Goal: Task Accomplishment & Management: Manage account settings

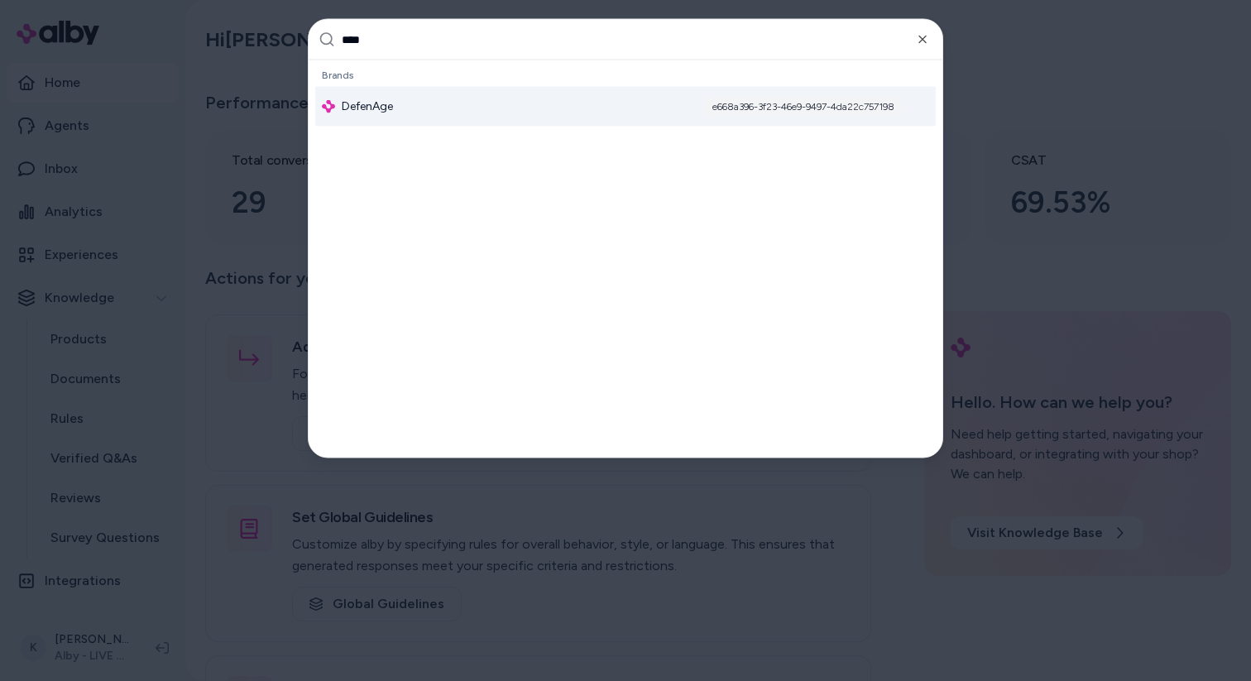
type input "*****"
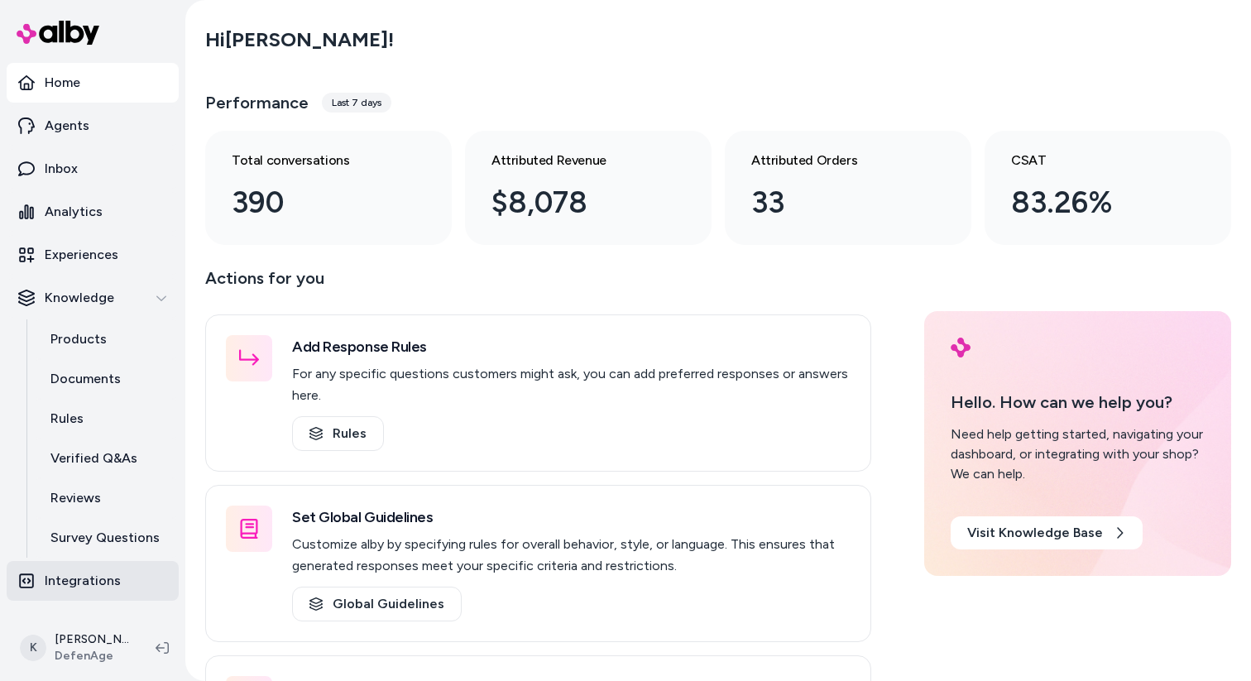
click at [96, 573] on p "Integrations" at bounding box center [83, 581] width 76 height 20
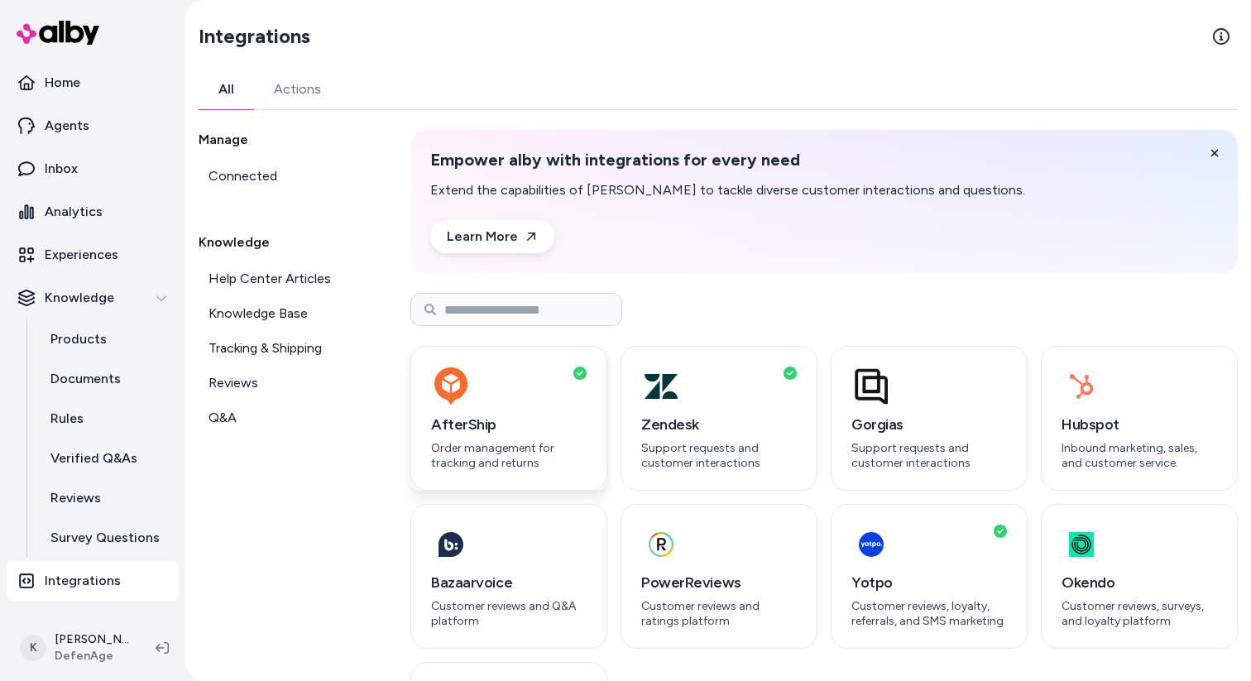
click at [556, 419] on h3 "AfterShip" at bounding box center [509, 424] width 156 height 23
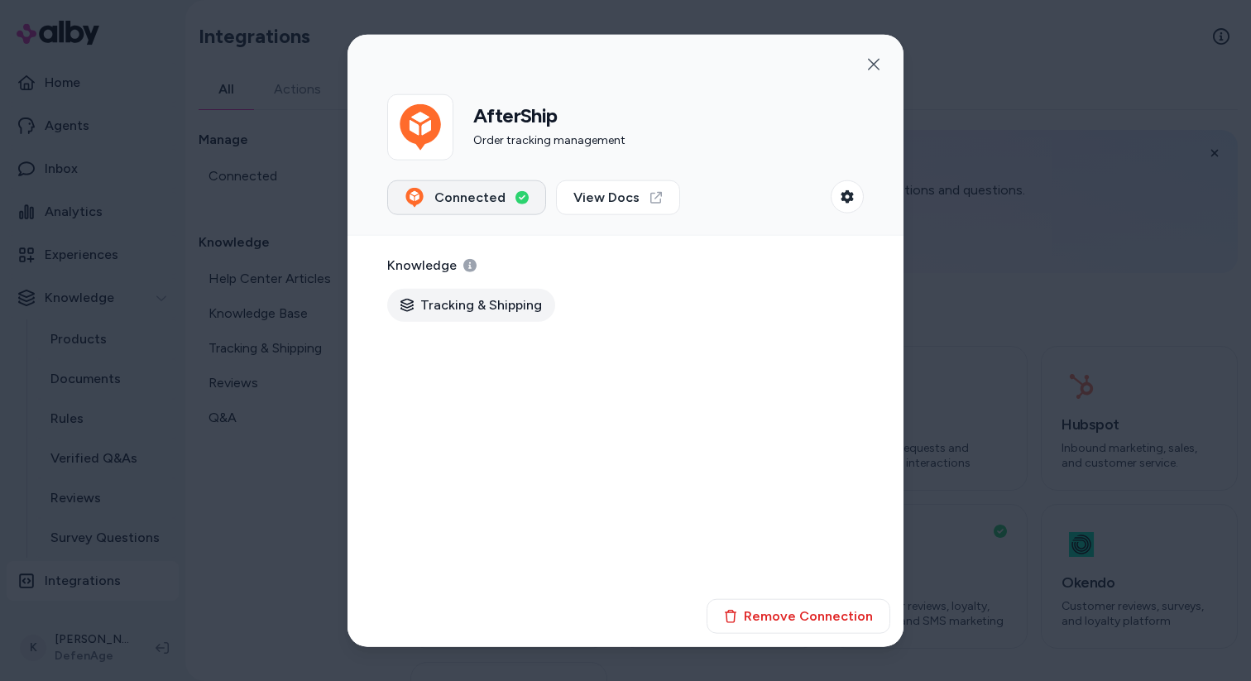
click at [510, 201] on button "Connected" at bounding box center [466, 197] width 159 height 35
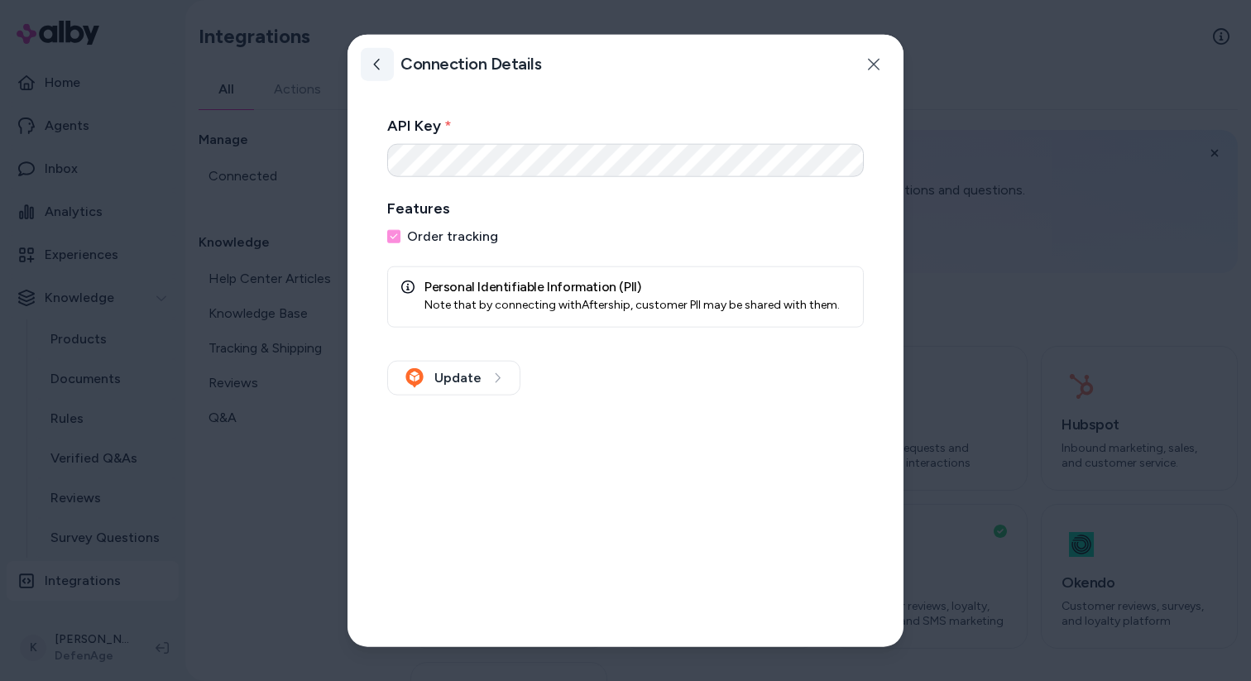
click at [375, 54] on button at bounding box center [377, 63] width 33 height 33
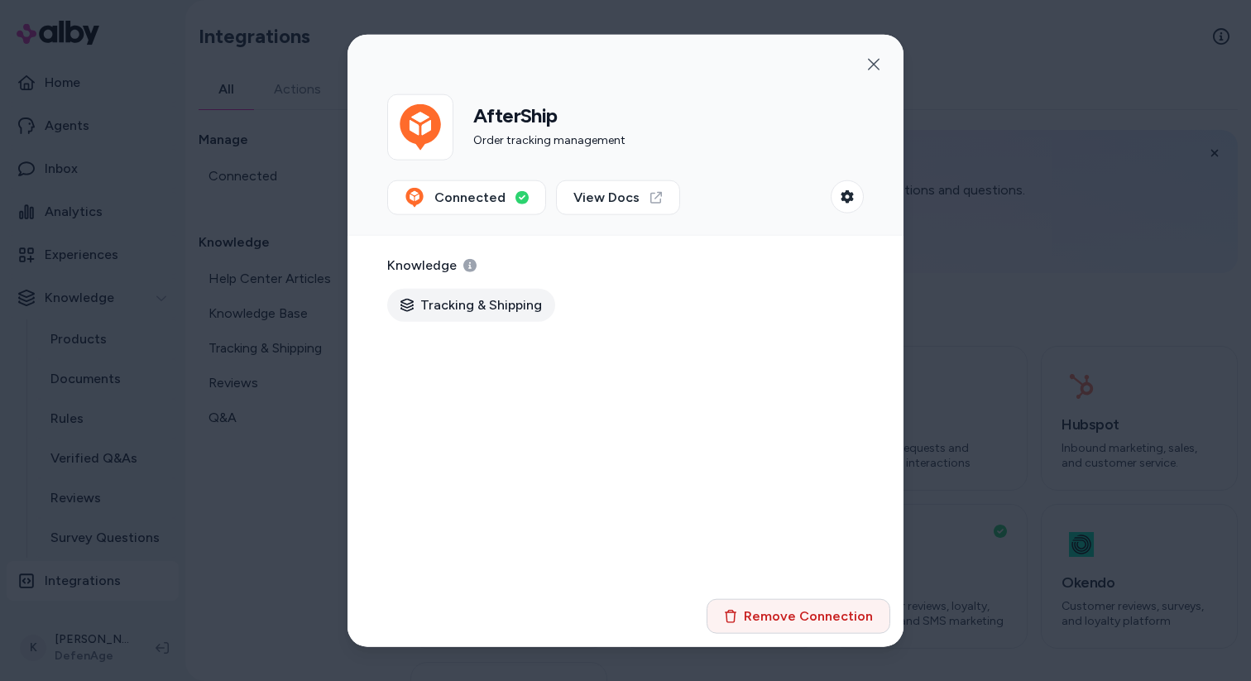
click at [782, 617] on button "Remove Connection" at bounding box center [798, 616] width 184 height 35
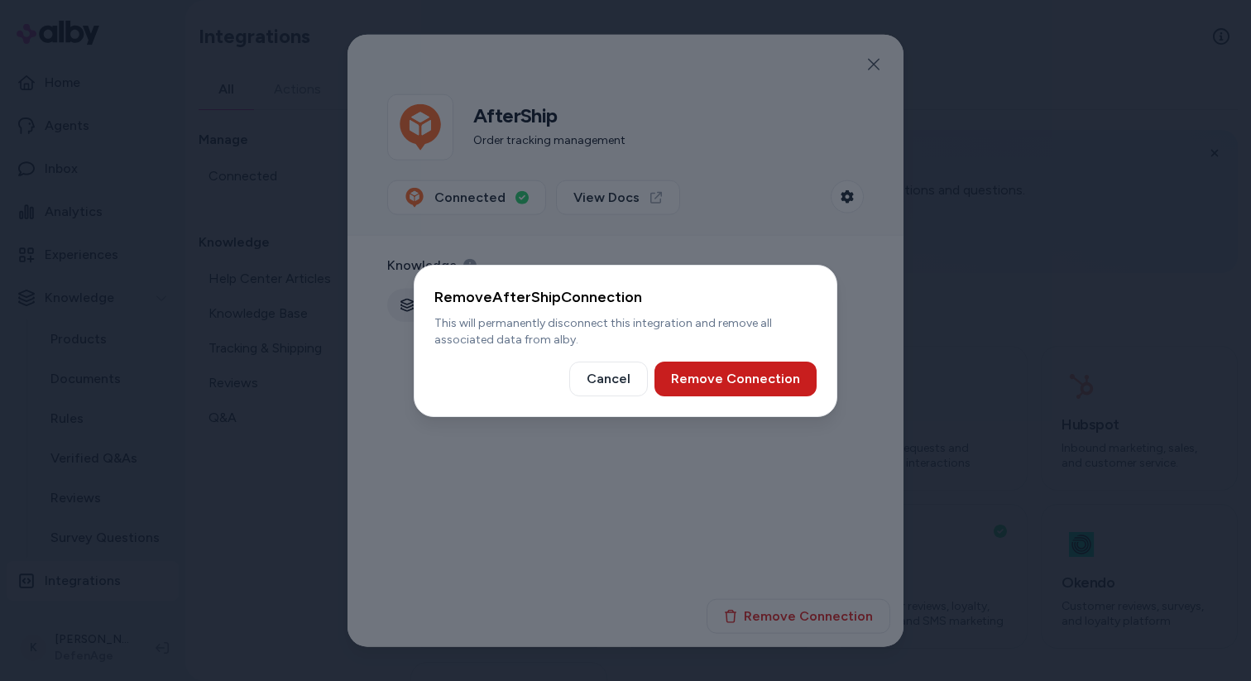
click at [772, 371] on button "Remove Connection" at bounding box center [735, 379] width 162 height 35
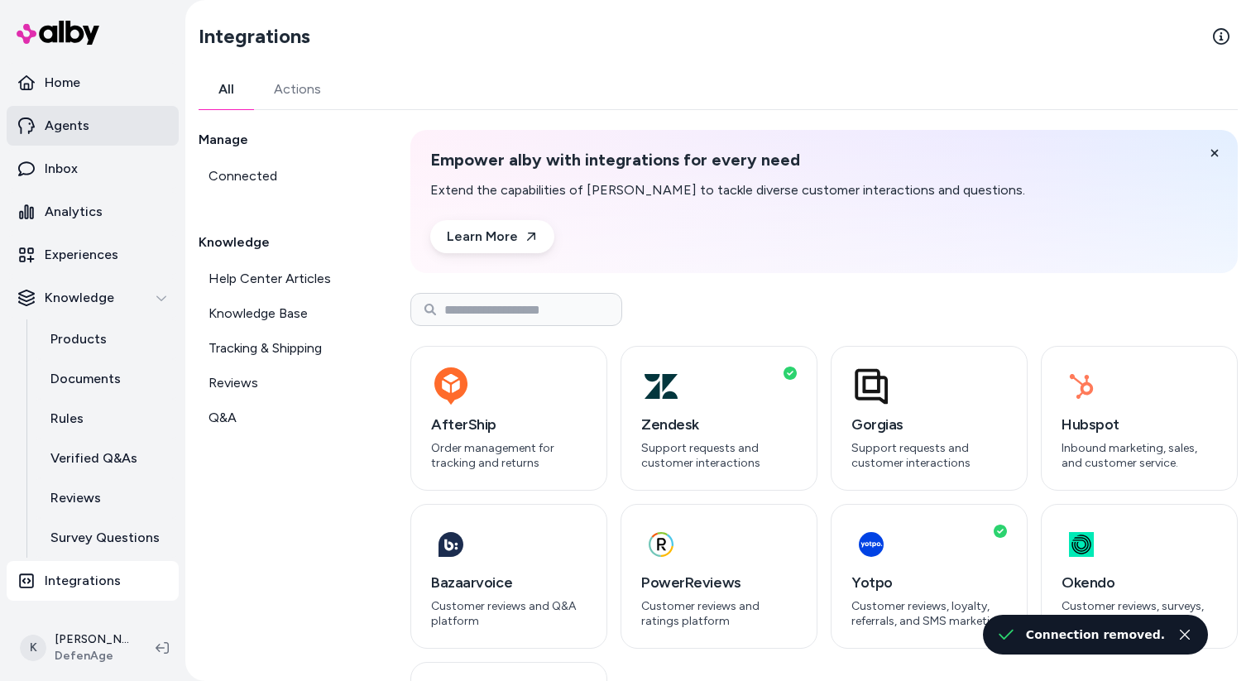
click at [107, 134] on link "Agents" at bounding box center [93, 126] width 172 height 40
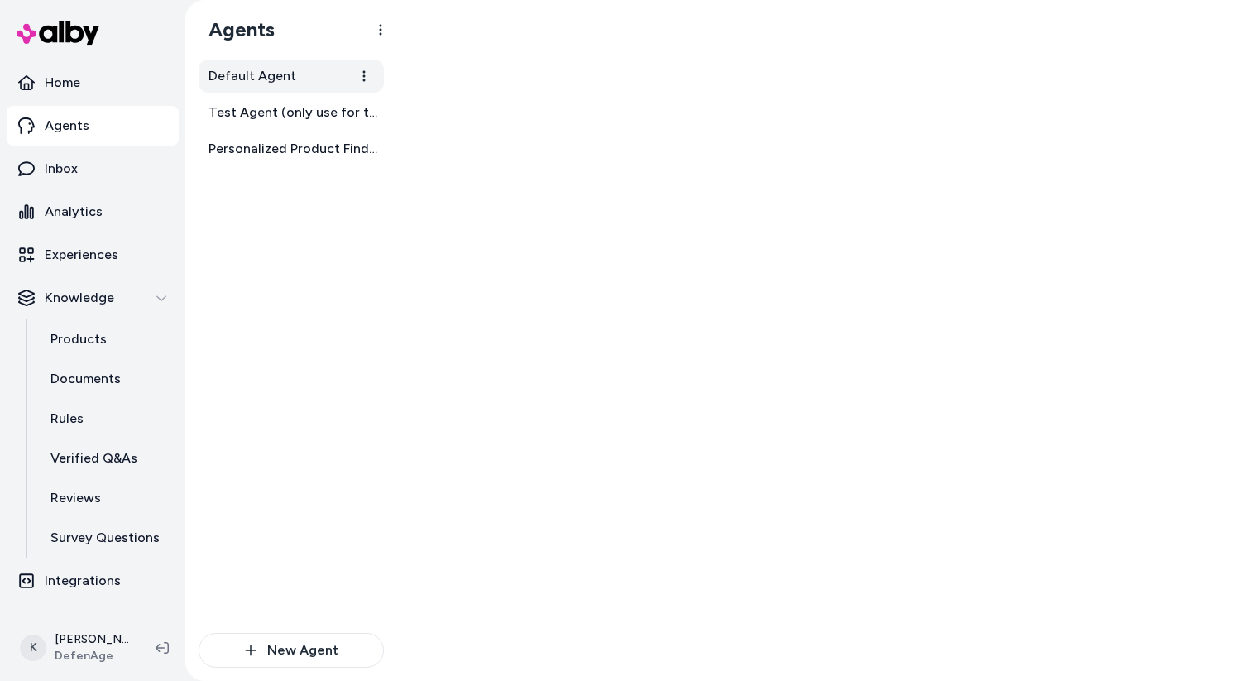
click at [290, 78] on span "Default Agent" at bounding box center [252, 76] width 88 height 20
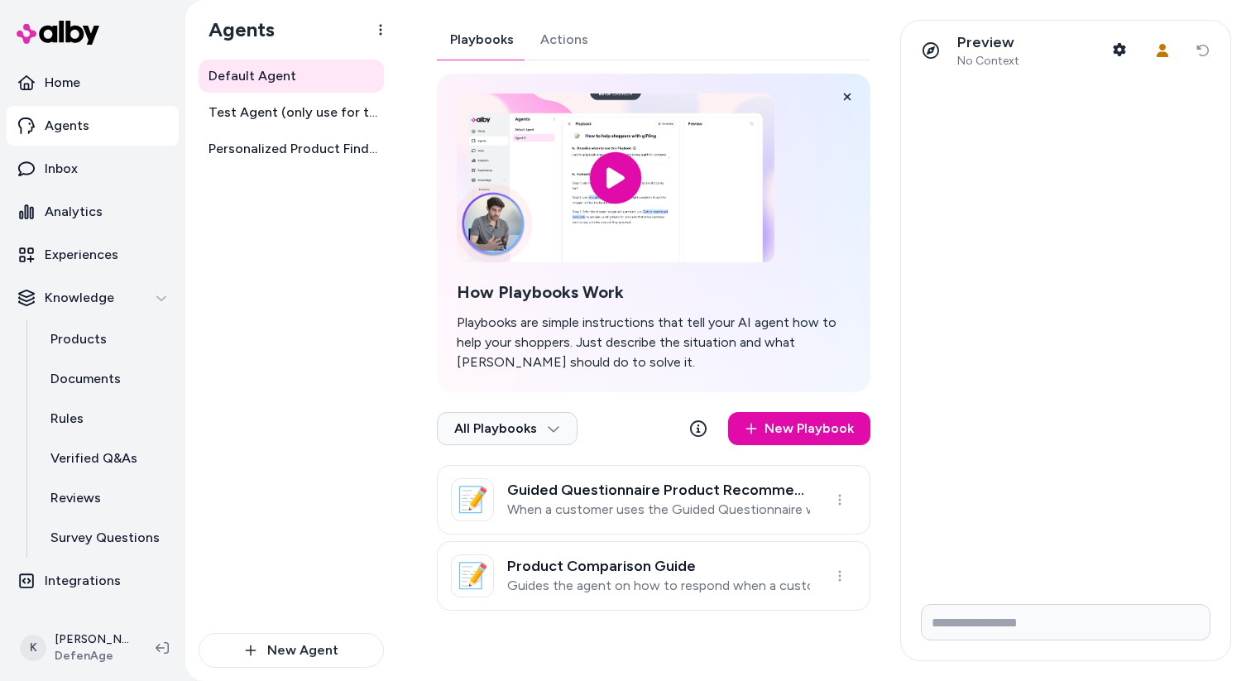
click at [572, 43] on div "Playbooks Actions How Playbooks Work Playbooks are simple instructions that tel…" at bounding box center [653, 315] width 433 height 591
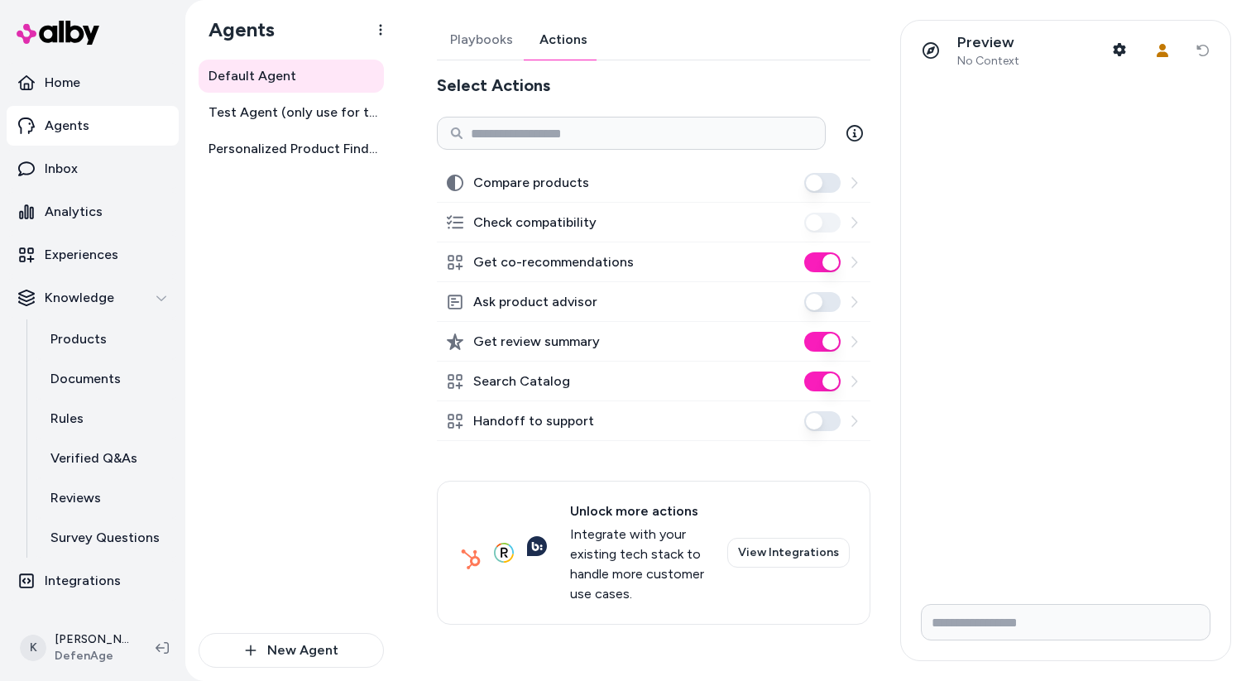
click at [851, 426] on icon at bounding box center [853, 420] width 13 height 13
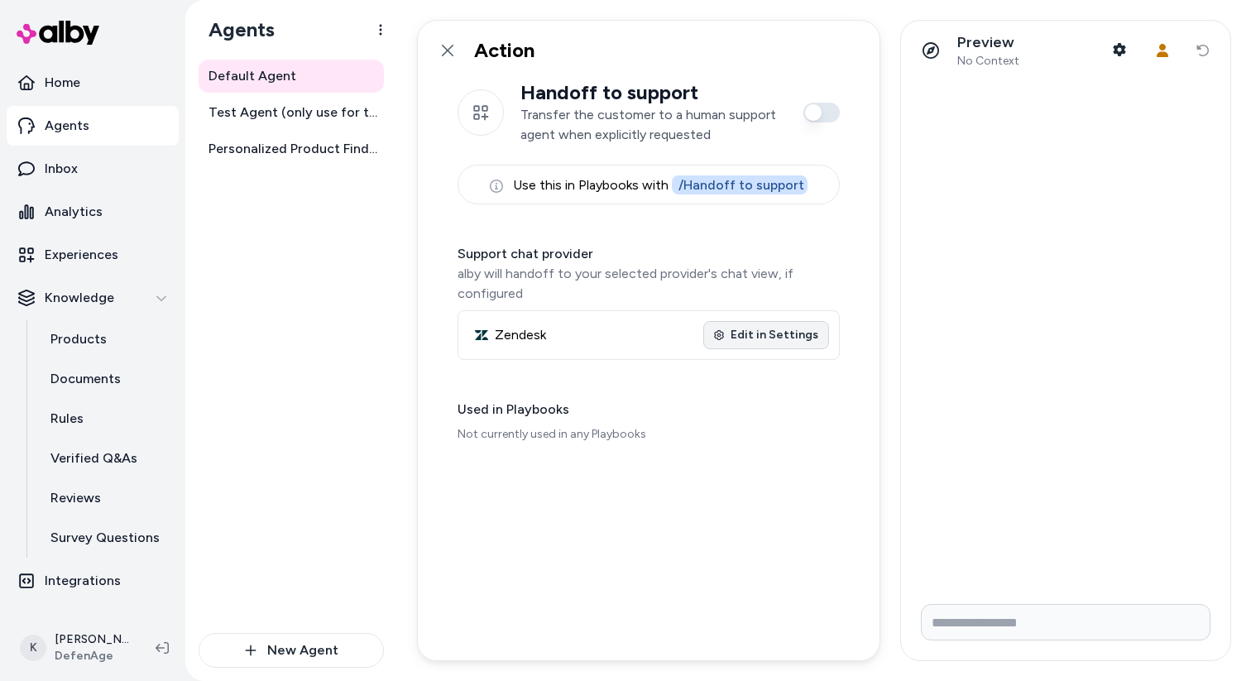
click at [778, 336] on link "Edit in Settings" at bounding box center [766, 335] width 126 height 28
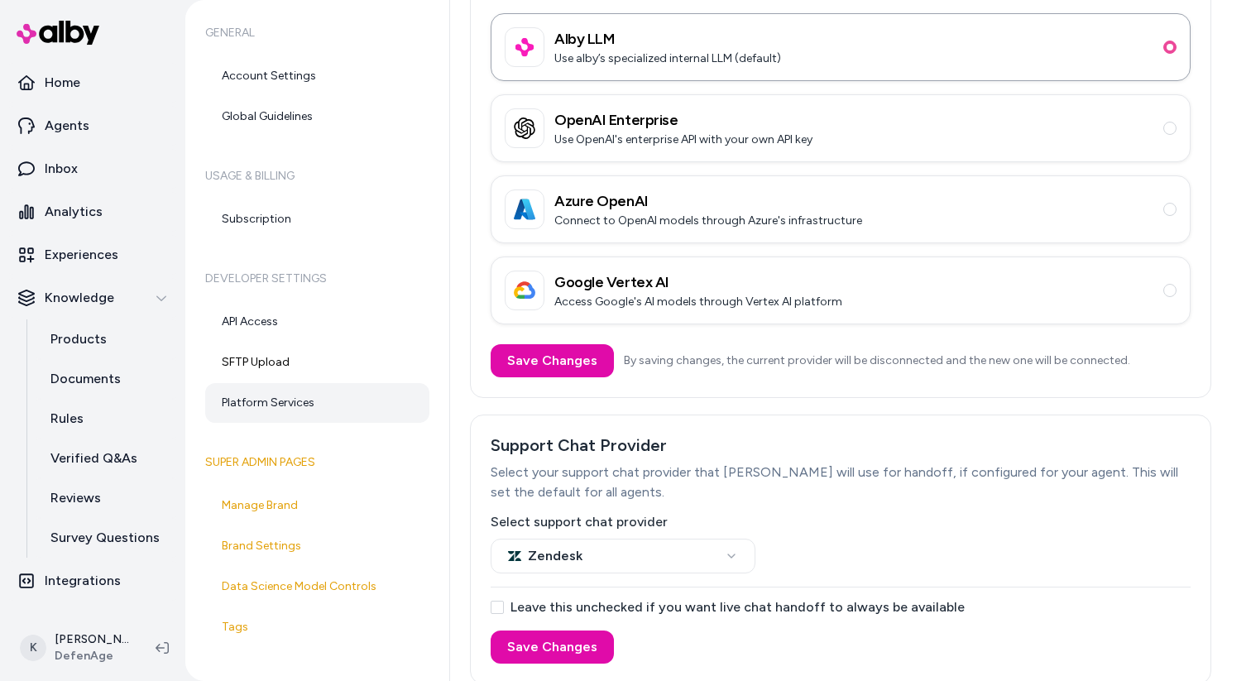
scroll to position [133, 0]
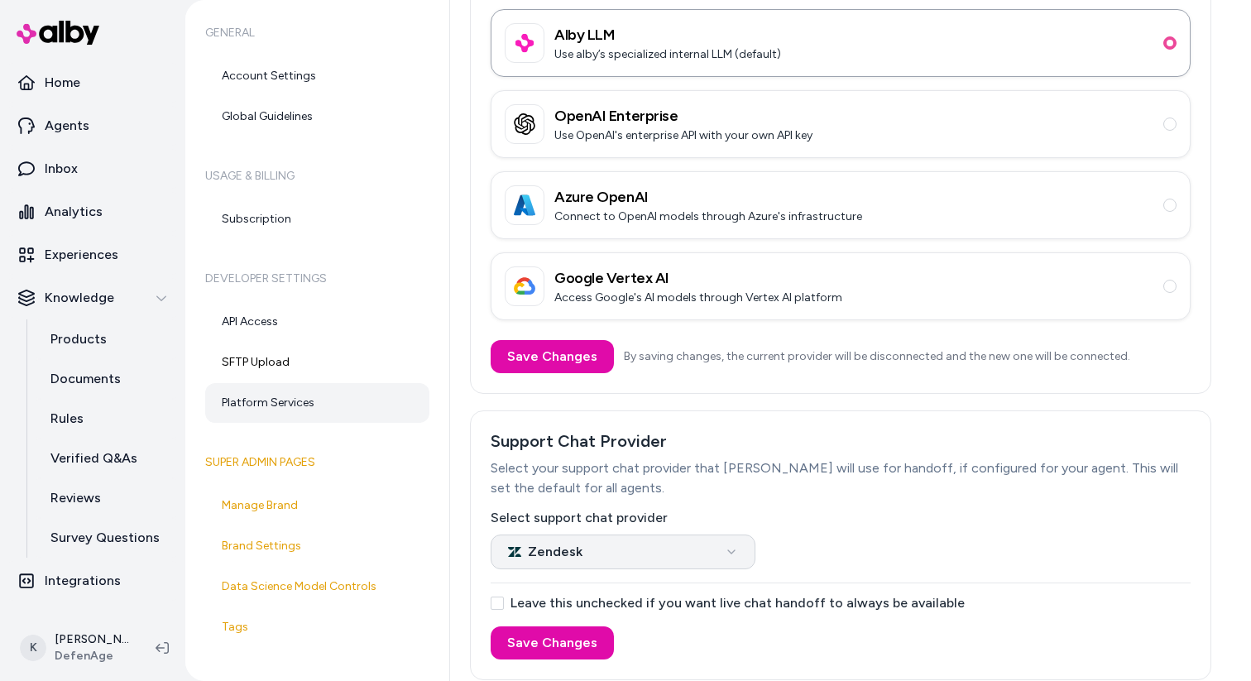
click at [626, 553] on html "Home Agents Inbox Analytics Experiences Knowledge Products Documents Rules Veri…" at bounding box center [625, 340] width 1251 height 681
click at [537, 636] on button "Save Changes" at bounding box center [552, 642] width 123 height 33
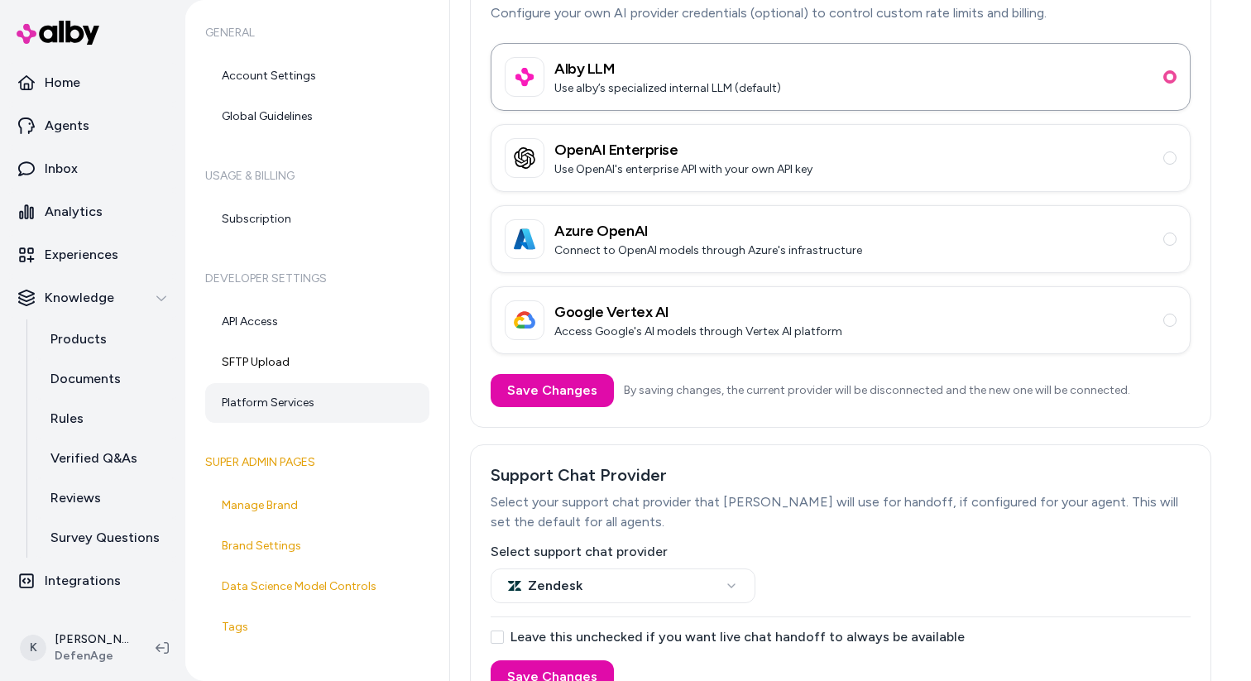
scroll to position [109, 0]
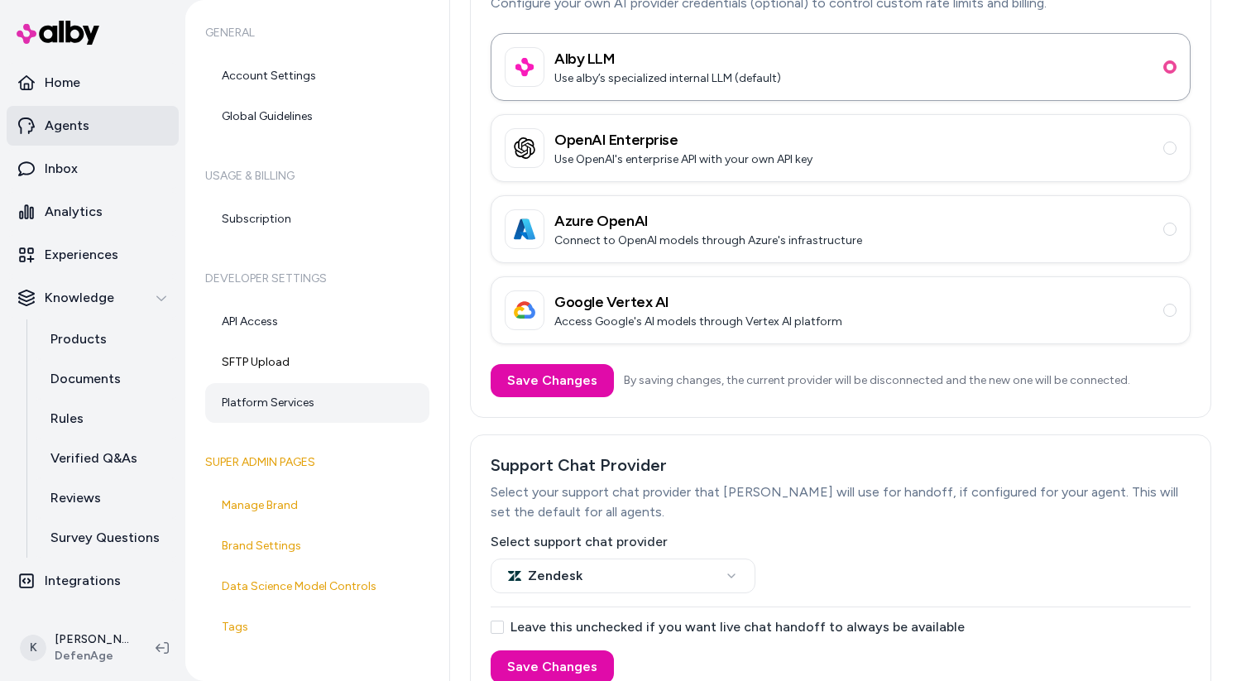
click at [117, 127] on link "Agents" at bounding box center [93, 126] width 172 height 40
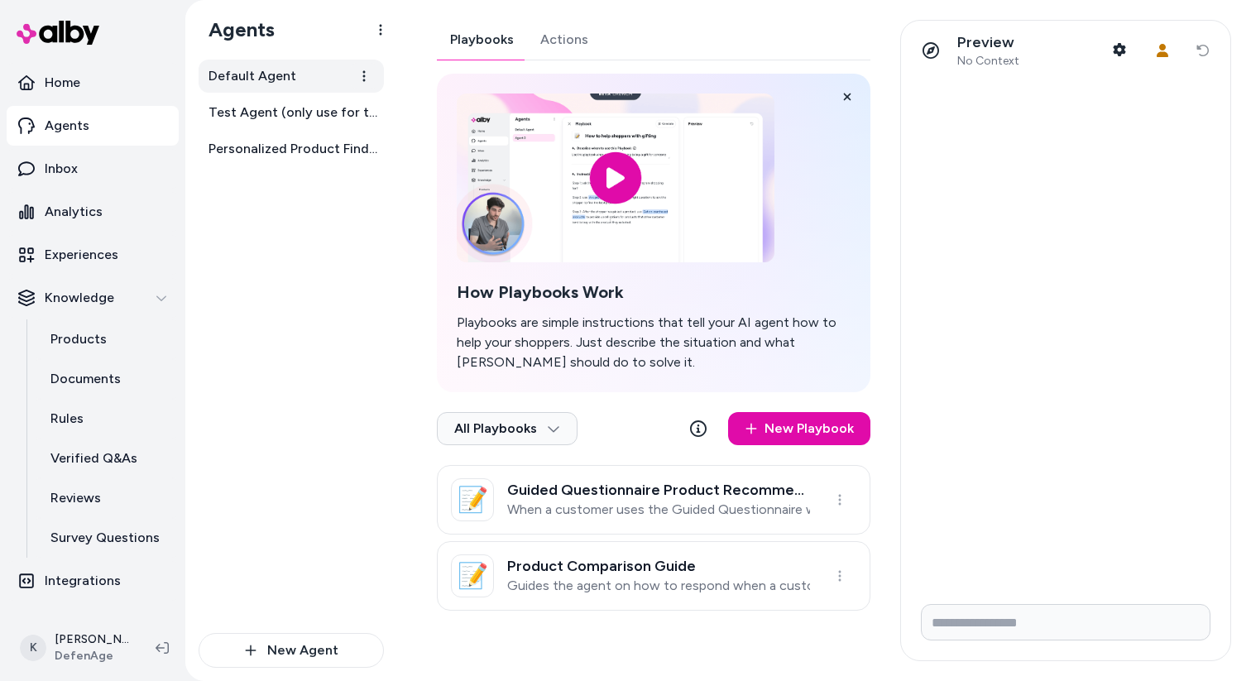
click at [303, 82] on link "Default Agent" at bounding box center [291, 76] width 185 height 33
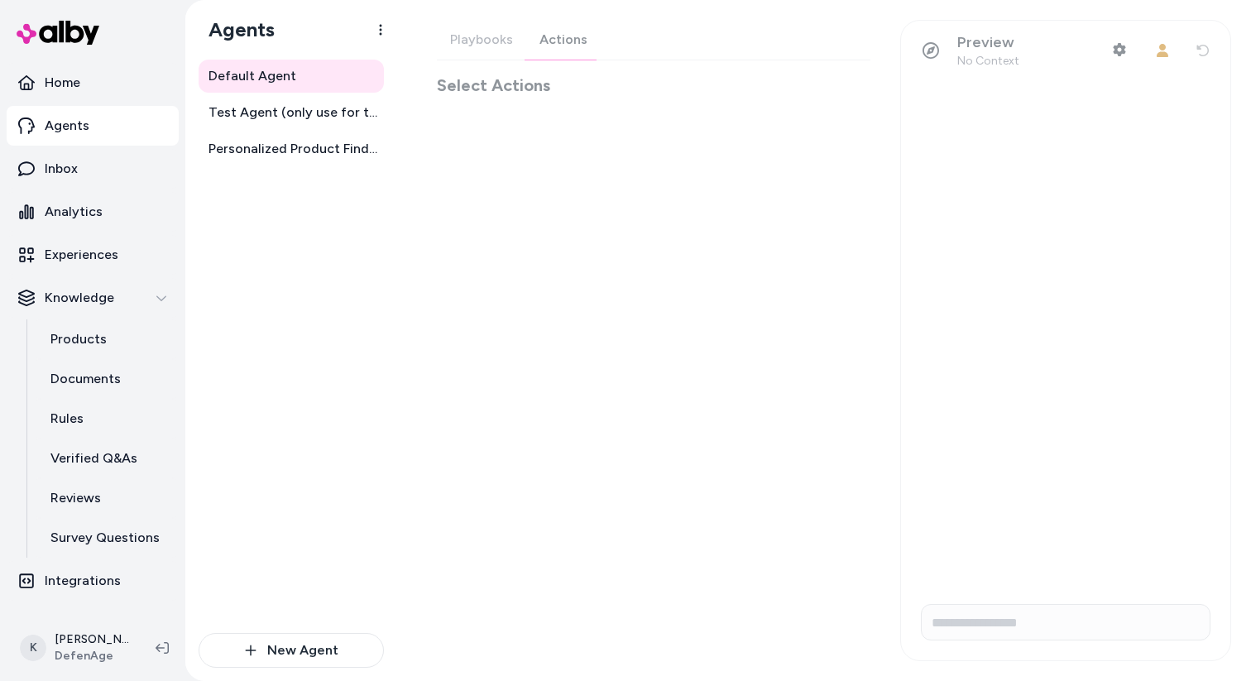
click at [546, 54] on div "Playbooks Actions Select Actions" at bounding box center [653, 58] width 433 height 77
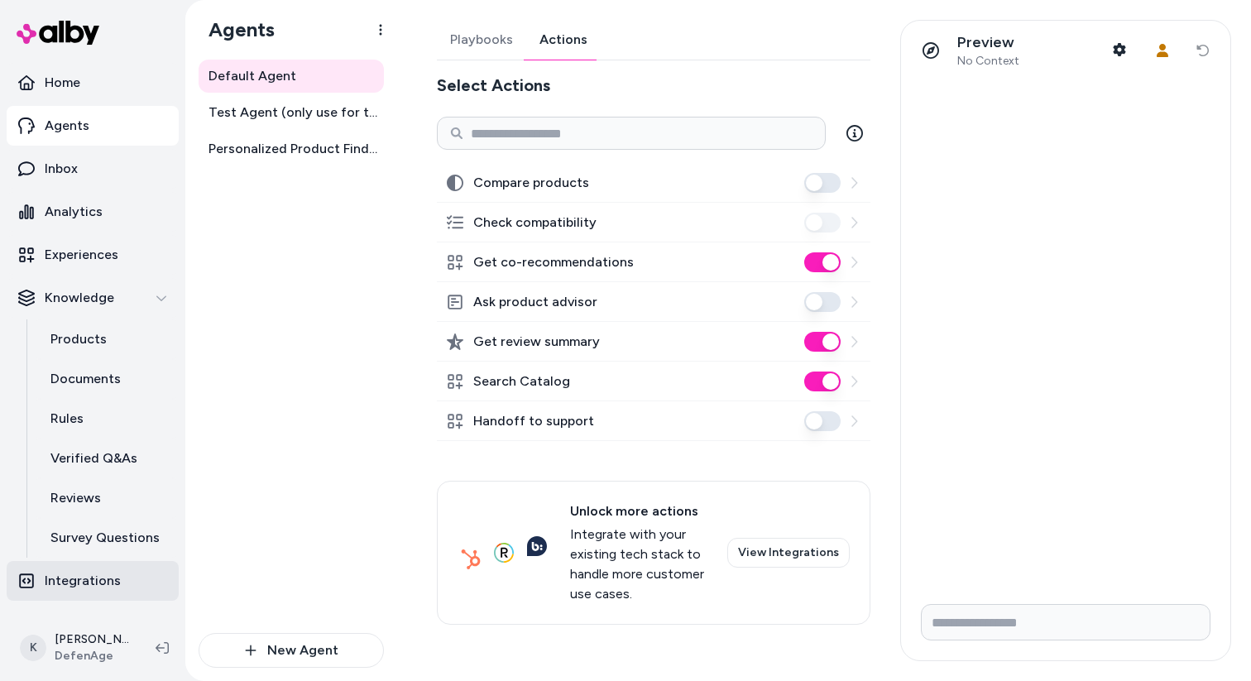
click at [67, 593] on link "Integrations" at bounding box center [93, 581] width 172 height 40
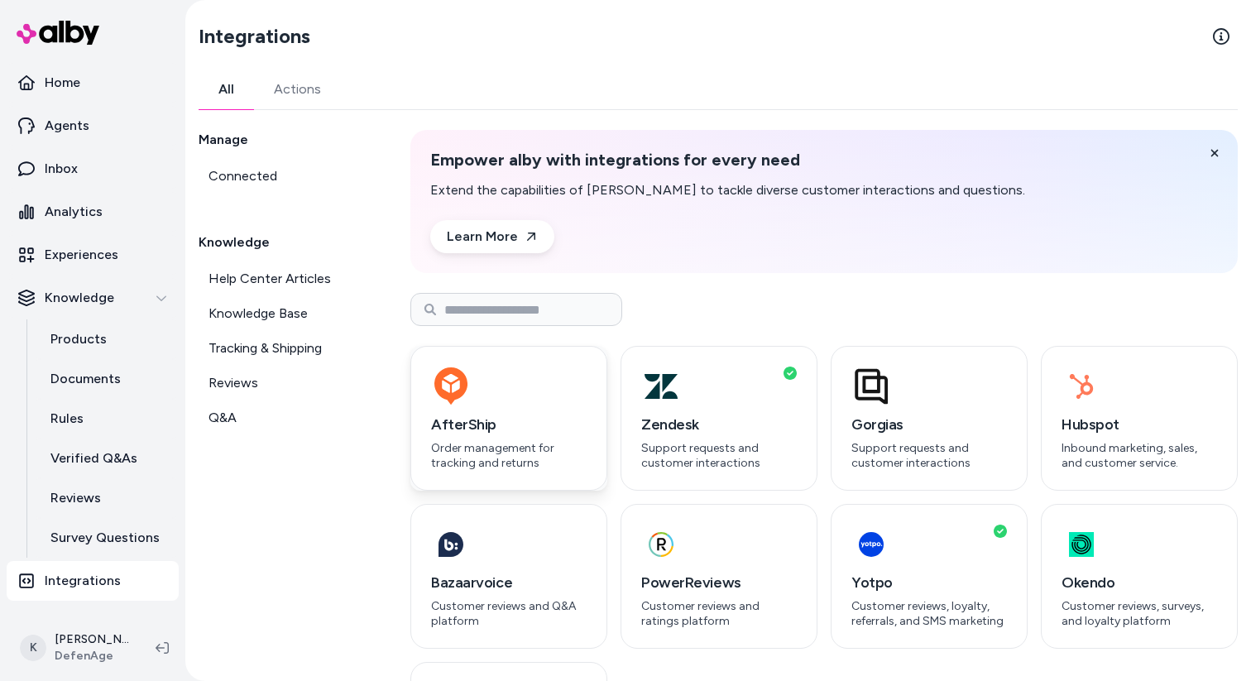
click at [519, 391] on div "button" at bounding box center [509, 386] width 156 height 40
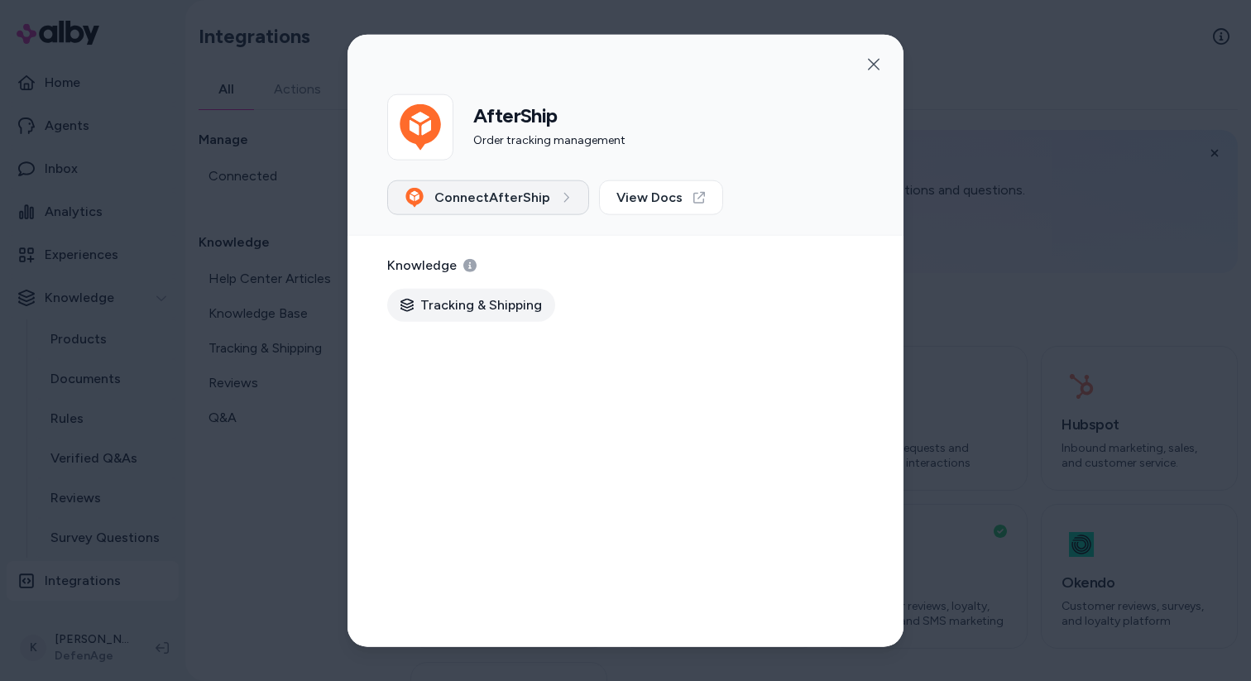
click at [555, 194] on button "Connect AfterShip" at bounding box center [488, 197] width 202 height 35
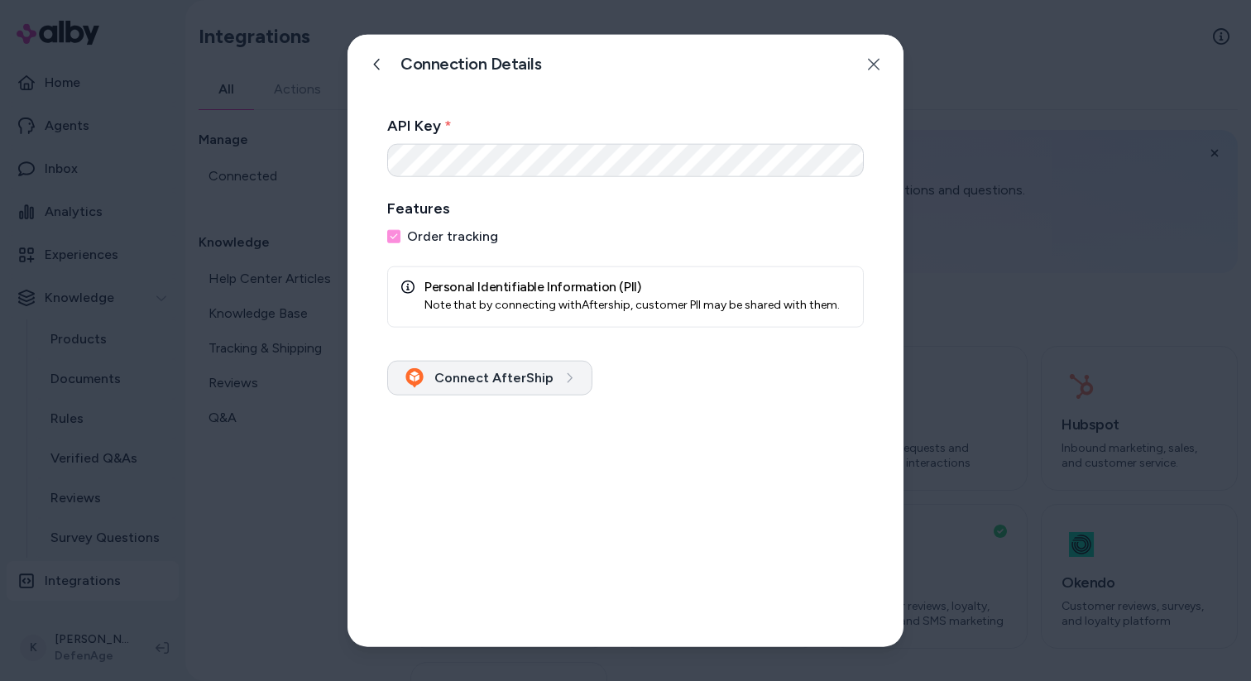
click at [515, 373] on button "Connect AfterShip" at bounding box center [489, 377] width 205 height 35
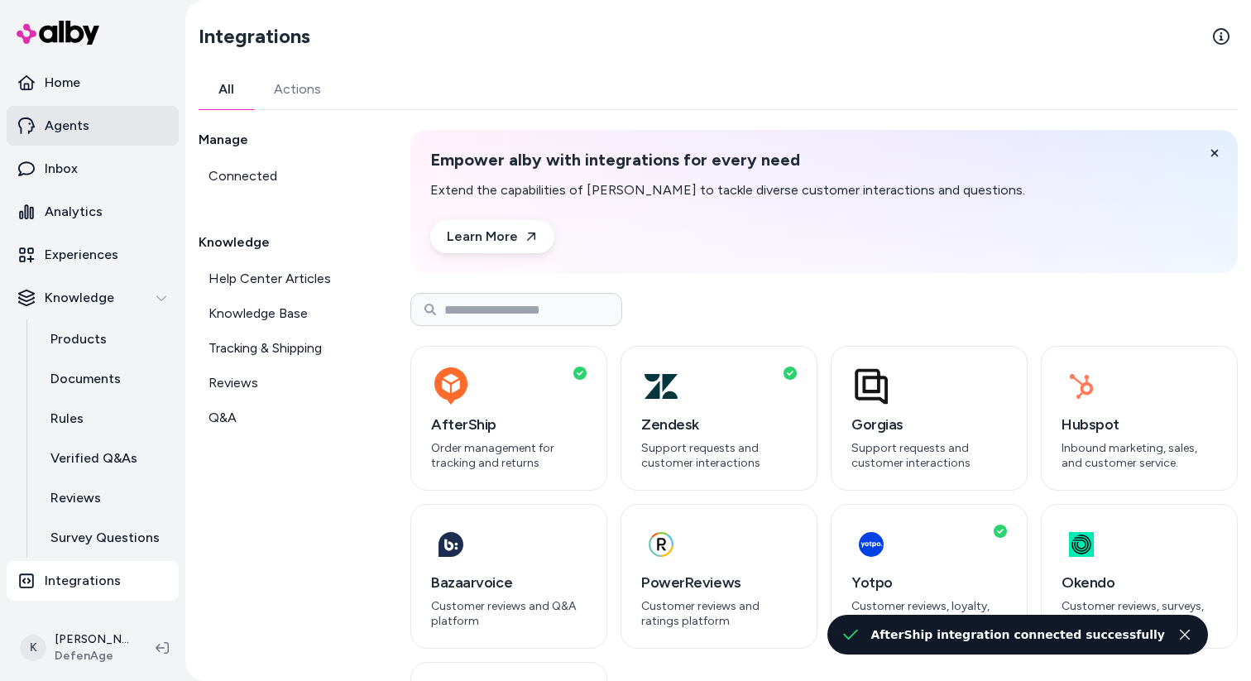
click at [67, 116] on p "Agents" at bounding box center [67, 126] width 45 height 20
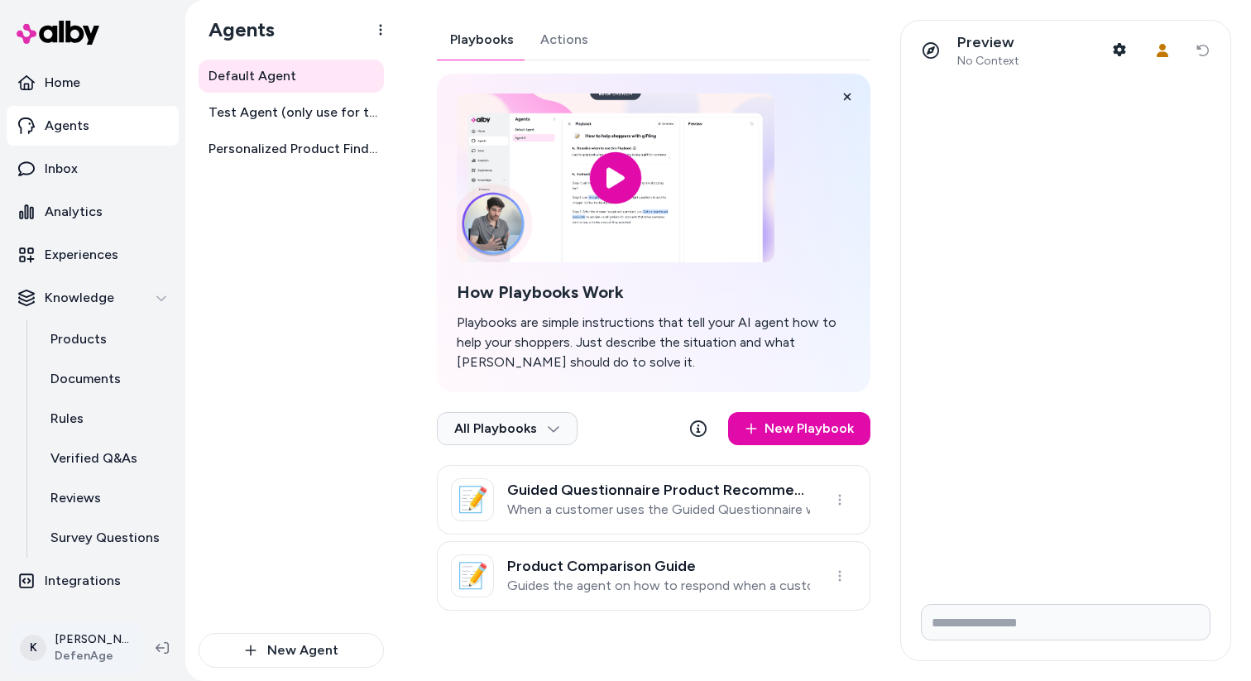
click at [110, 643] on html "Home Agents Inbox Analytics Experiences Knowledge Products Documents Rules Veri…" at bounding box center [625, 340] width 1251 height 681
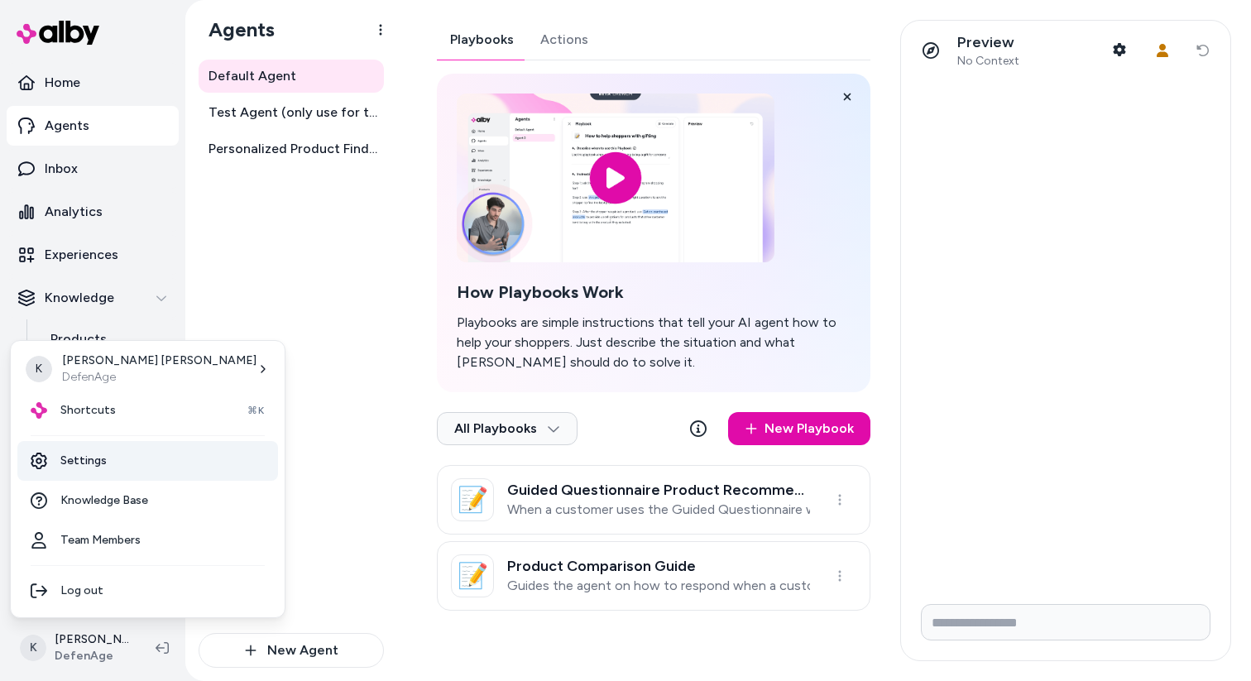
click at [142, 462] on link "Settings" at bounding box center [147, 461] width 261 height 40
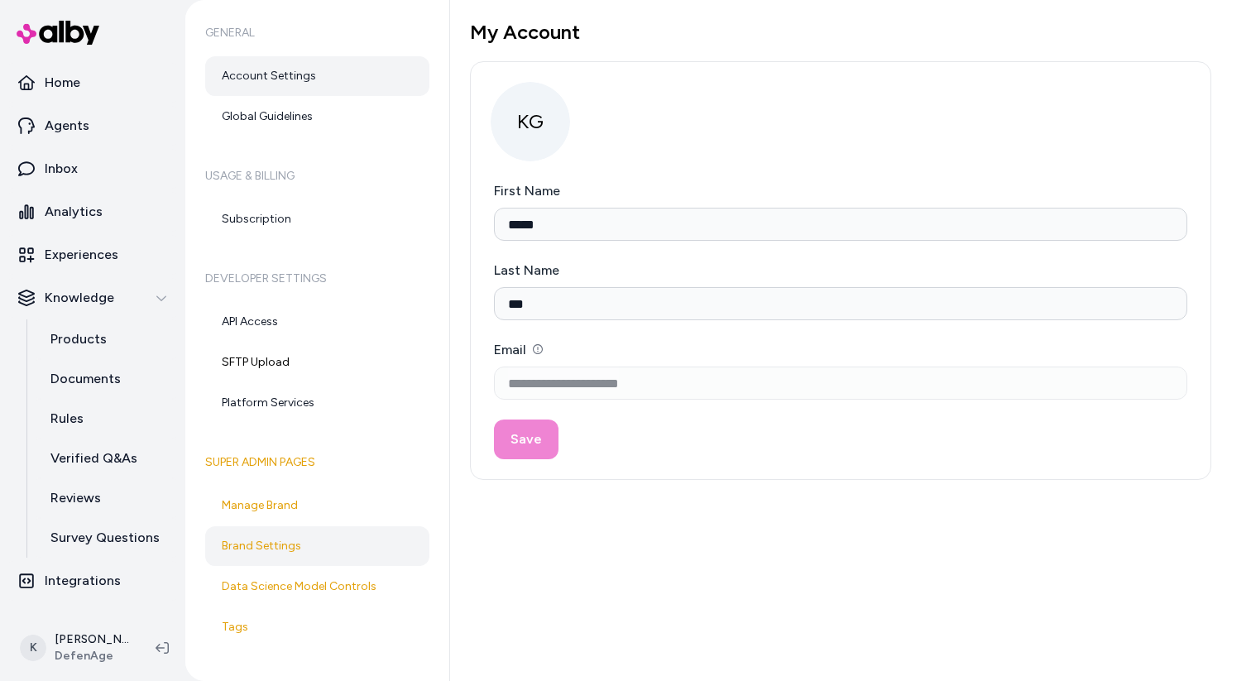
click at [353, 532] on link "Brand Settings" at bounding box center [317, 546] width 224 height 40
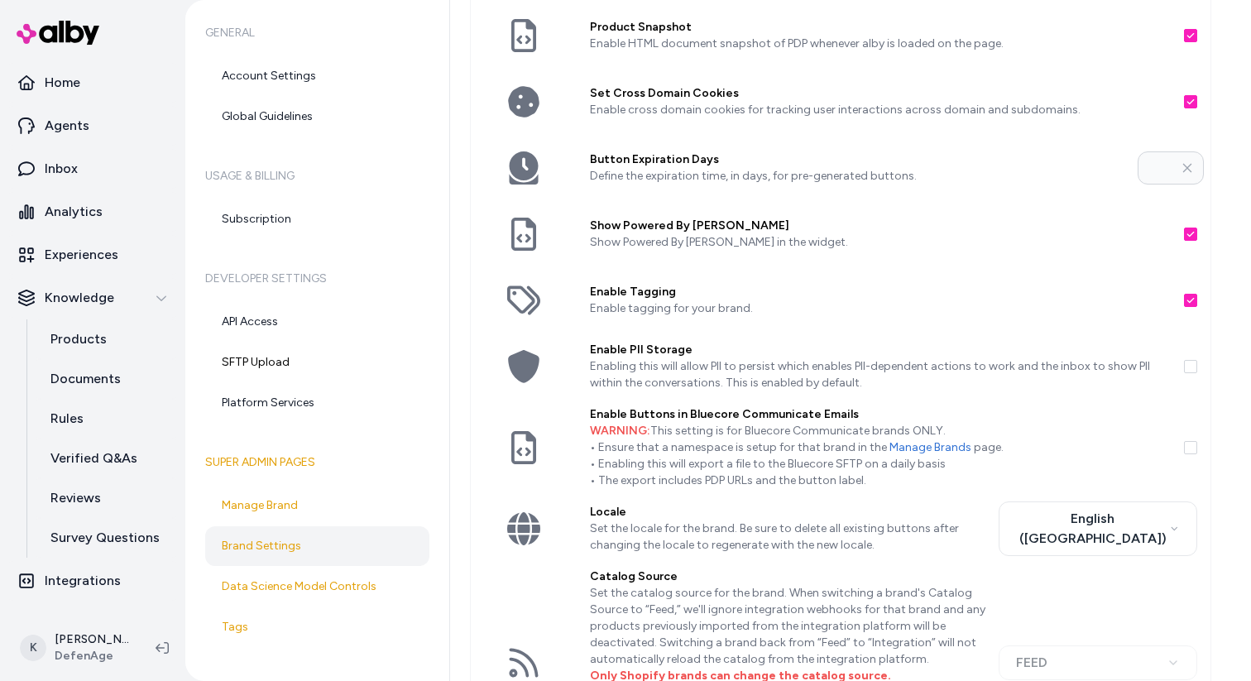
scroll to position [333, 0]
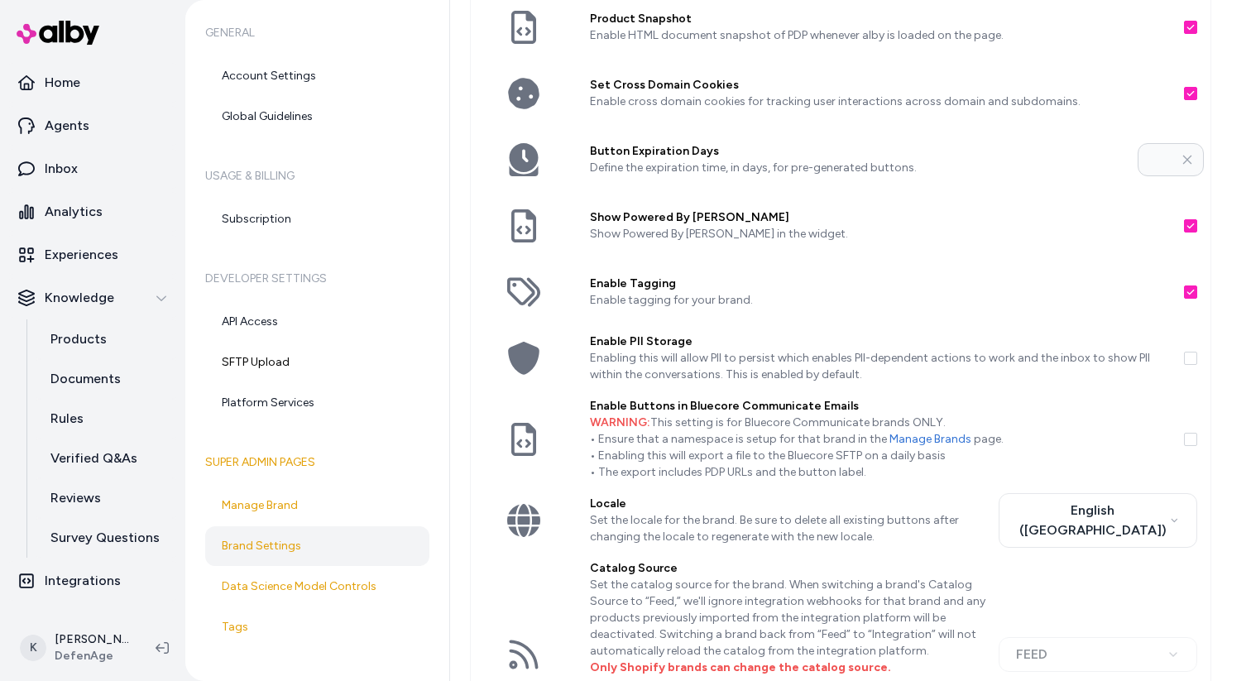
click at [1188, 361] on div at bounding box center [1197, 358] width 26 height 66
click at [1184, 361] on button "button" at bounding box center [1190, 358] width 13 height 13
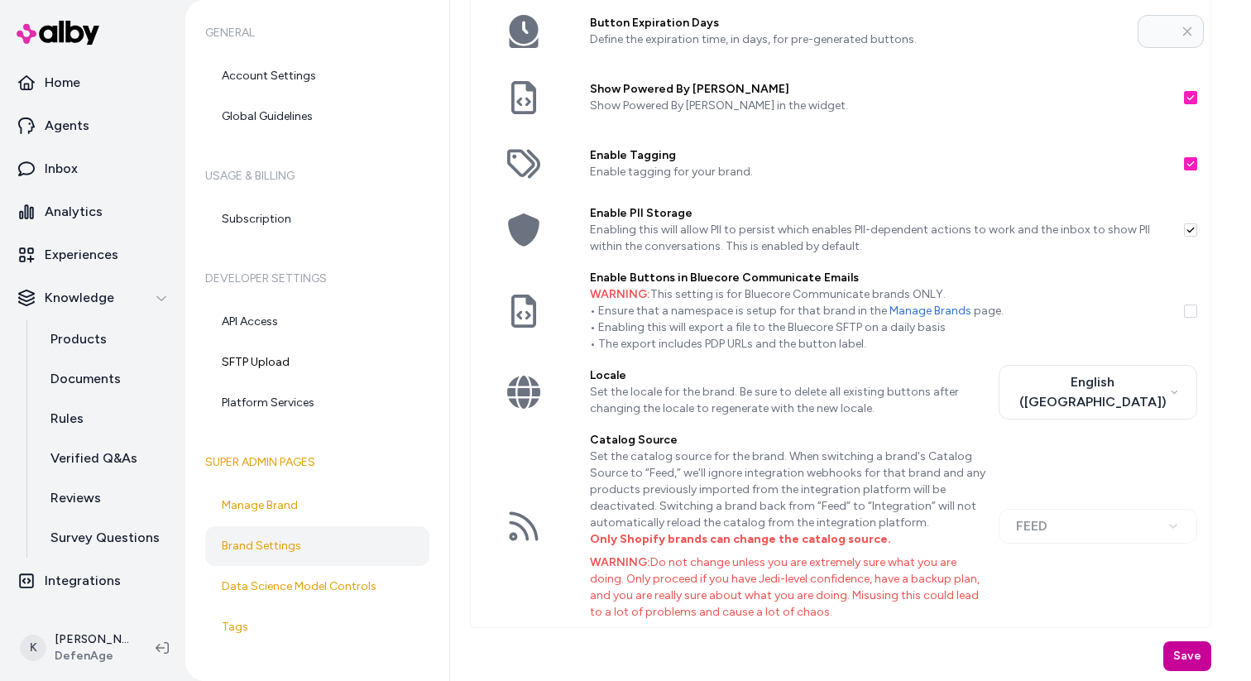
click at [1174, 656] on button "Save" at bounding box center [1187, 656] width 48 height 30
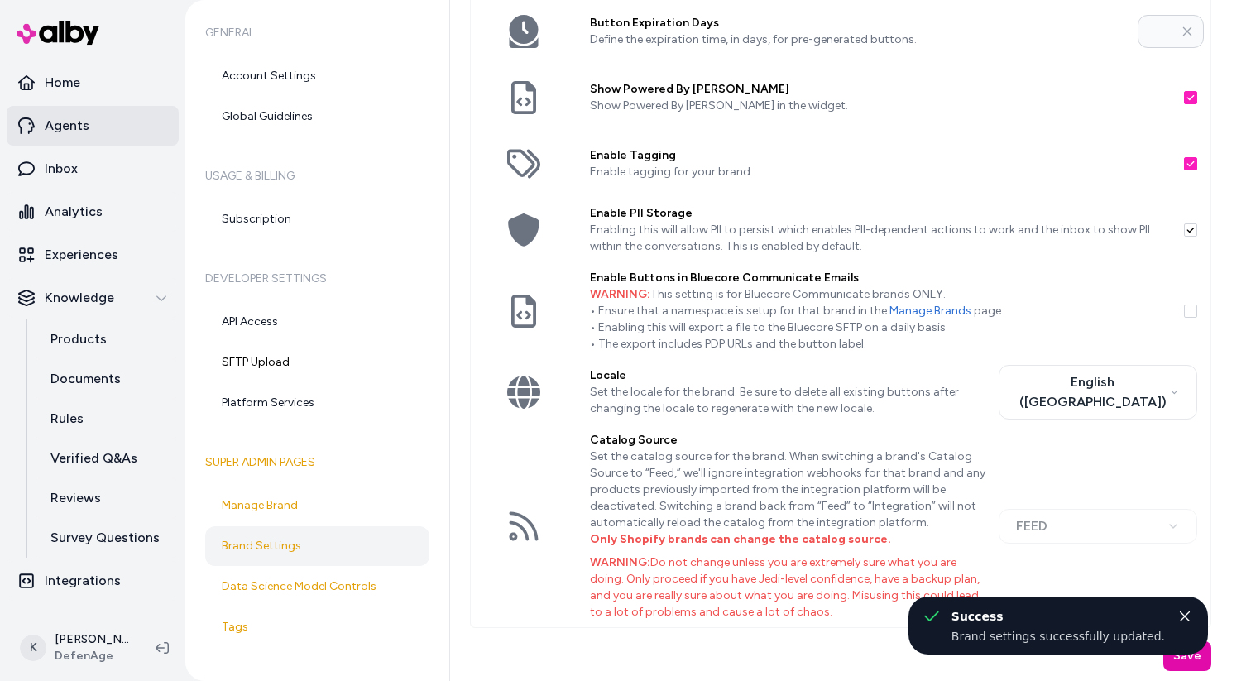
click at [92, 133] on link "Agents" at bounding box center [93, 126] width 172 height 40
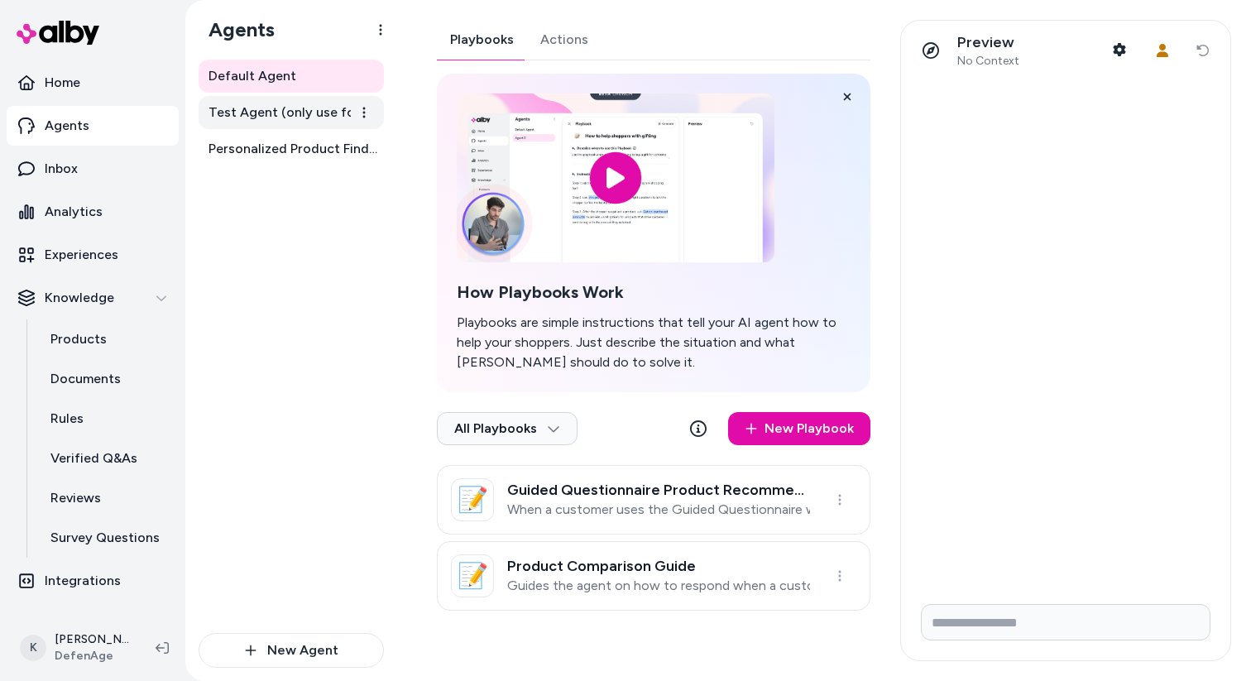
click at [288, 113] on span "Test Agent (only use for testing)" at bounding box center [292, 113] width 169 height 20
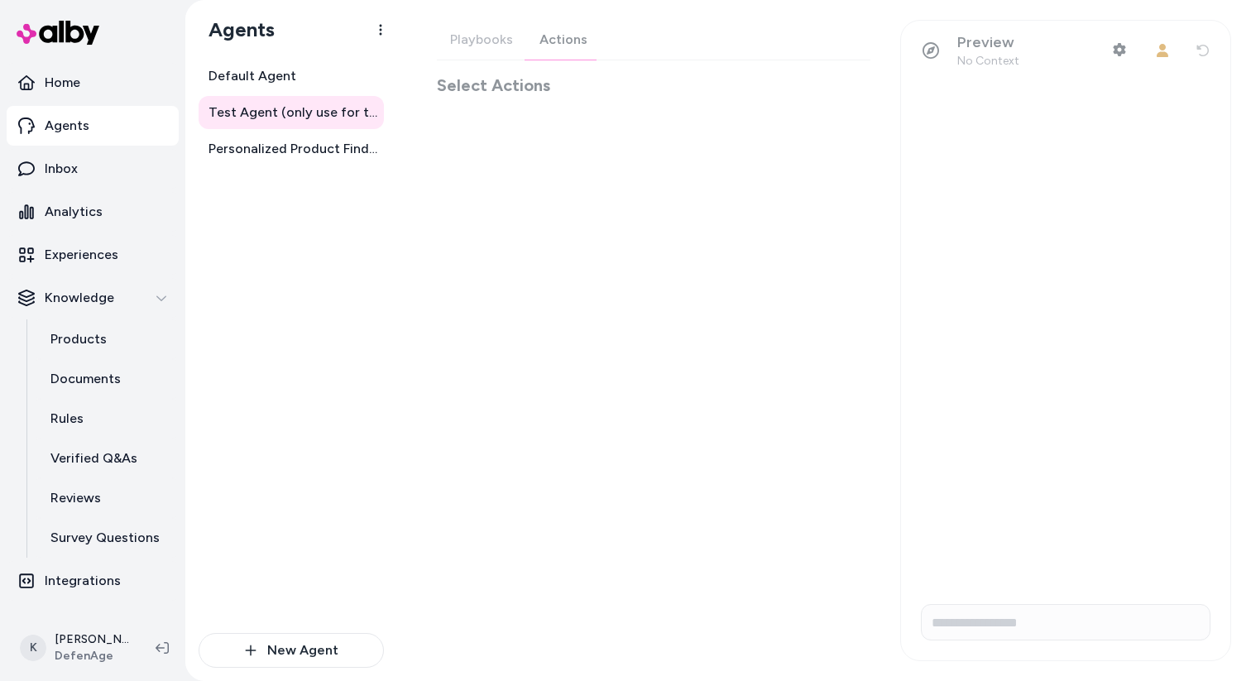
click at [568, 44] on div "Playbooks Actions Select Actions" at bounding box center [653, 58] width 433 height 77
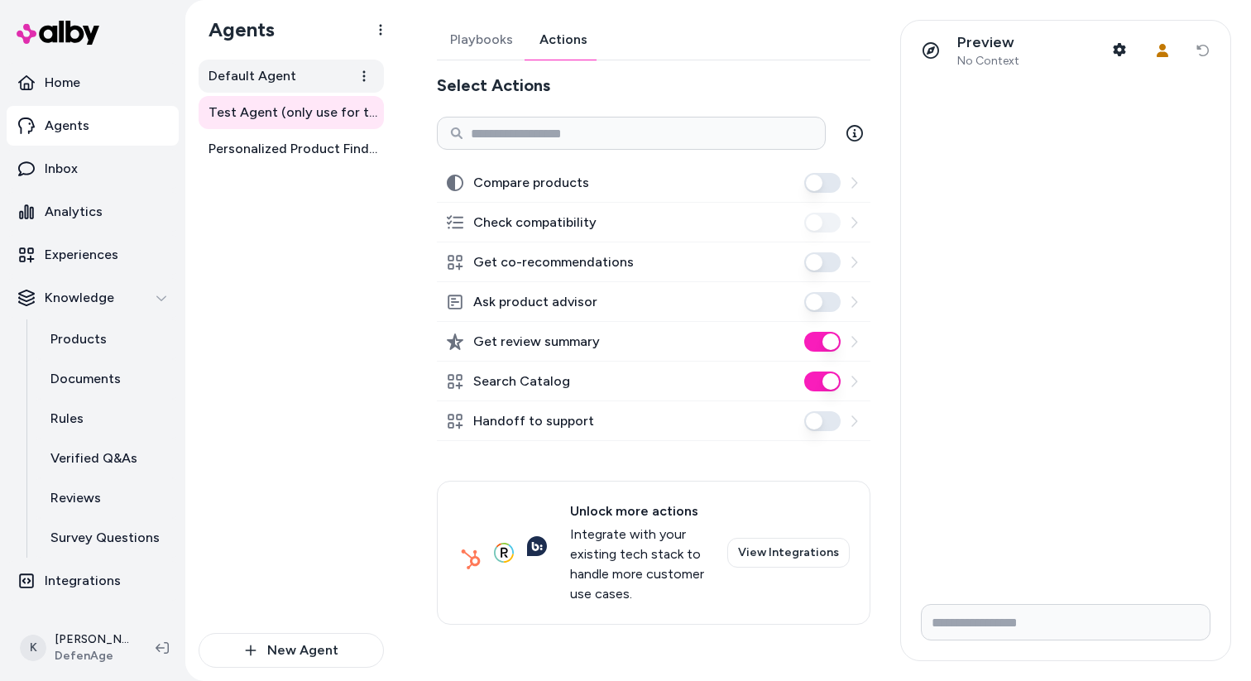
click at [280, 86] on link "Default Agent" at bounding box center [291, 76] width 185 height 33
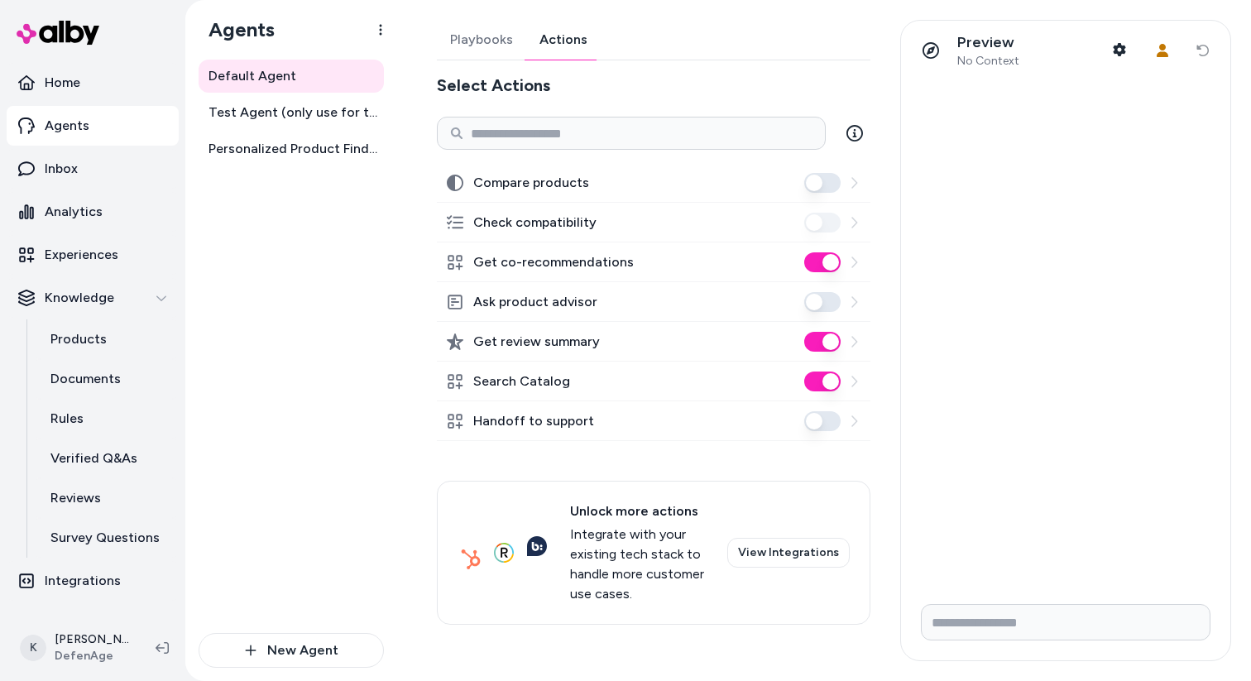
click at [544, 26] on button "Actions" at bounding box center [563, 40] width 74 height 40
click at [99, 582] on p "Integrations" at bounding box center [83, 581] width 76 height 20
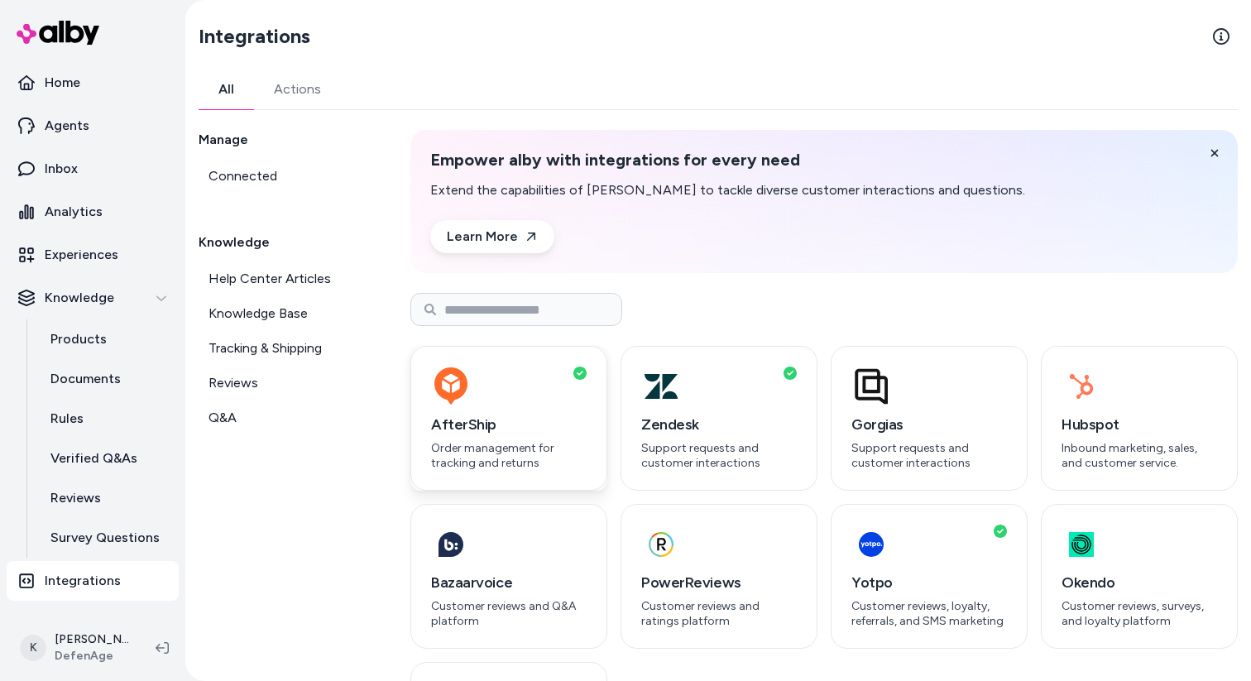
click at [534, 410] on div "AfterShip Order management for tracking and returns" at bounding box center [508, 418] width 197 height 145
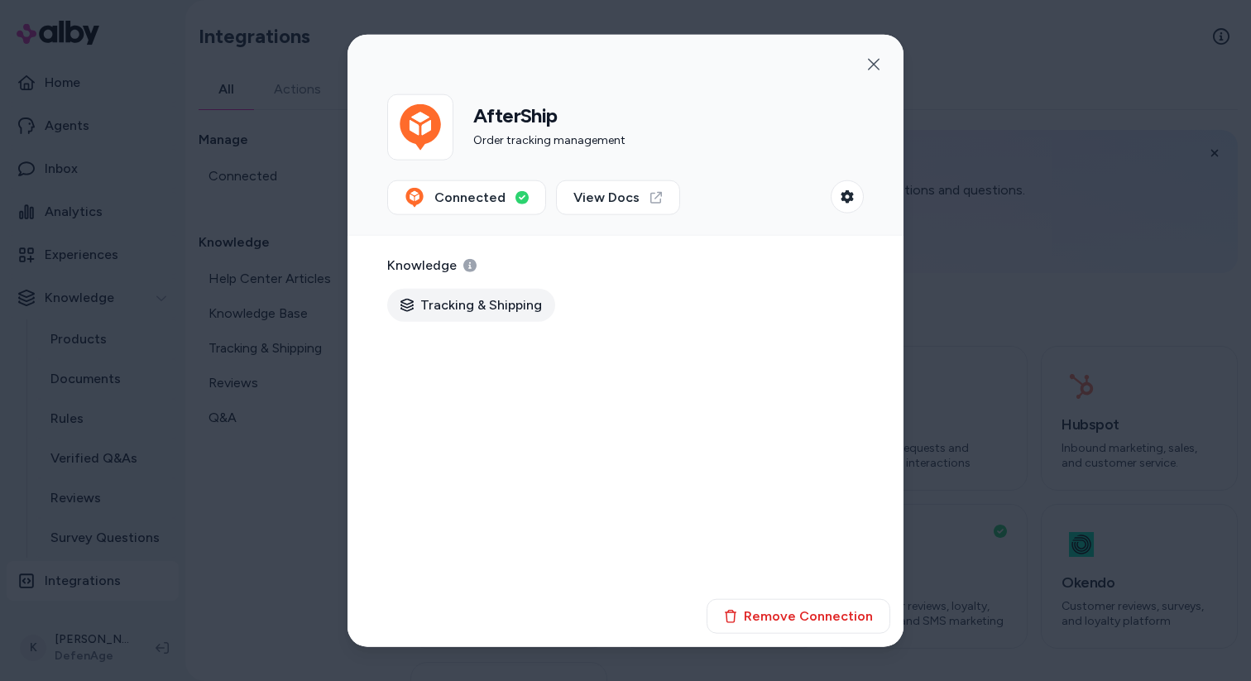
click at [233, 544] on div at bounding box center [625, 340] width 1251 height 681
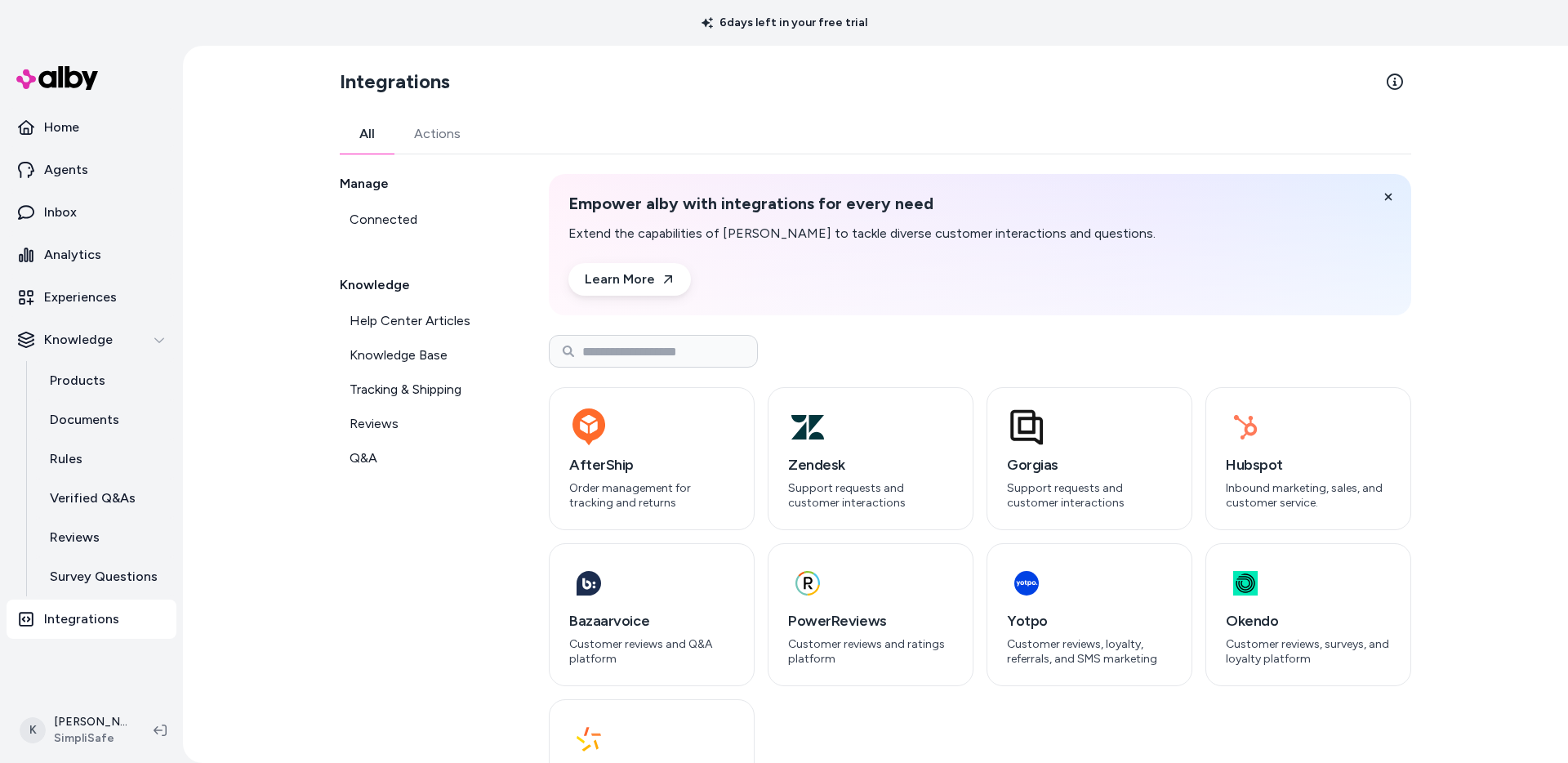
scroll to position [99, 0]
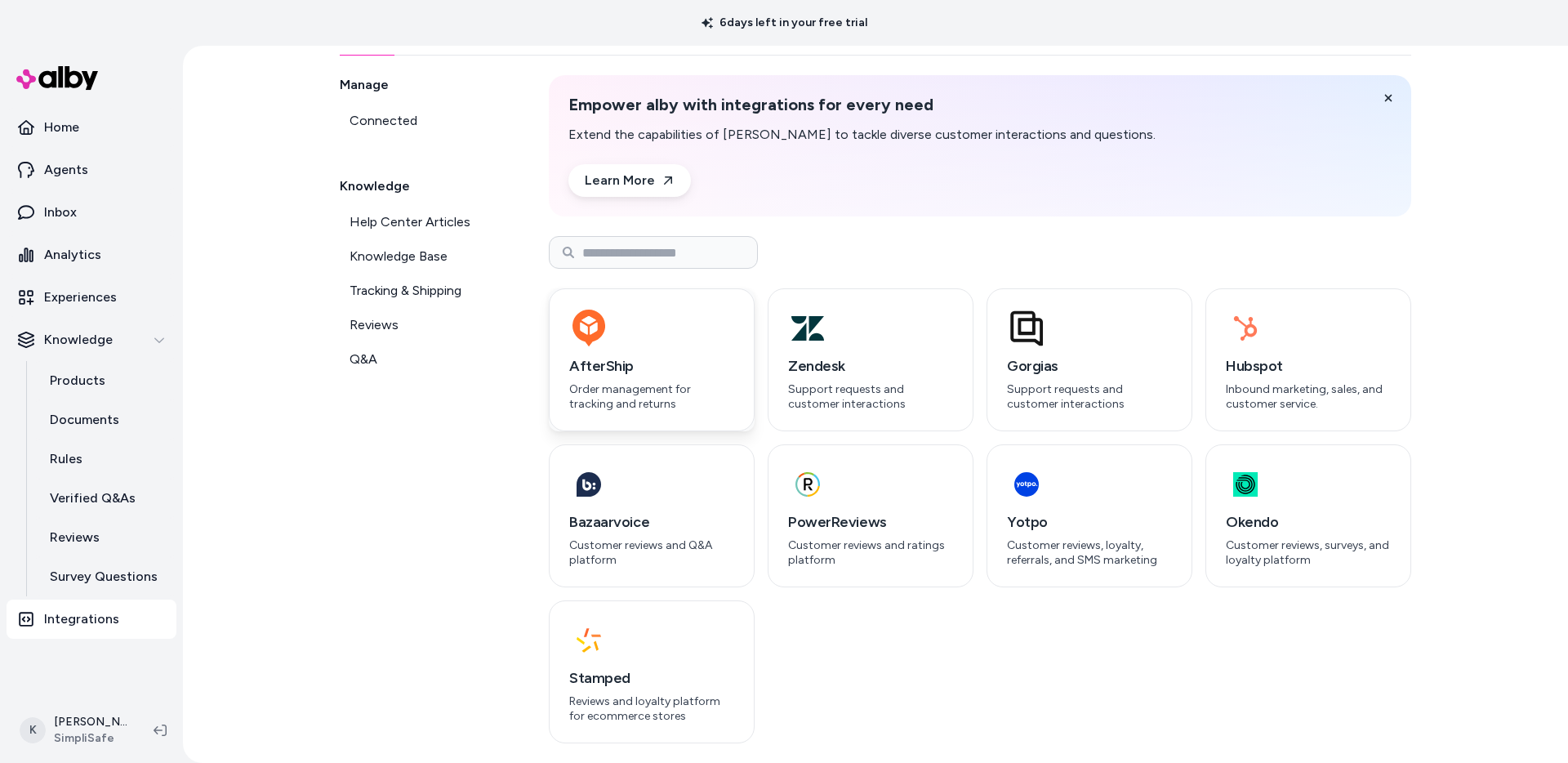
click at [687, 354] on h3 "AfterShip" at bounding box center [652, 365] width 165 height 23
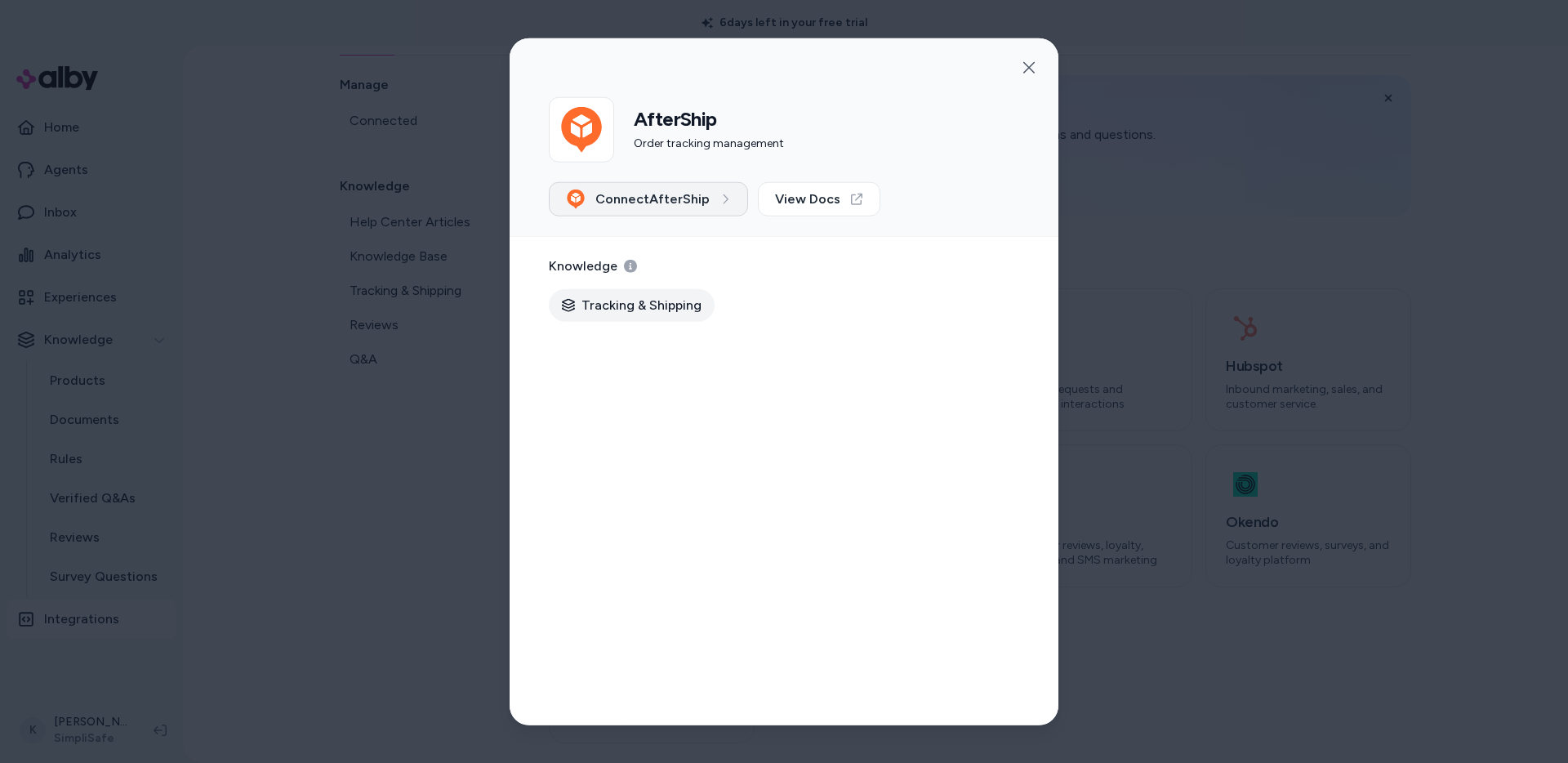
click at [702, 205] on span "Connect AfterShip" at bounding box center [653, 199] width 115 height 20
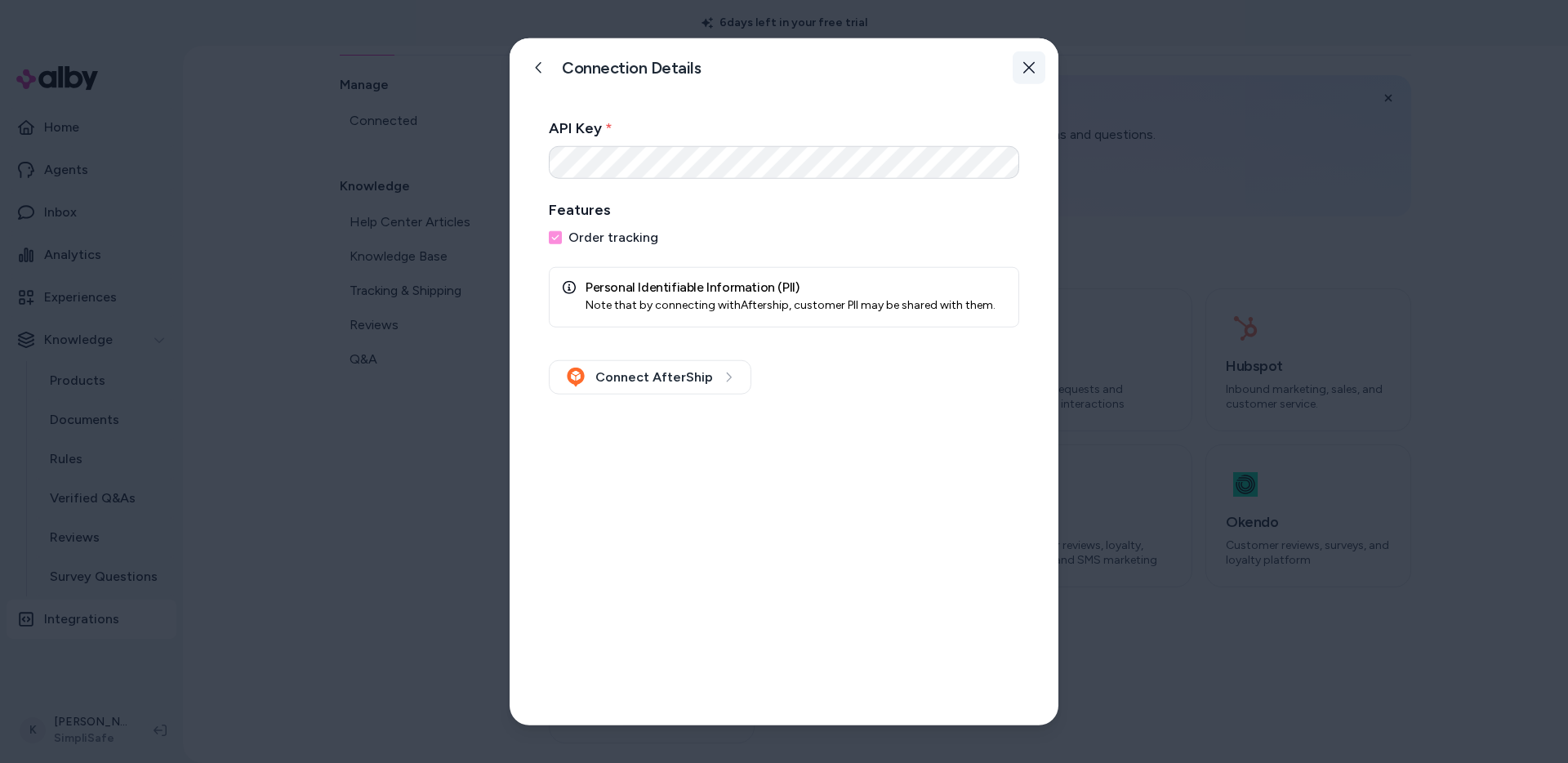
click at [1028, 68] on icon "button" at bounding box center [1029, 67] width 13 height 13
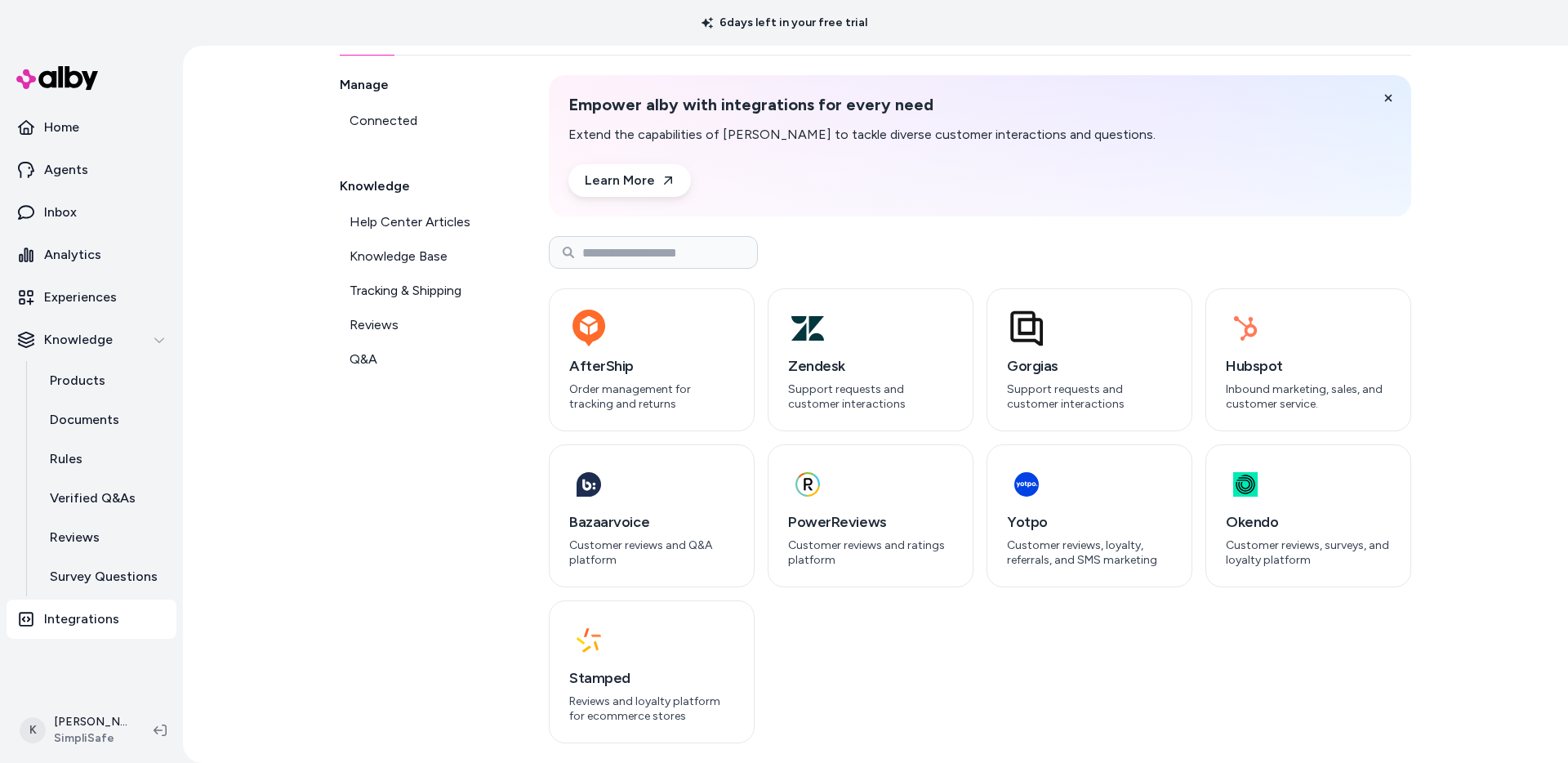
click at [452, 534] on div "Manage Connected Knowledge Help Center Articles Knowledge Base Tracking & Shipp…" at bounding box center [425, 409] width 170 height 668
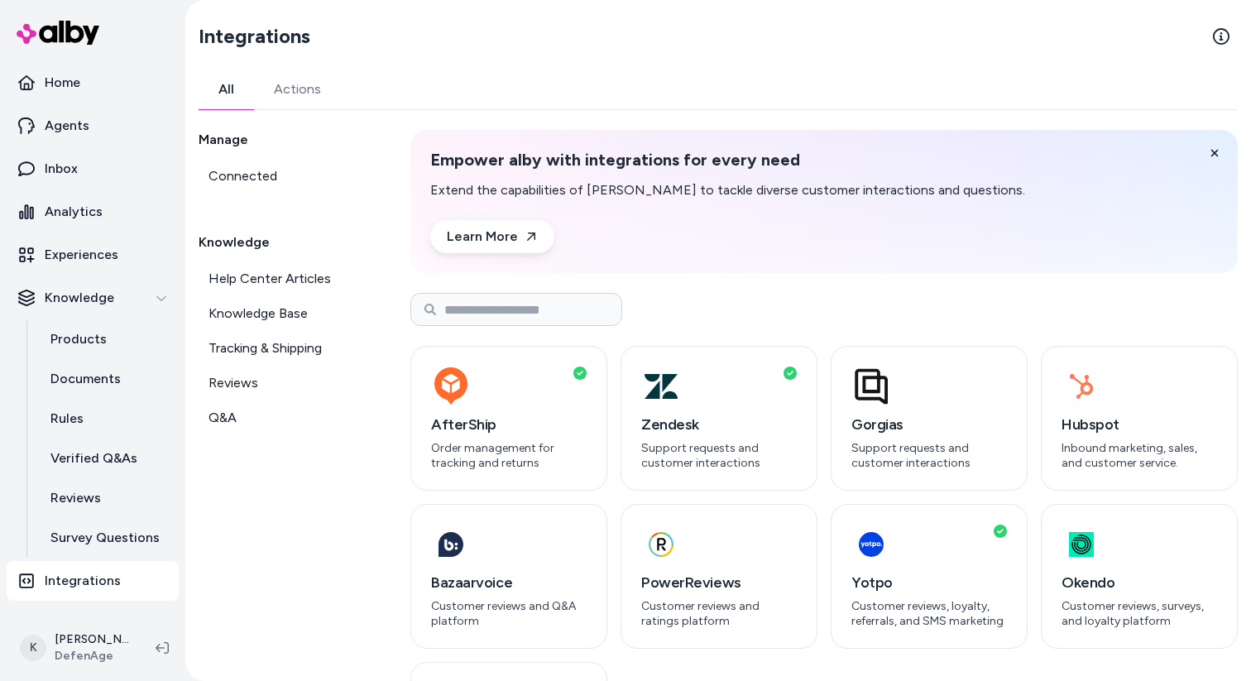
click at [113, 127] on link "Agents" at bounding box center [93, 126] width 172 height 40
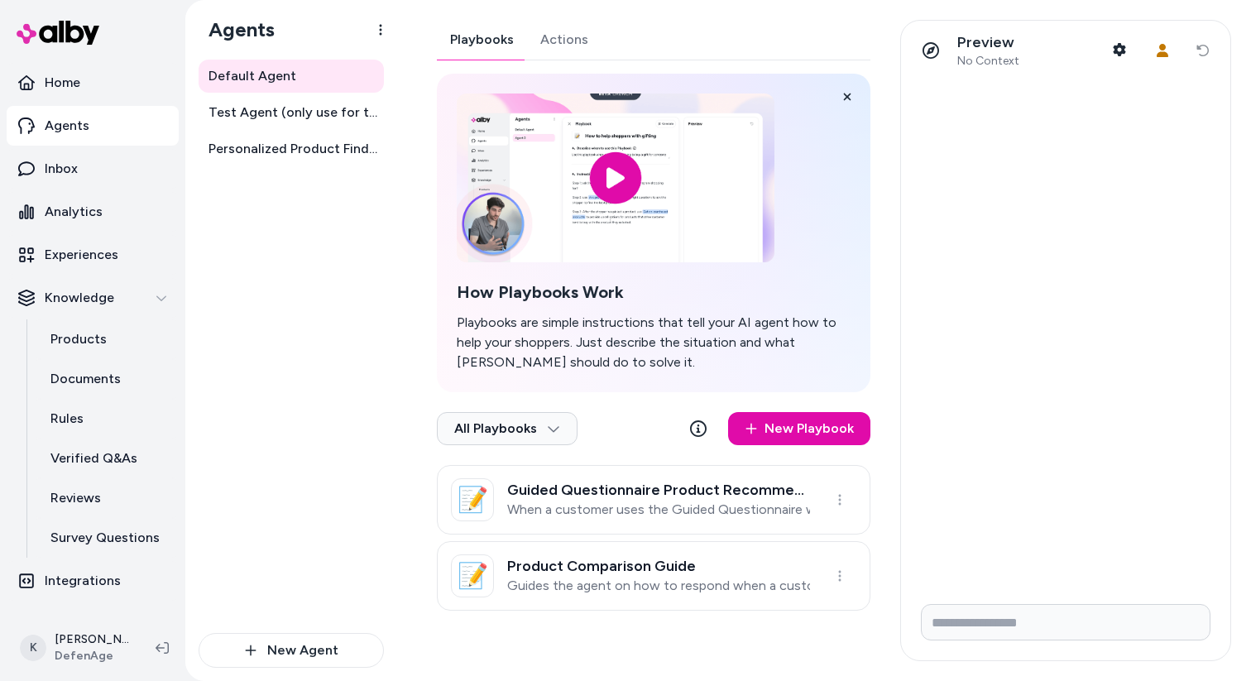
click at [597, 43] on div "Playbooks Actions" at bounding box center [653, 40] width 433 height 41
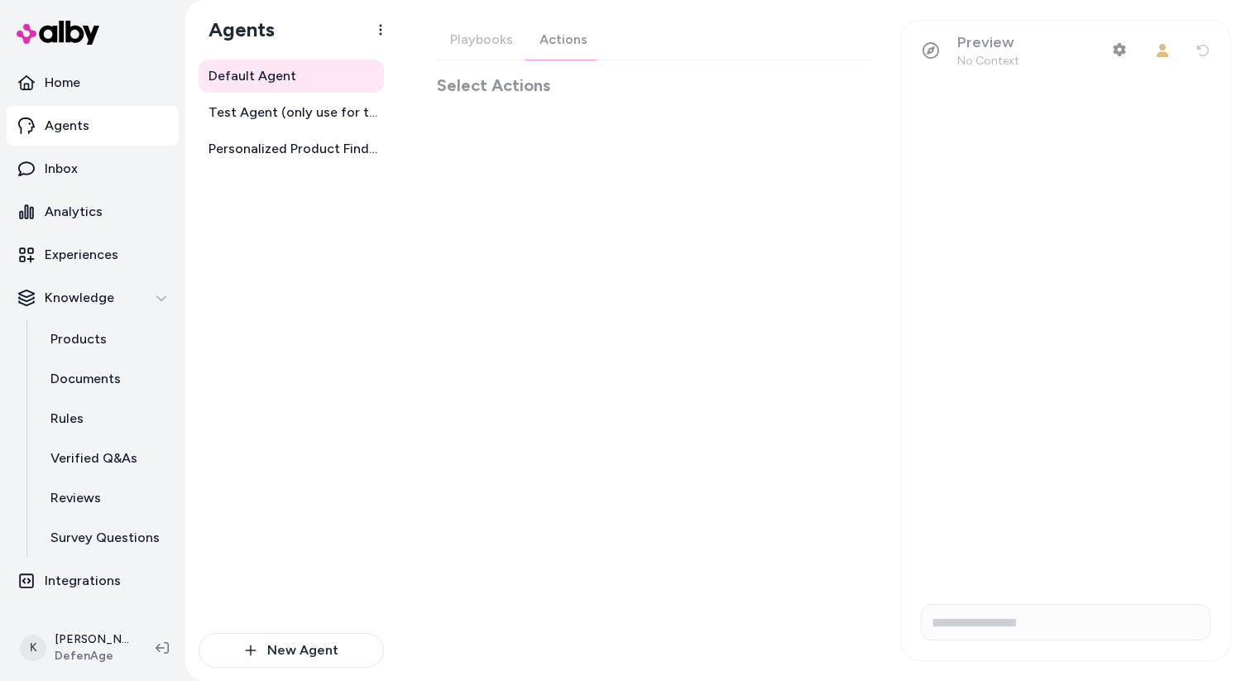
click at [555, 43] on div "Playbooks Actions Select Actions" at bounding box center [653, 58] width 433 height 77
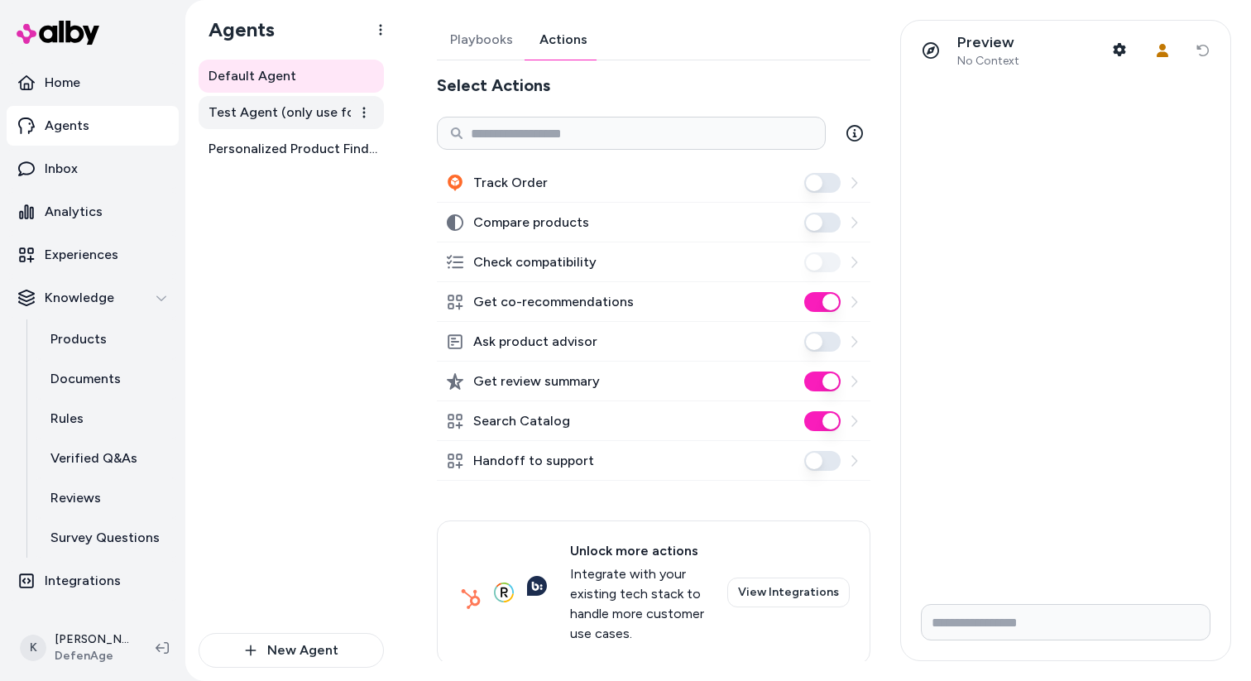
click at [304, 111] on span "Test Agent (only use for testing)" at bounding box center [292, 113] width 169 height 20
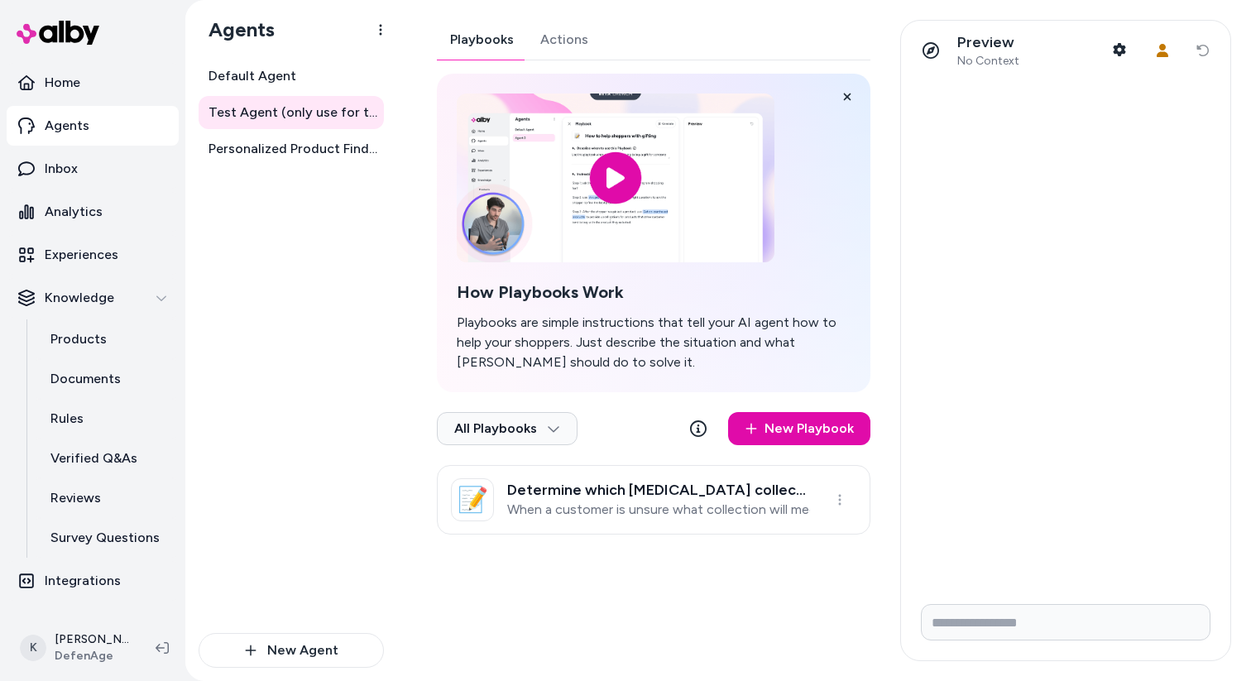
click at [510, 41] on button "Playbooks" at bounding box center [482, 40] width 90 height 40
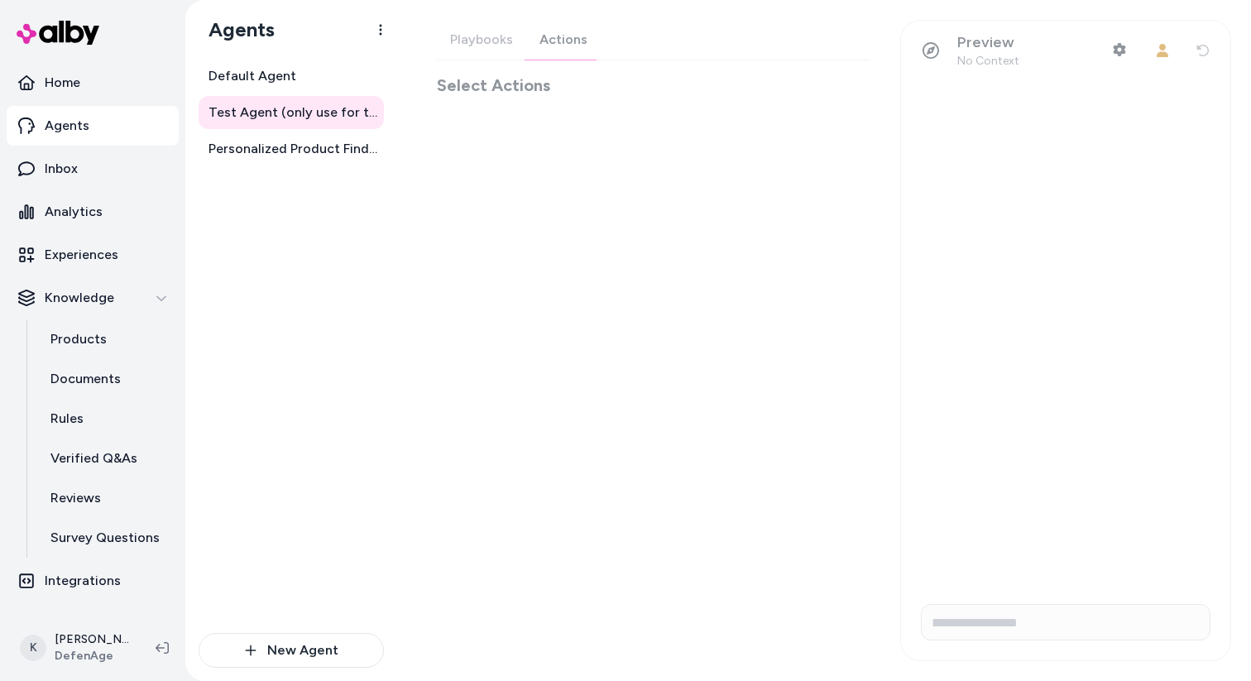
click at [532, 41] on div "Playbooks Actions Select Actions" at bounding box center [653, 58] width 433 height 77
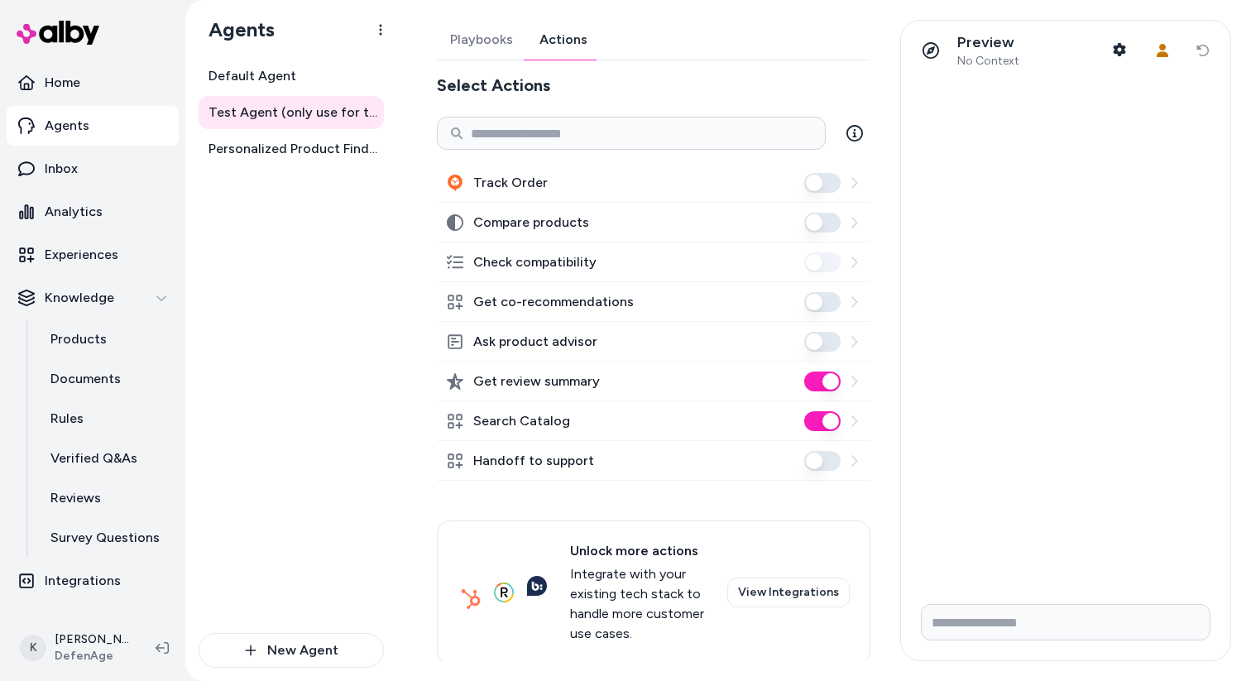
click at [817, 184] on button "Track Order" at bounding box center [822, 183] width 36 height 20
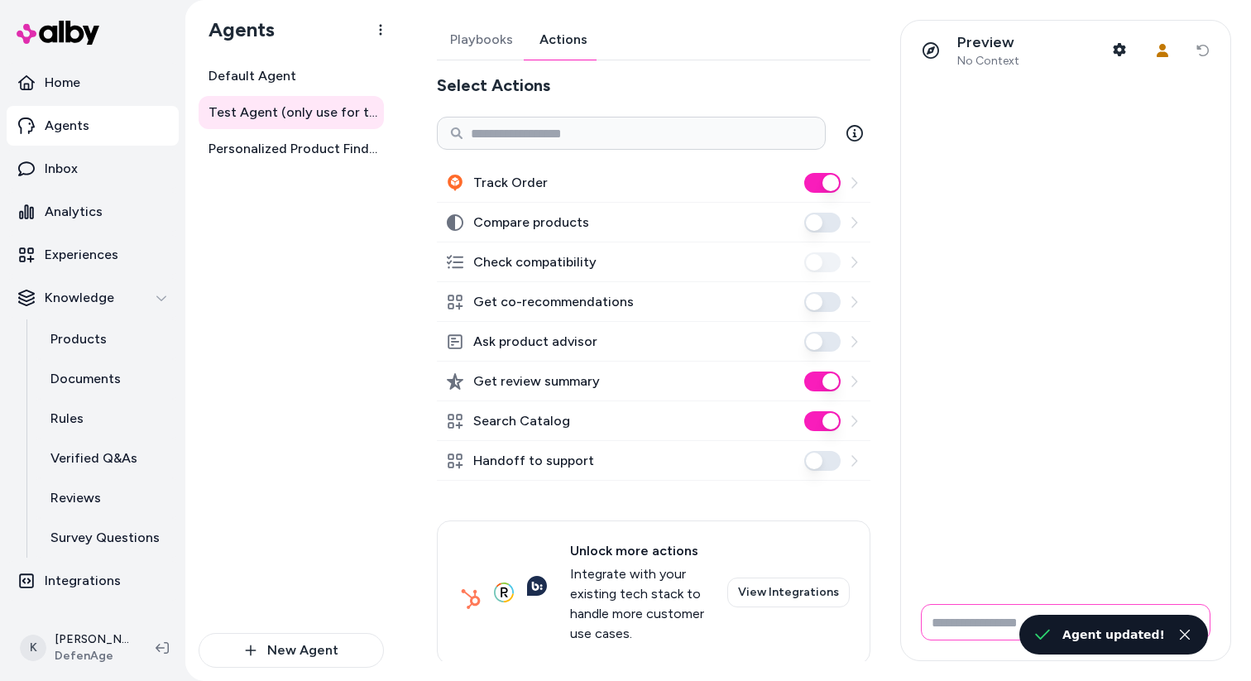
click at [997, 623] on input "Write your prompt here" at bounding box center [1066, 622] width 290 height 36
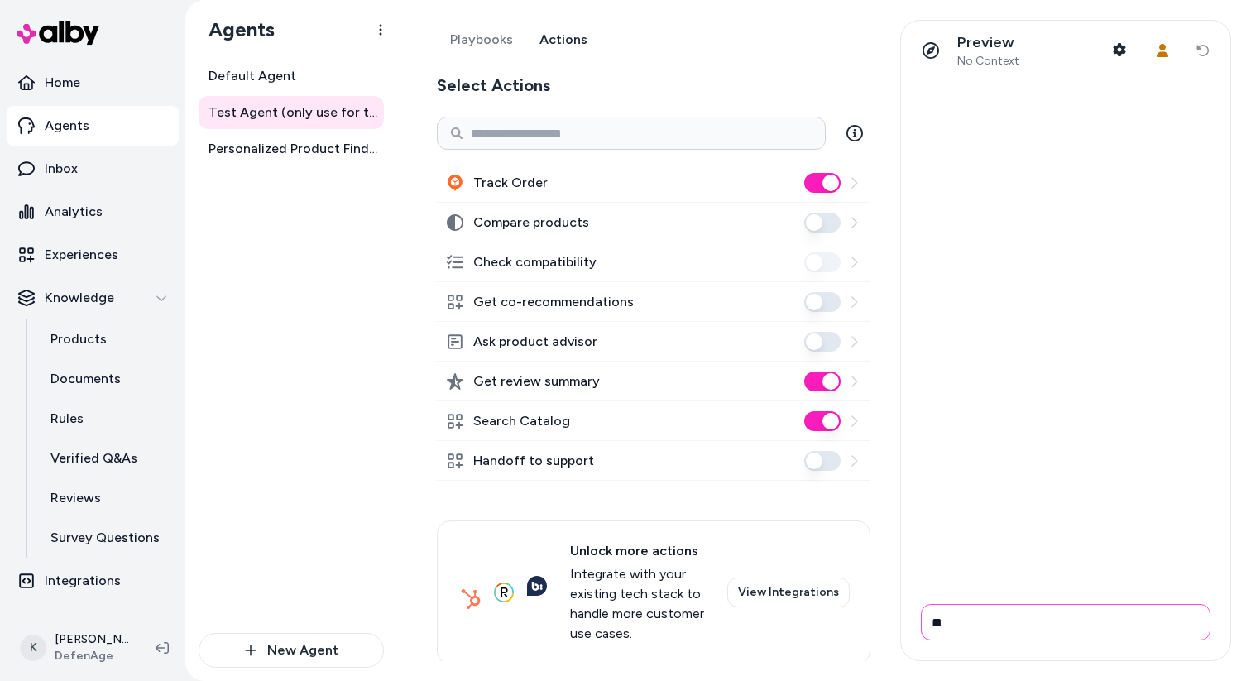
type input "*"
type input "**********"
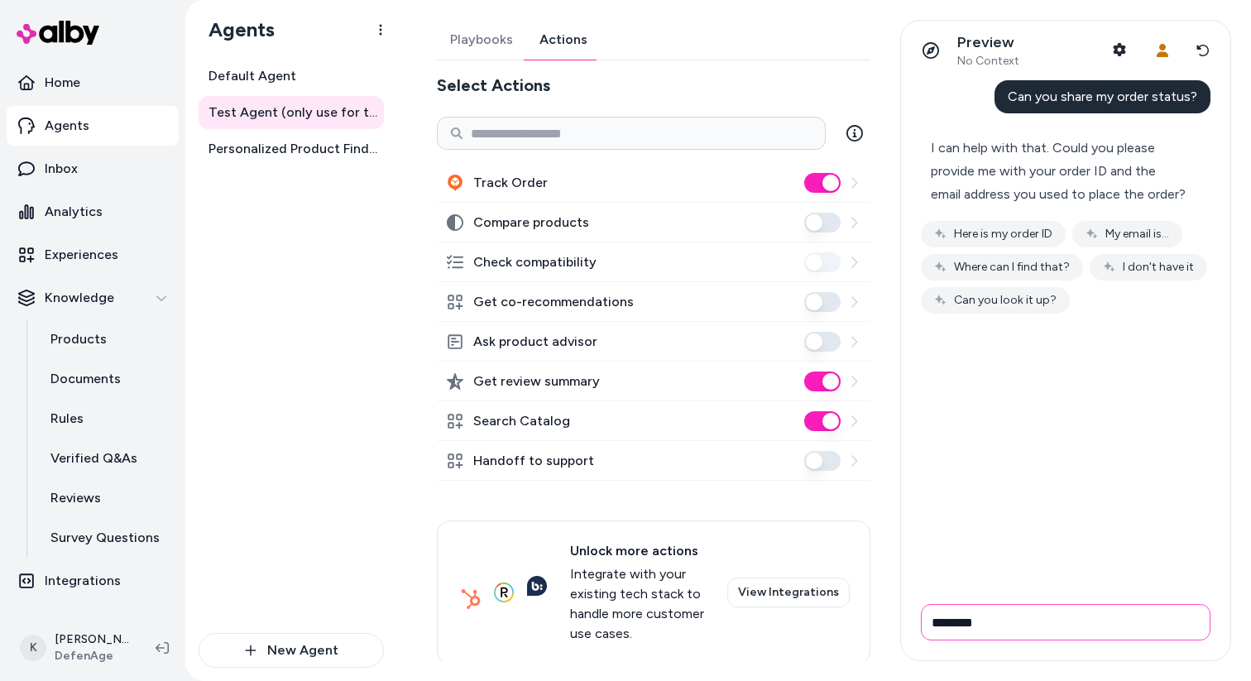
paste input "**********"
type input "**********"
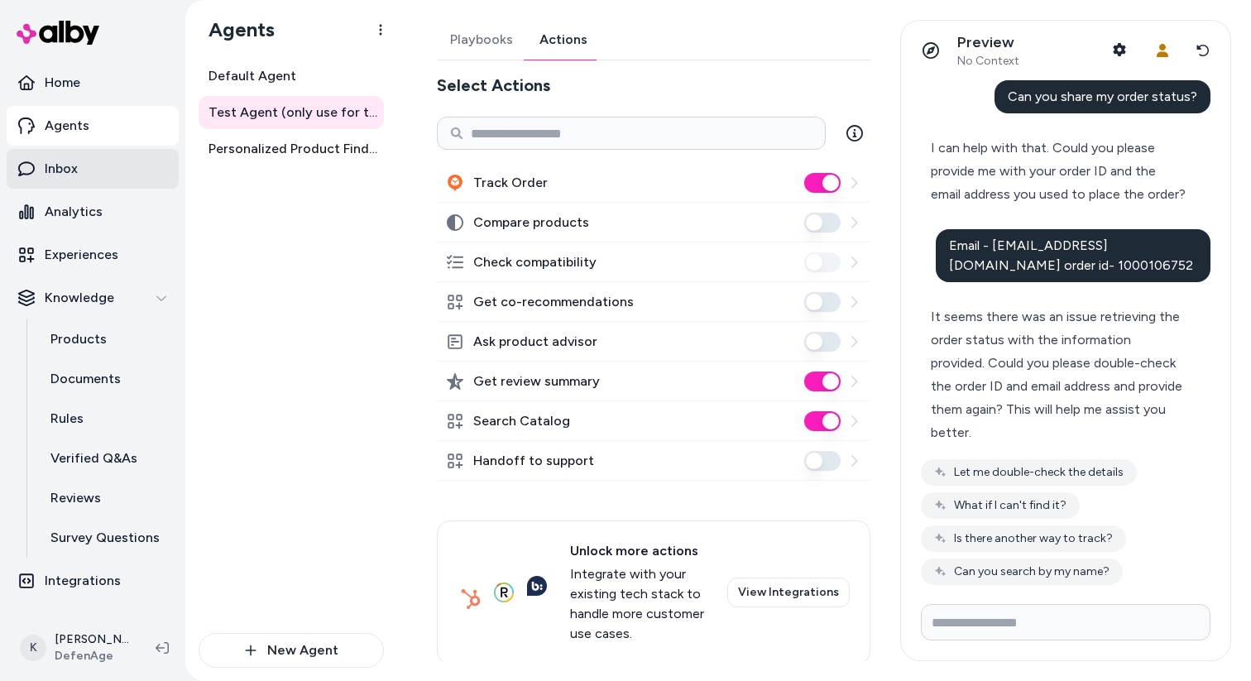
click at [108, 177] on link "Inbox" at bounding box center [93, 169] width 172 height 40
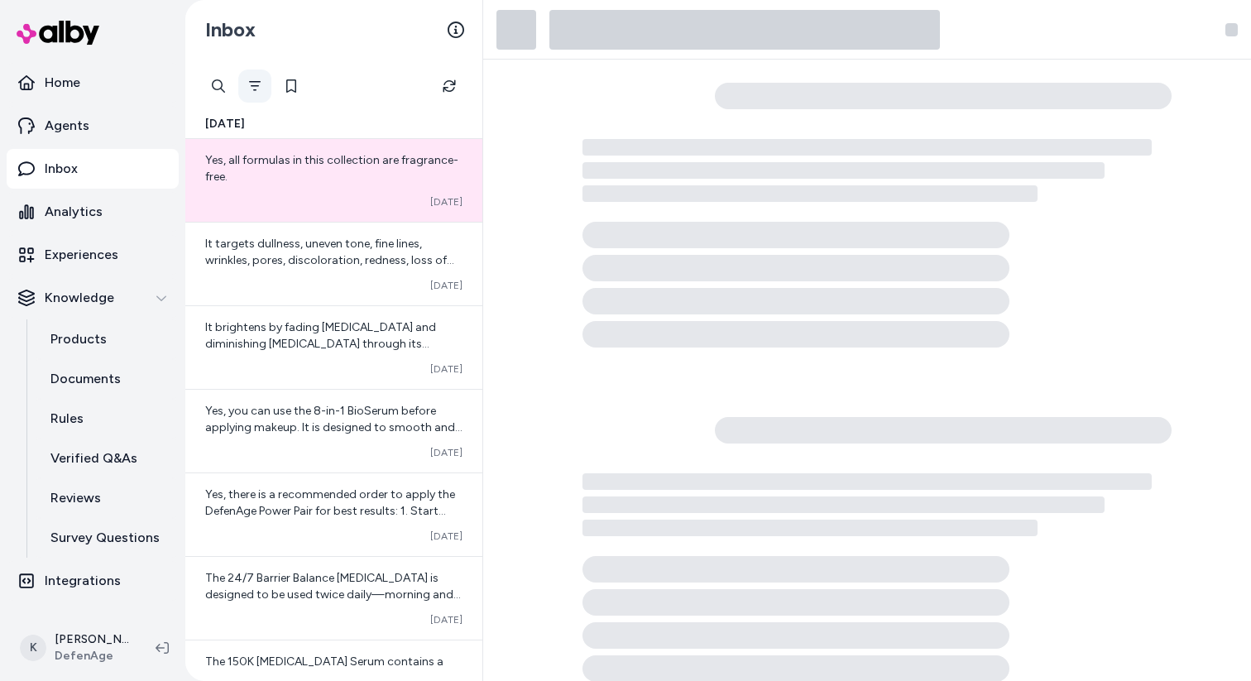
click at [255, 85] on icon "Filter" at bounding box center [255, 86] width 12 height 10
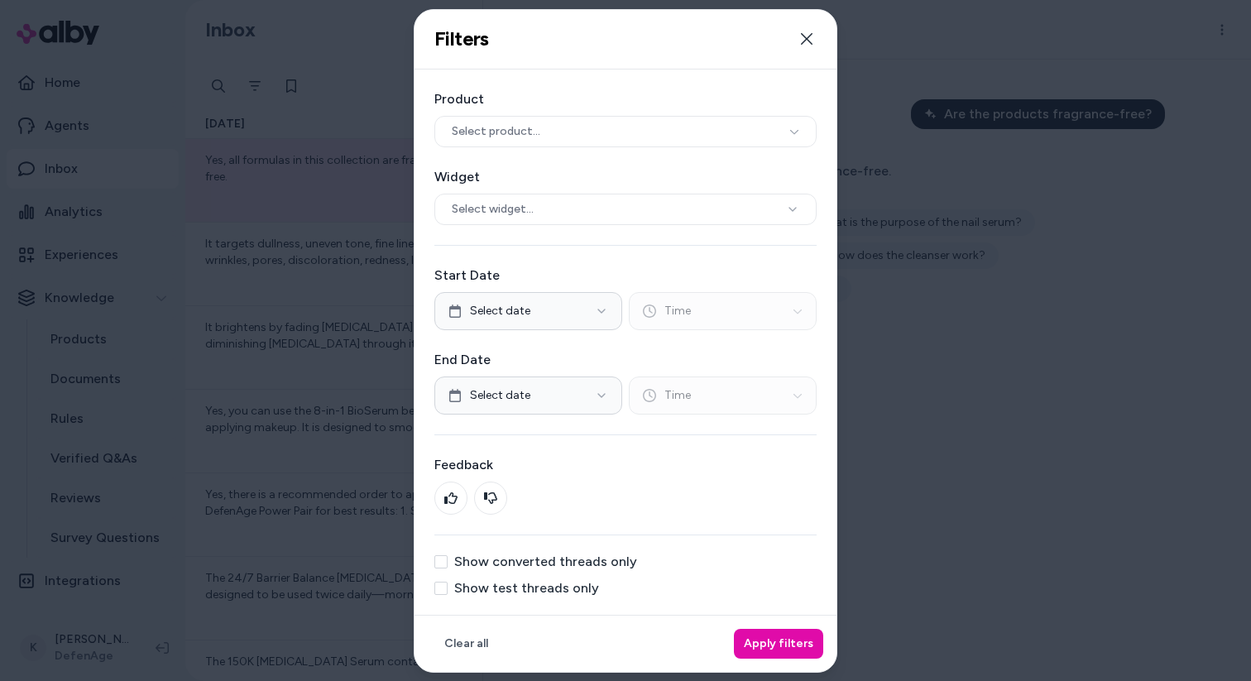
click at [553, 587] on label "Show test threads only" at bounding box center [526, 588] width 145 height 13
click at [448, 587] on button "Show test threads only" at bounding box center [440, 588] width 13 height 13
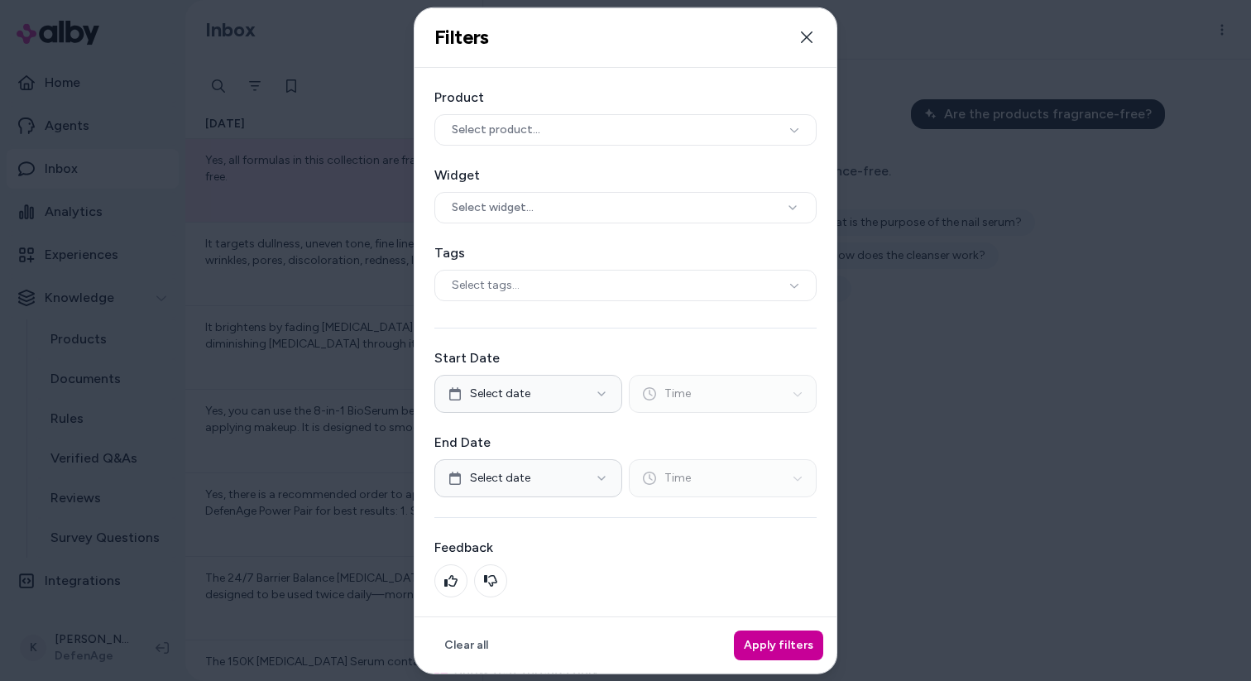
click at [775, 649] on button "Apply filters" at bounding box center [778, 645] width 89 height 30
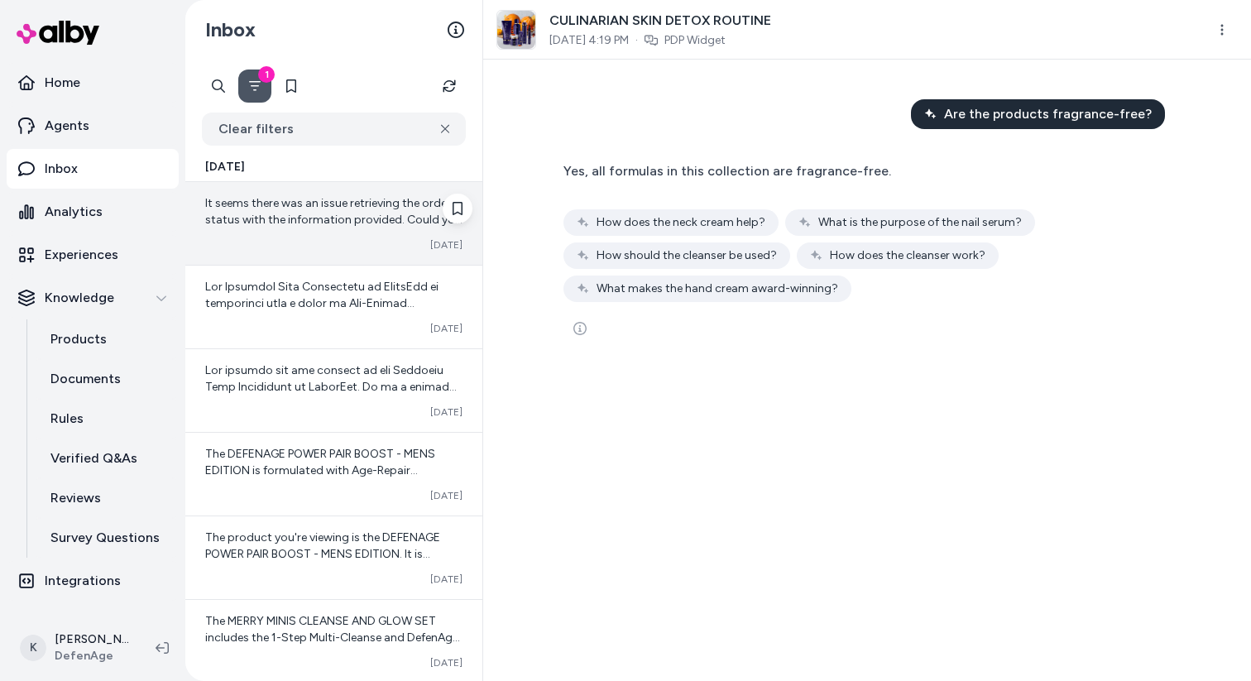
click at [319, 234] on div "It seems there was an issue retrieving the order status with the information pr…" at bounding box center [333, 223] width 297 height 83
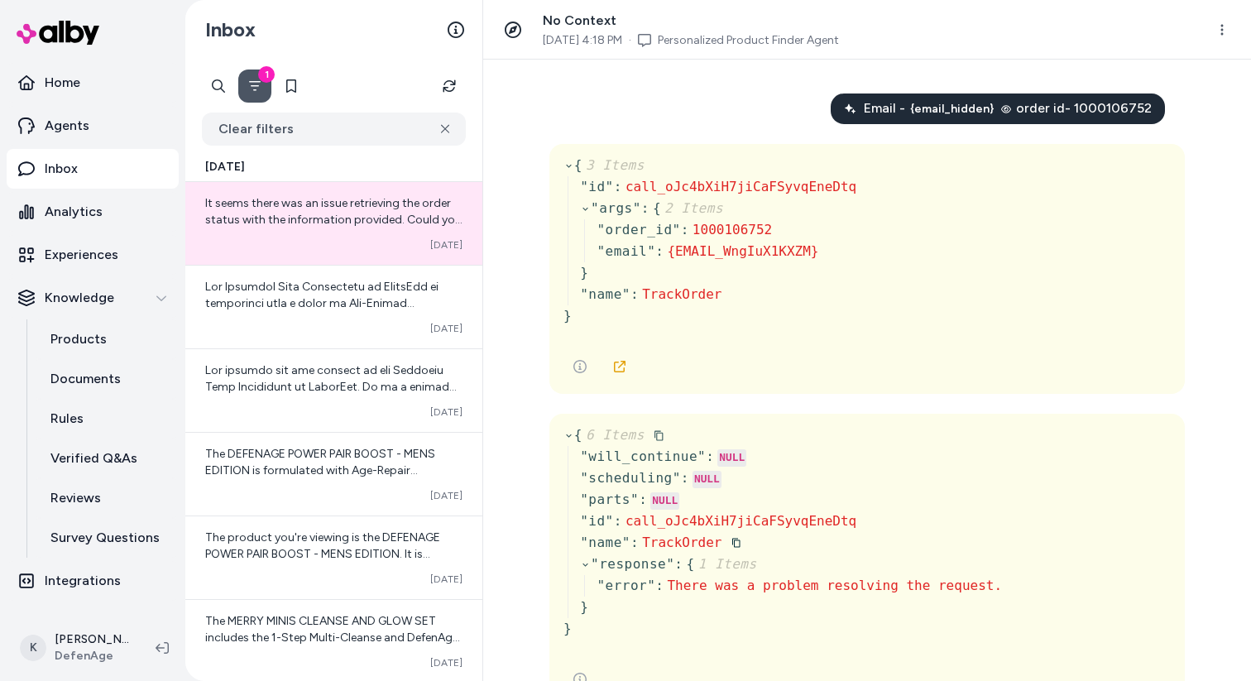
scroll to position [262, 0]
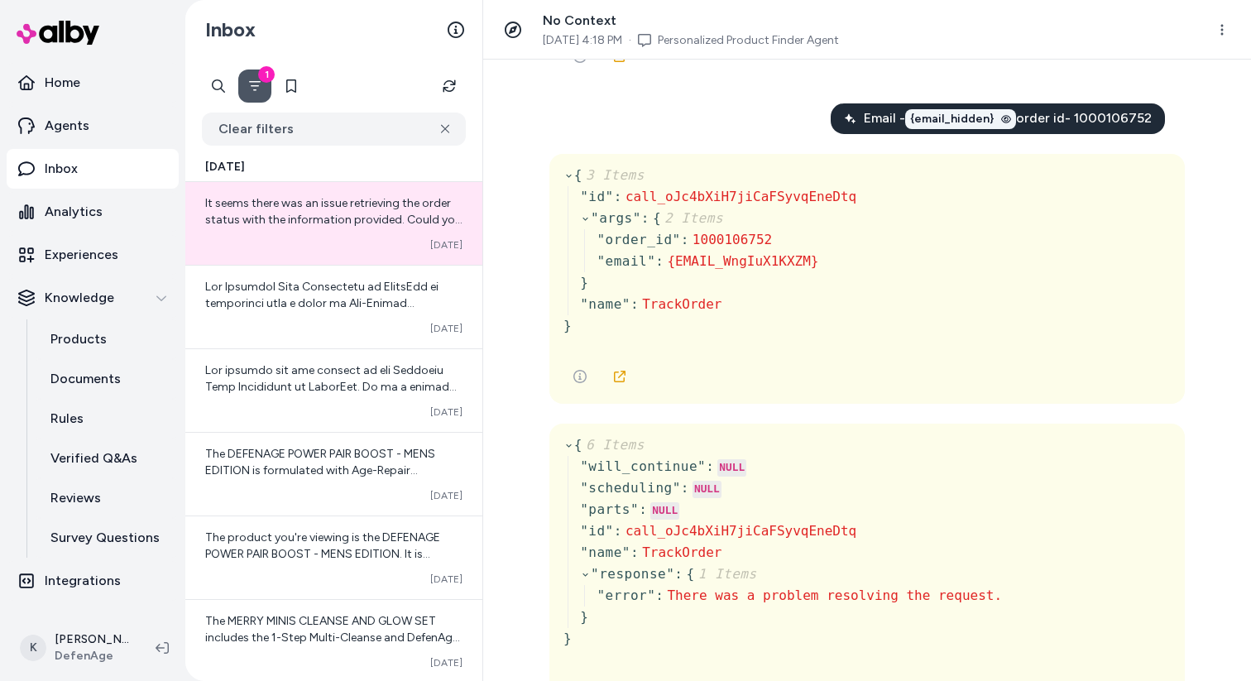
click at [967, 120] on span "{email_hidden}" at bounding box center [952, 119] width 84 height 17
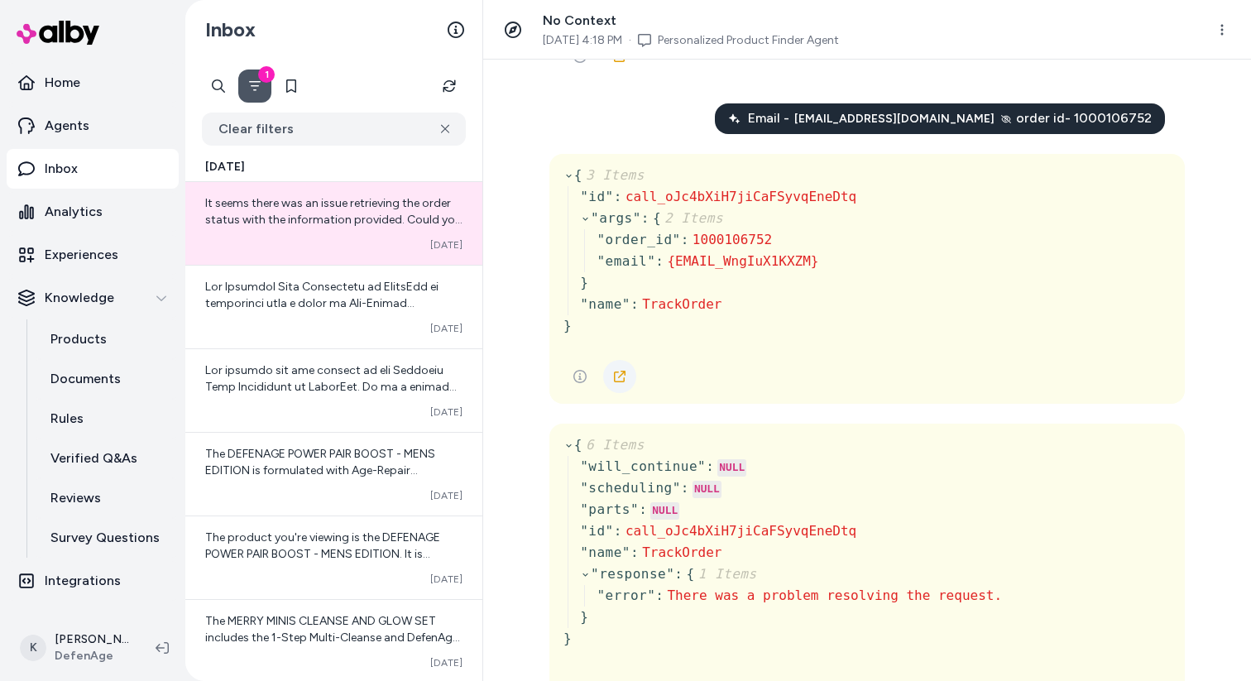
click at [620, 377] on icon at bounding box center [619, 376] width 13 height 13
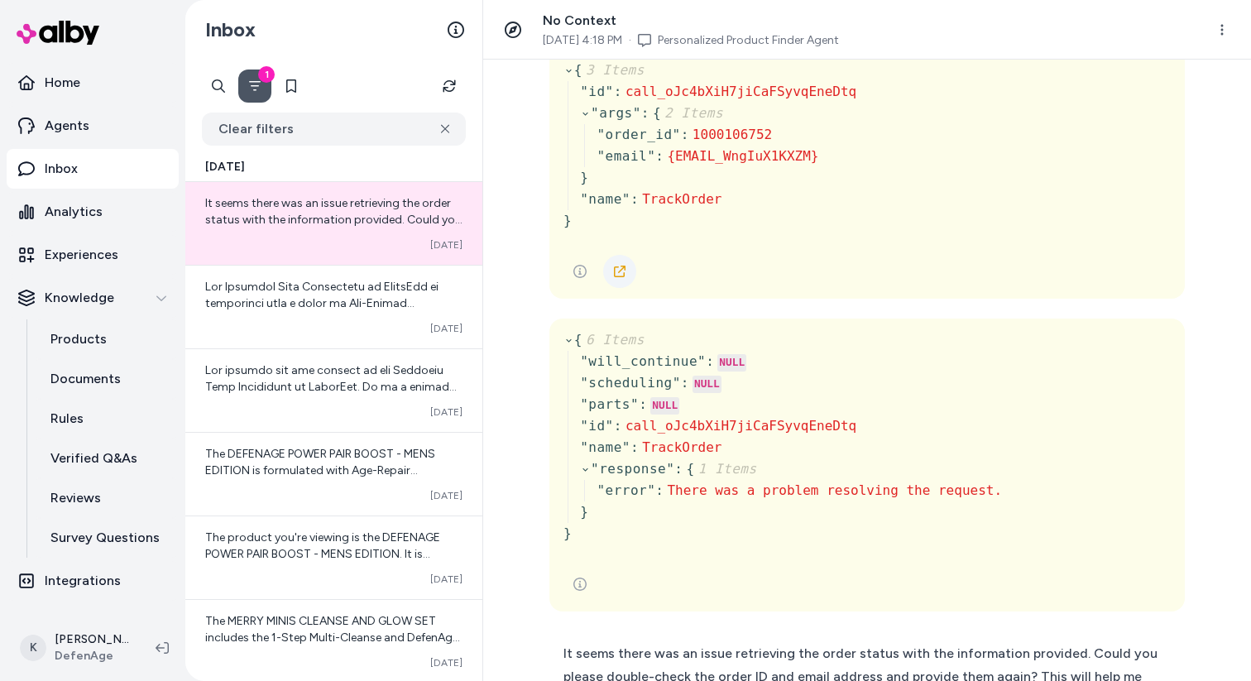
scroll to position [334, 0]
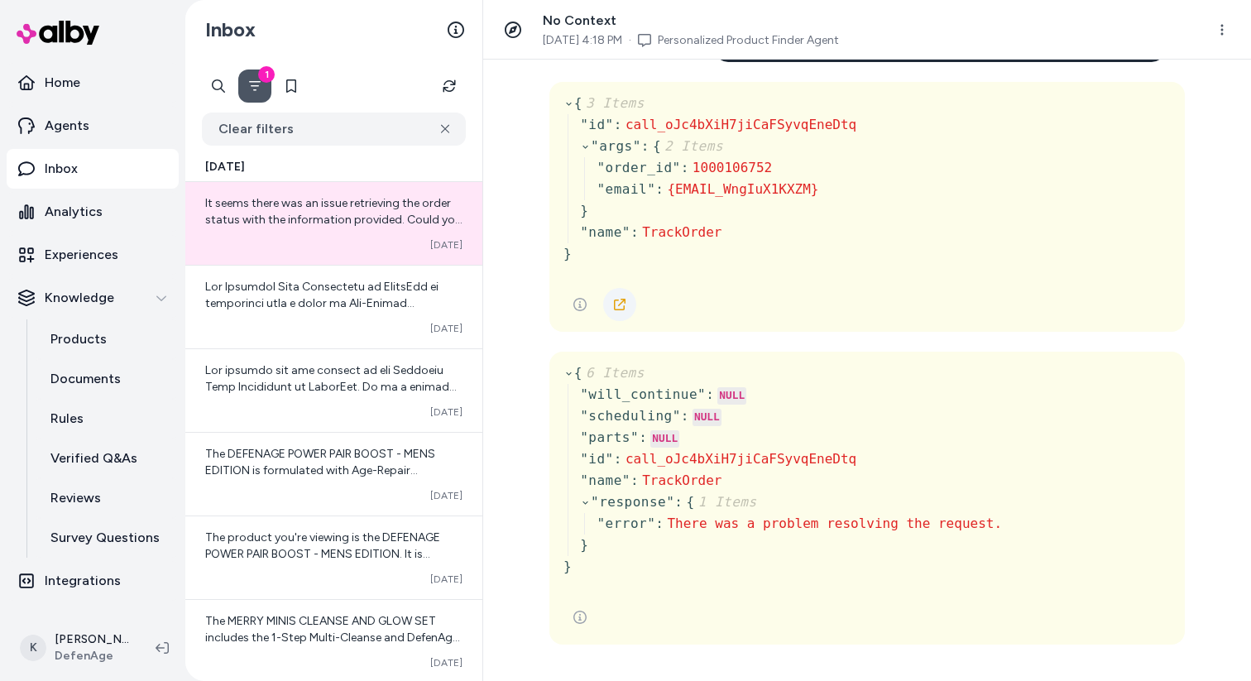
click at [620, 302] on icon at bounding box center [619, 304] width 13 height 13
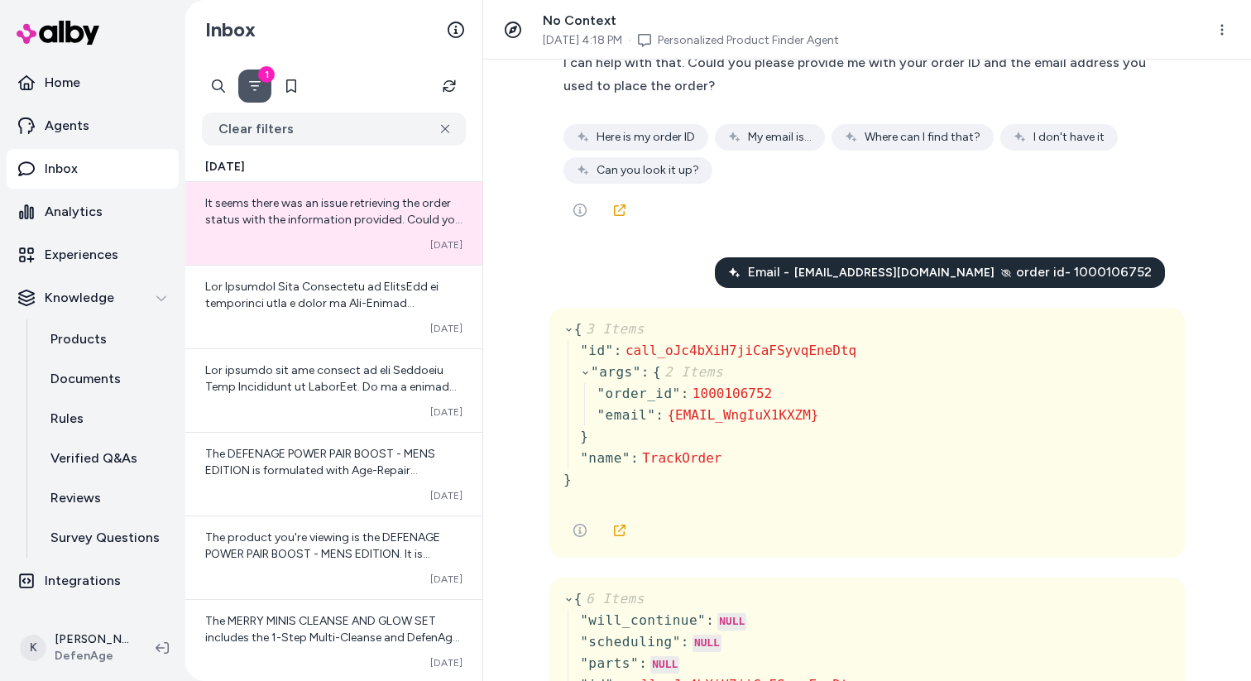
scroll to position [144, 0]
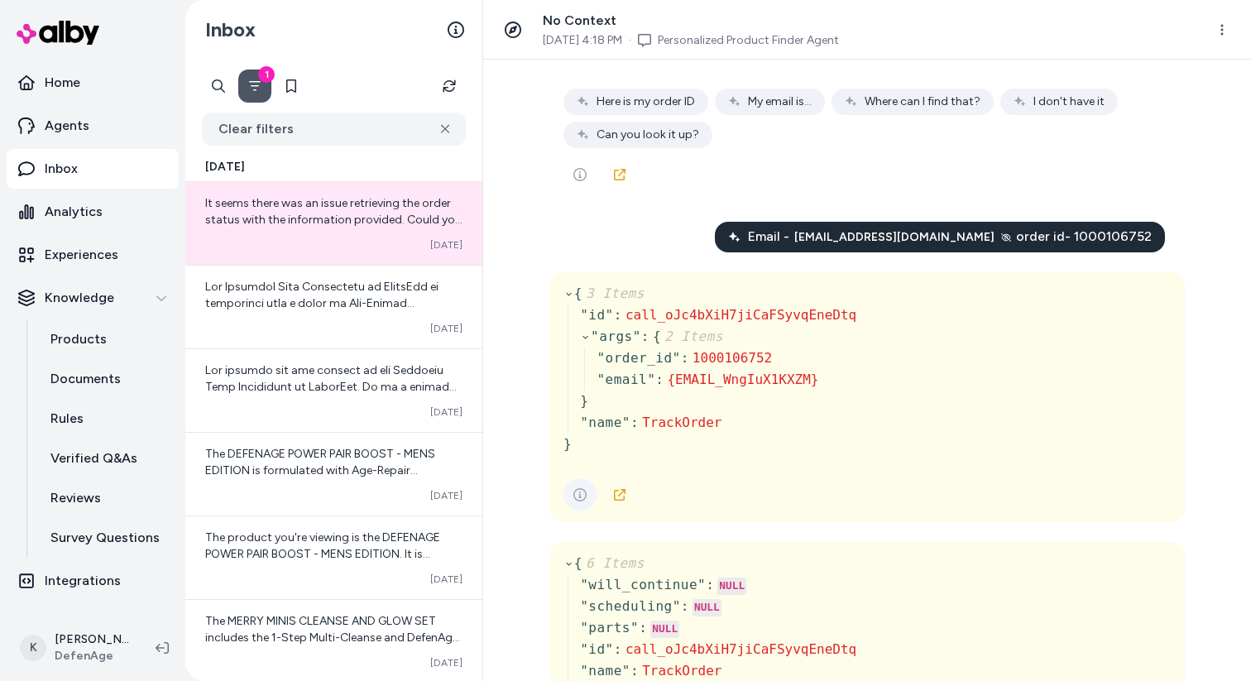
click at [580, 491] on icon "See more" at bounding box center [579, 494] width 13 height 13
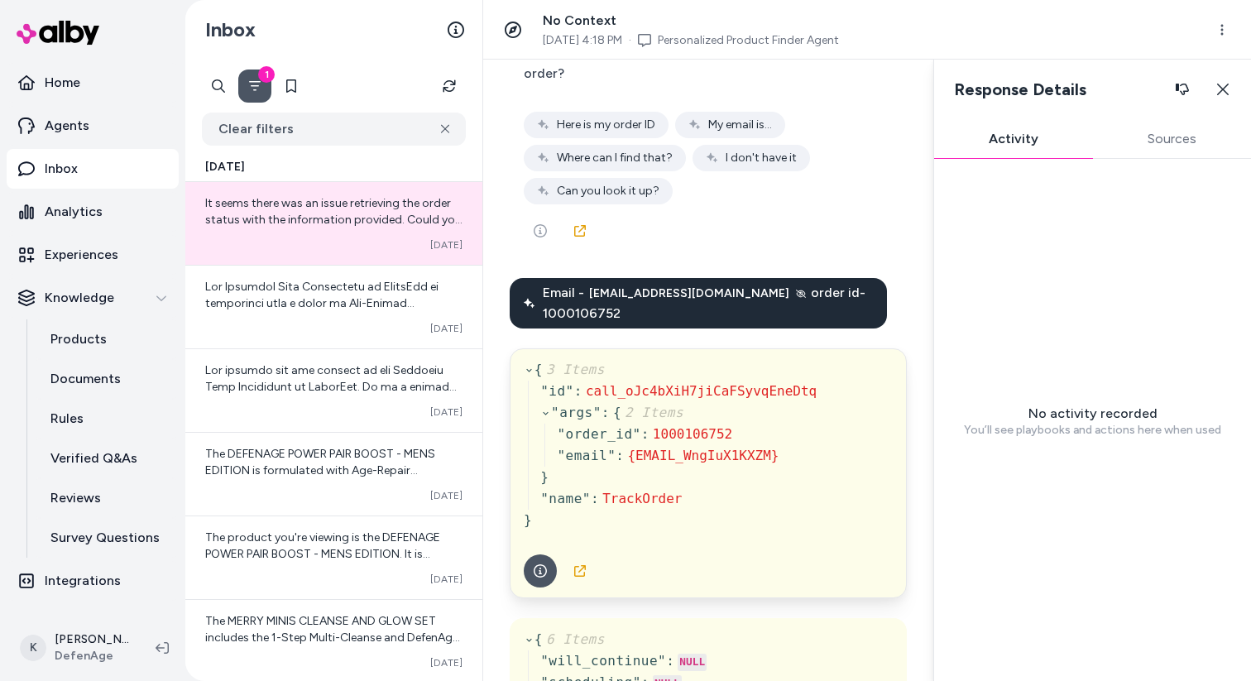
click at [1020, 152] on button "Activity" at bounding box center [1013, 138] width 159 height 33
click at [1144, 132] on button "Sources" at bounding box center [1172, 138] width 159 height 33
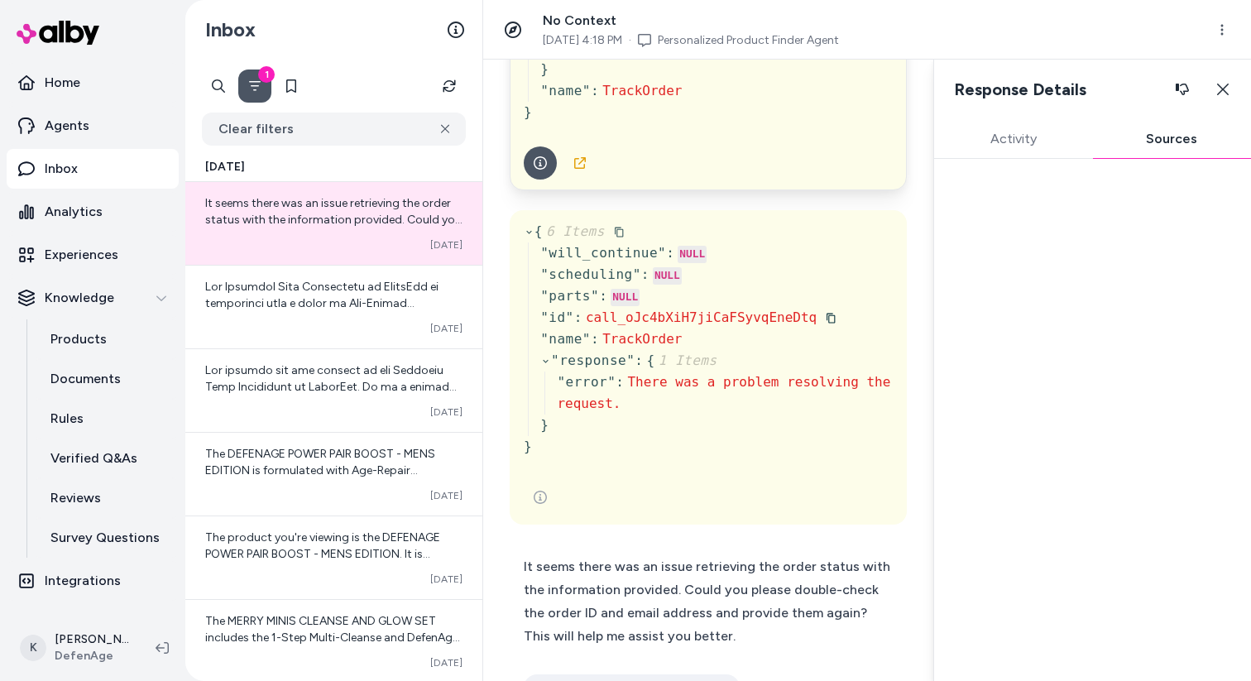
scroll to position [563, 0]
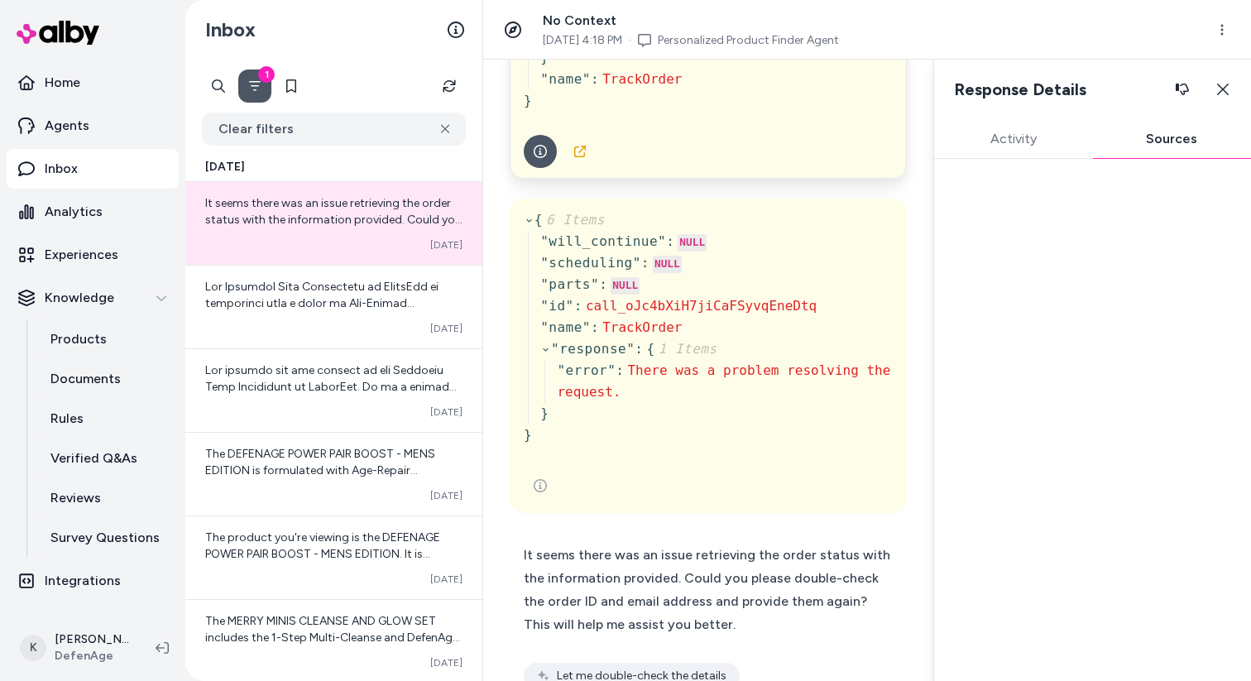
click at [603, 579] on span "It seems there was an issue retrieving the order status with the information pr…" at bounding box center [707, 589] width 366 height 85
click at [543, 471] on button "See more" at bounding box center [540, 485] width 33 height 33
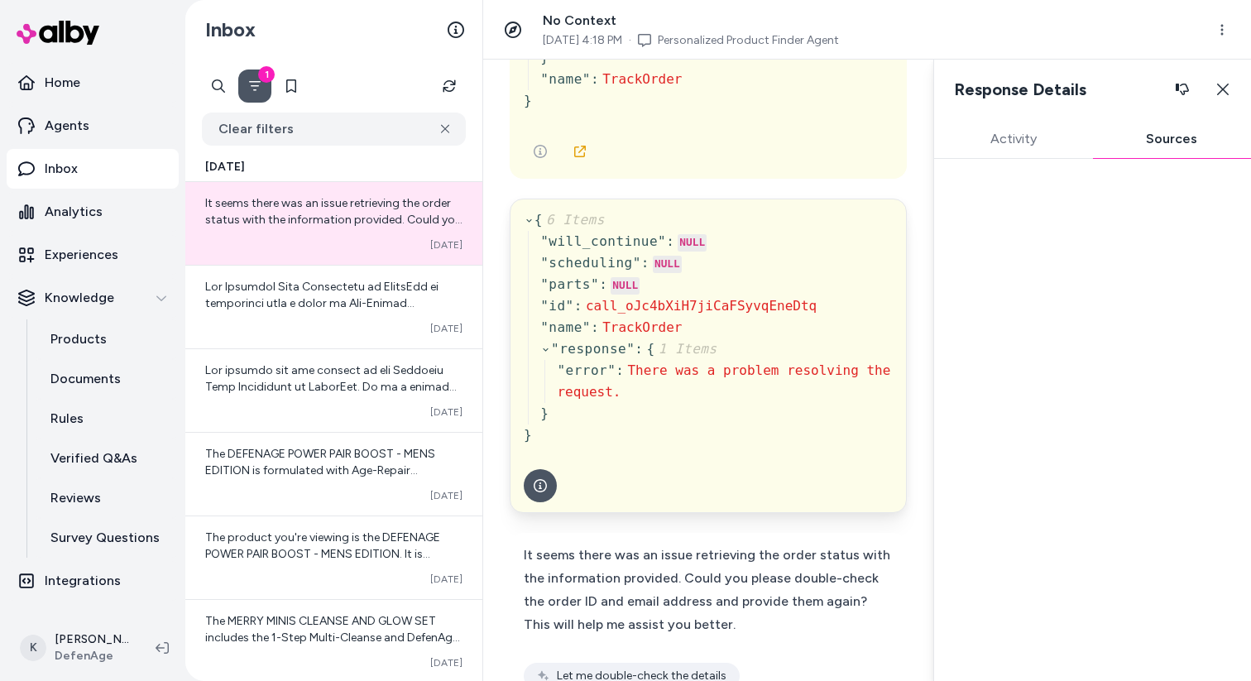
click at [1049, 130] on button "Activity" at bounding box center [1013, 138] width 159 height 33
click at [1127, 150] on button "Sources" at bounding box center [1172, 138] width 159 height 33
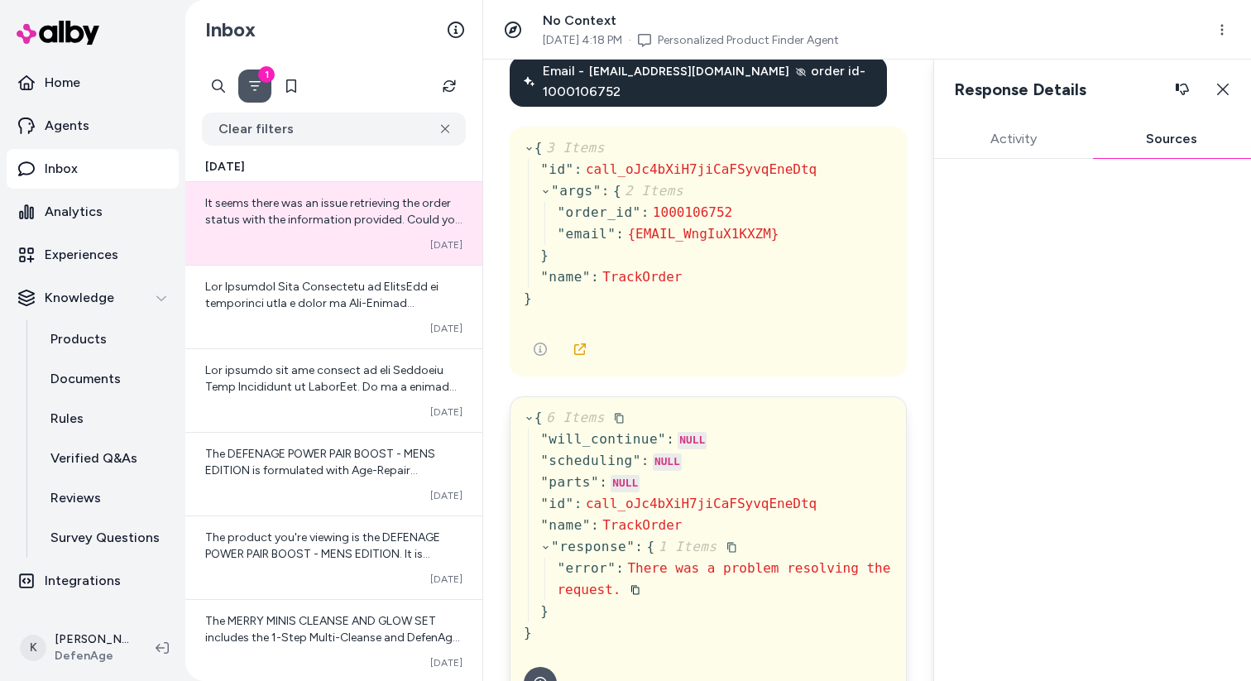
scroll to position [343, 0]
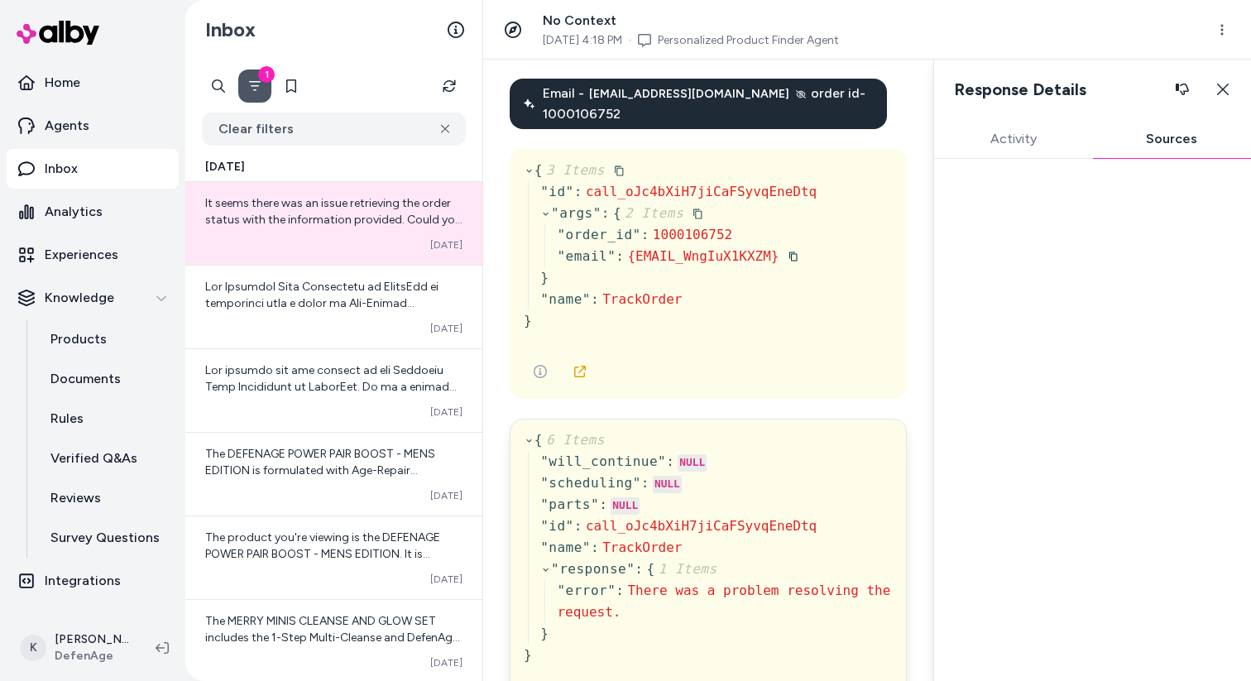
click at [697, 248] on span "{EMAIL_WngIuX1KXZM}" at bounding box center [702, 256] width 151 height 16
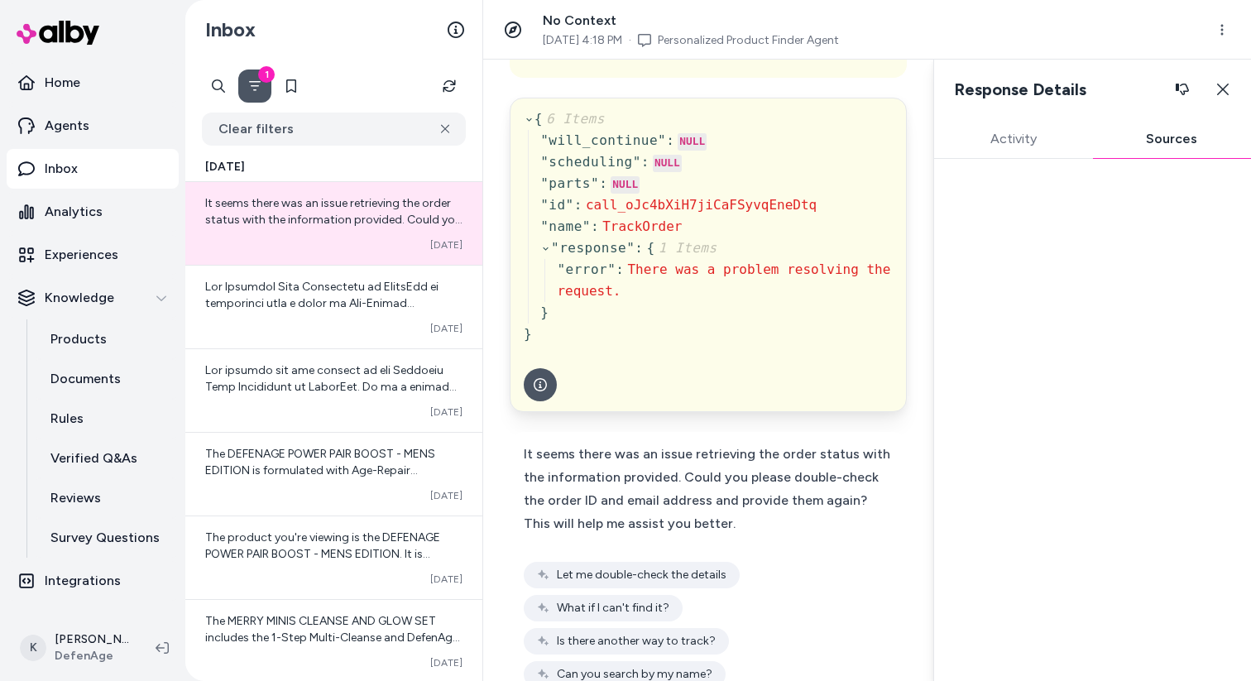
scroll to position [754, 0]
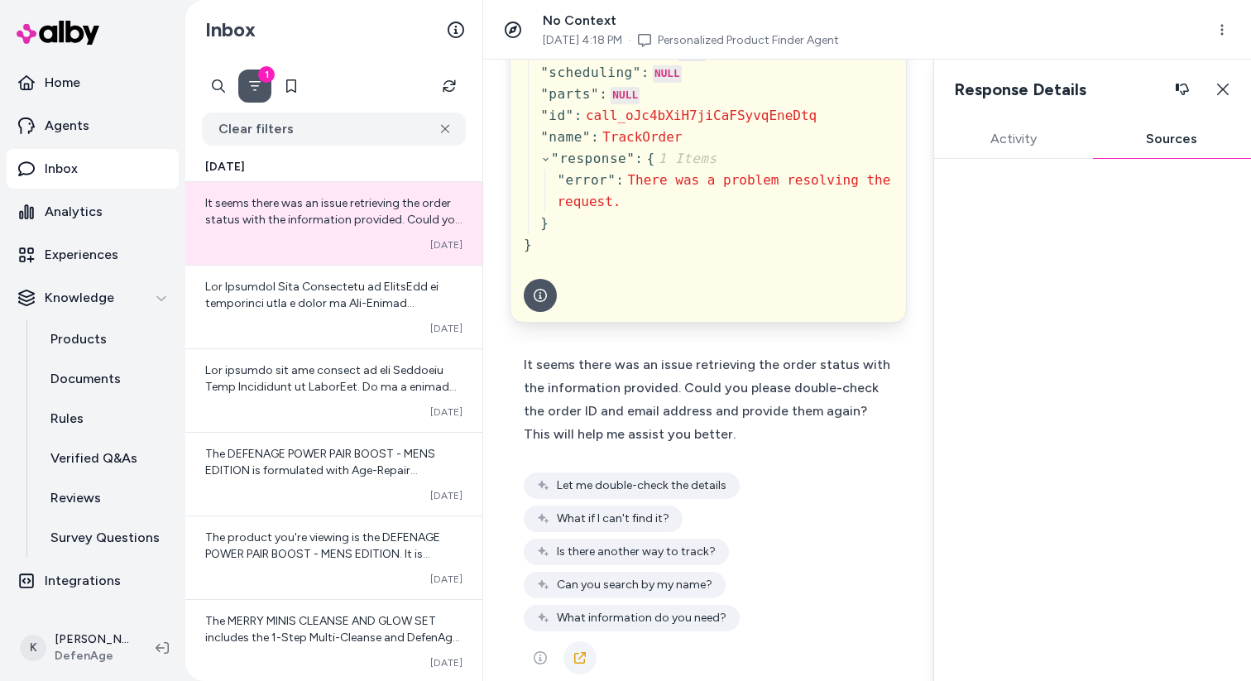
click at [590, 641] on link at bounding box center [579, 657] width 33 height 33
click at [1224, 81] on button "Close" at bounding box center [1222, 89] width 31 height 33
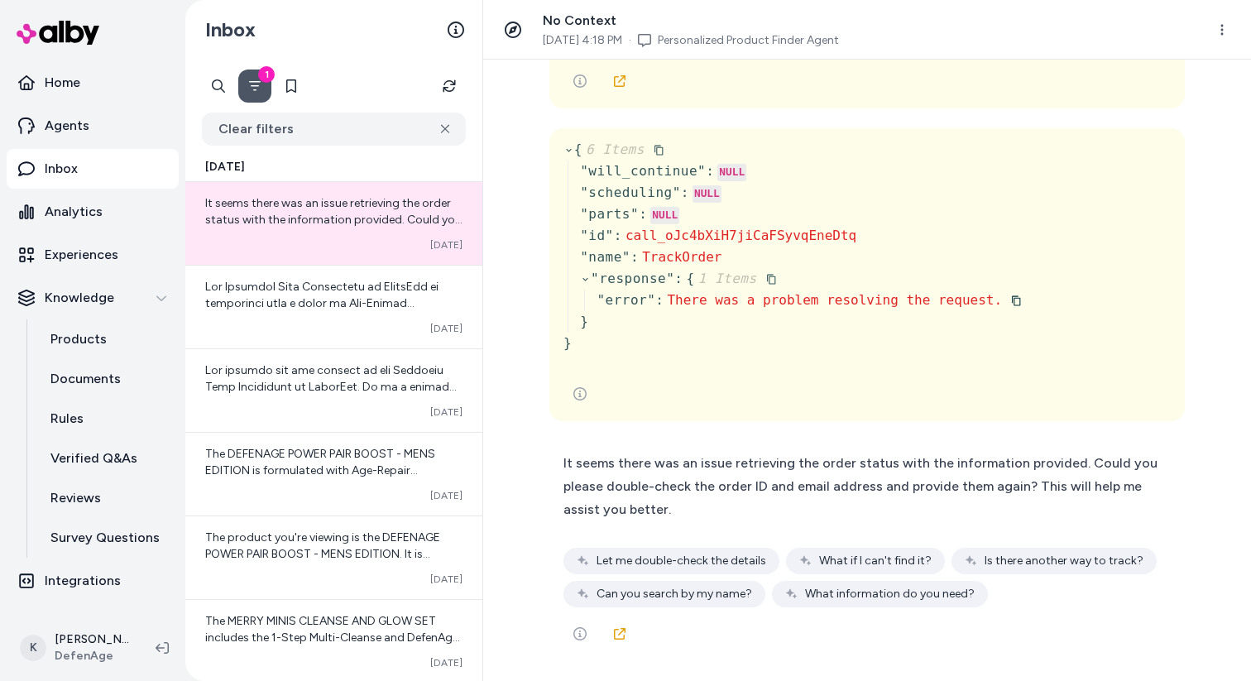
scroll to position [557, 0]
click at [122, 127] on link "Agents" at bounding box center [93, 126] width 172 height 40
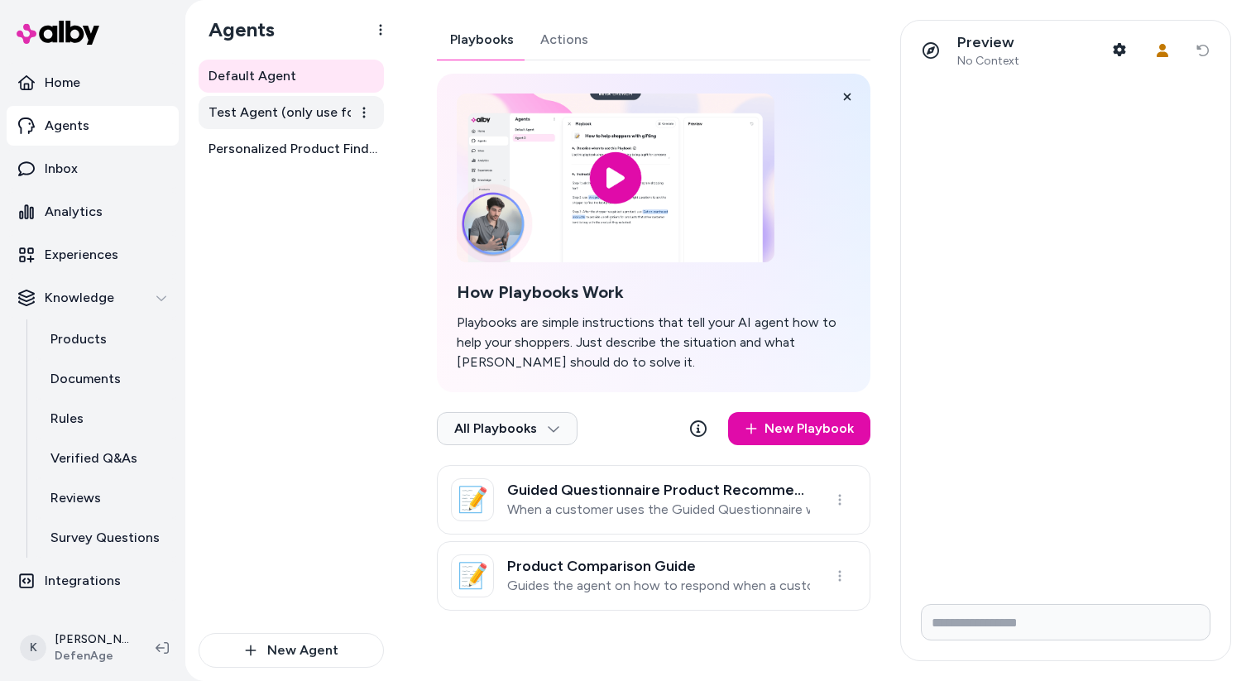
click at [311, 116] on span "Test Agent (only use for testing)" at bounding box center [292, 113] width 169 height 20
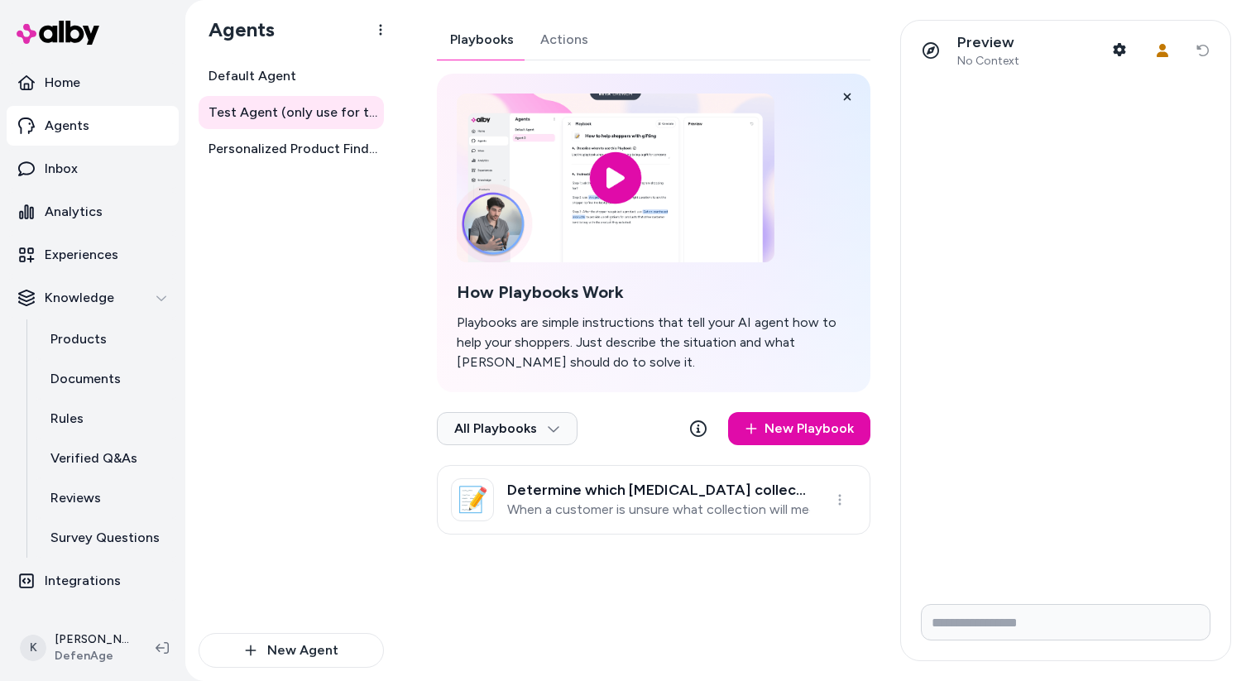
click at [567, 45] on button "Actions" at bounding box center [564, 40] width 74 height 40
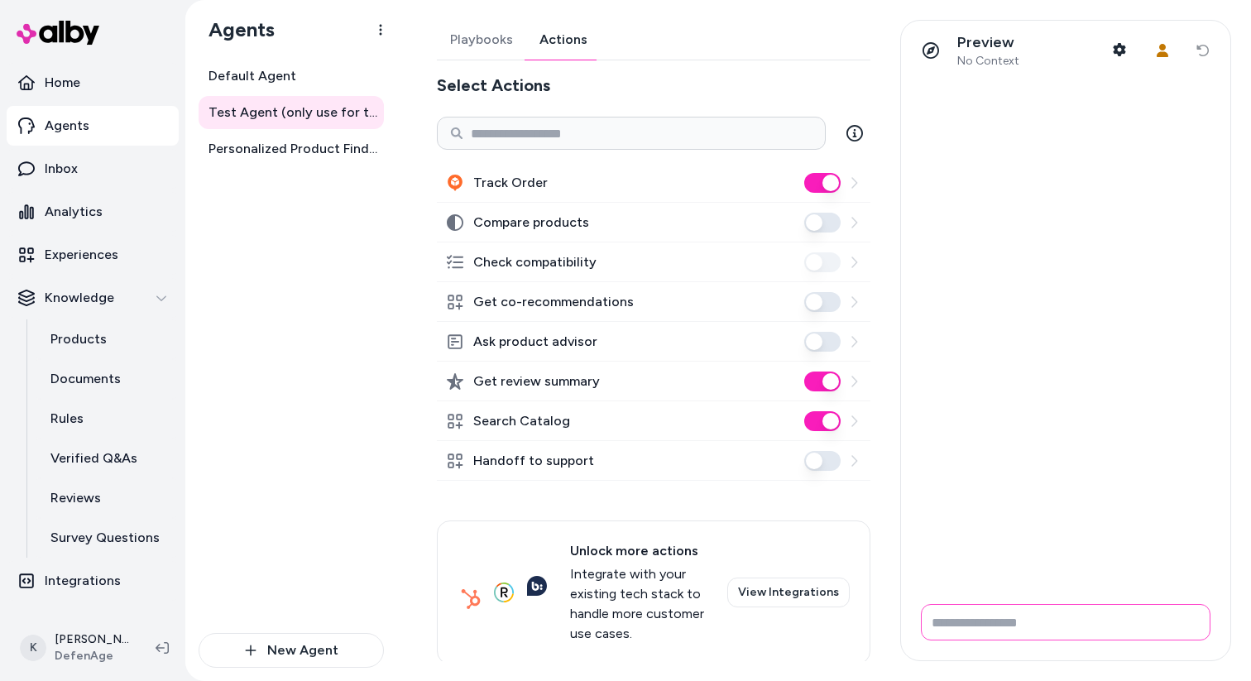
click at [1089, 627] on input "Write your prompt here" at bounding box center [1066, 622] width 290 height 36
type input "**********"
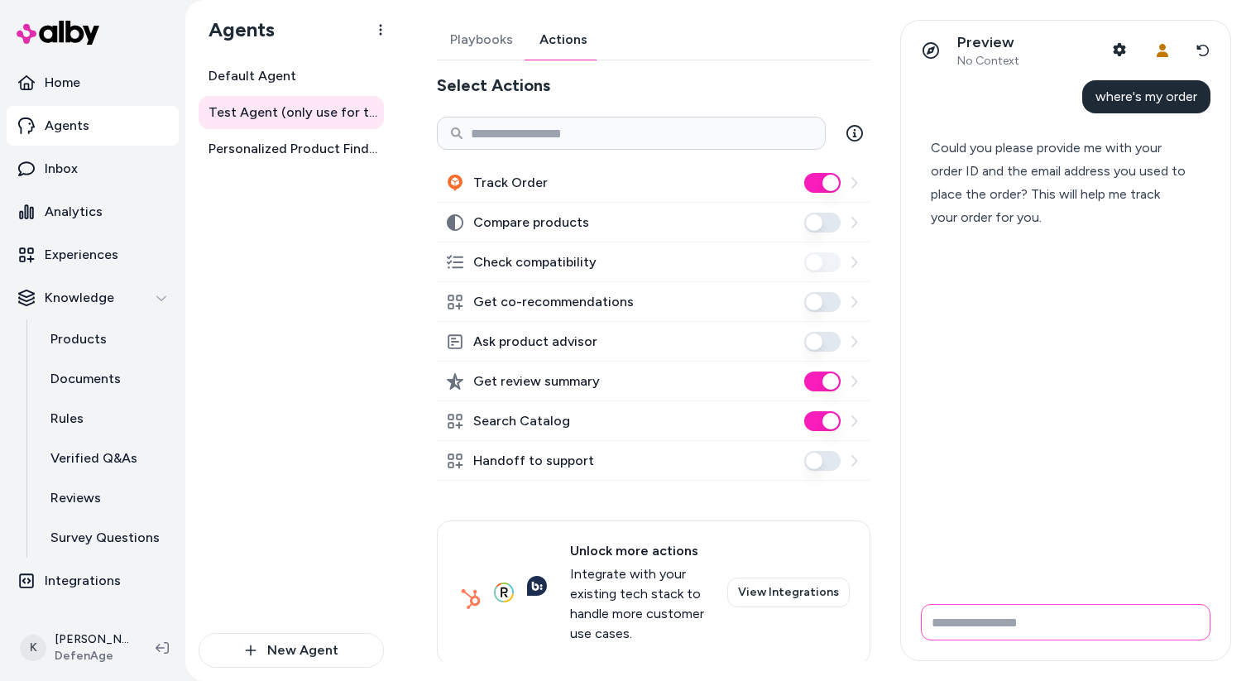
click at [1034, 619] on input "Write your prompt here" at bounding box center [1066, 622] width 290 height 36
paste input "**********"
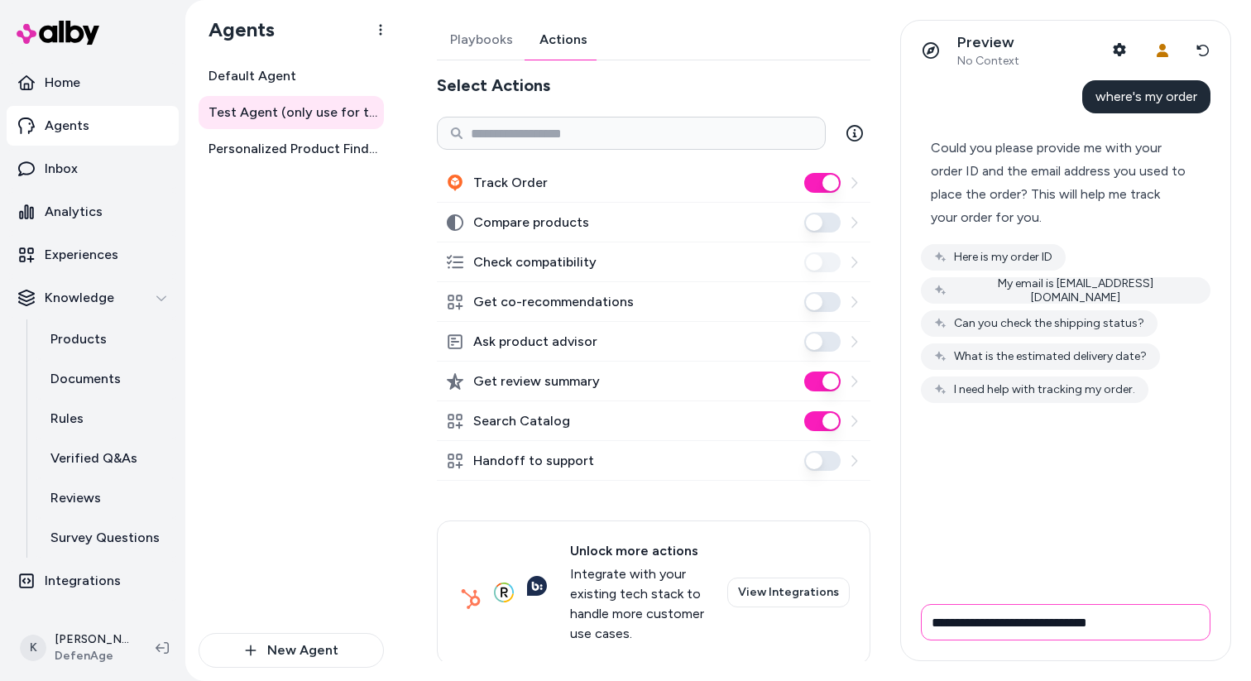
click at [1069, 620] on input "**********" at bounding box center [1066, 622] width 290 height 36
type input "**********"
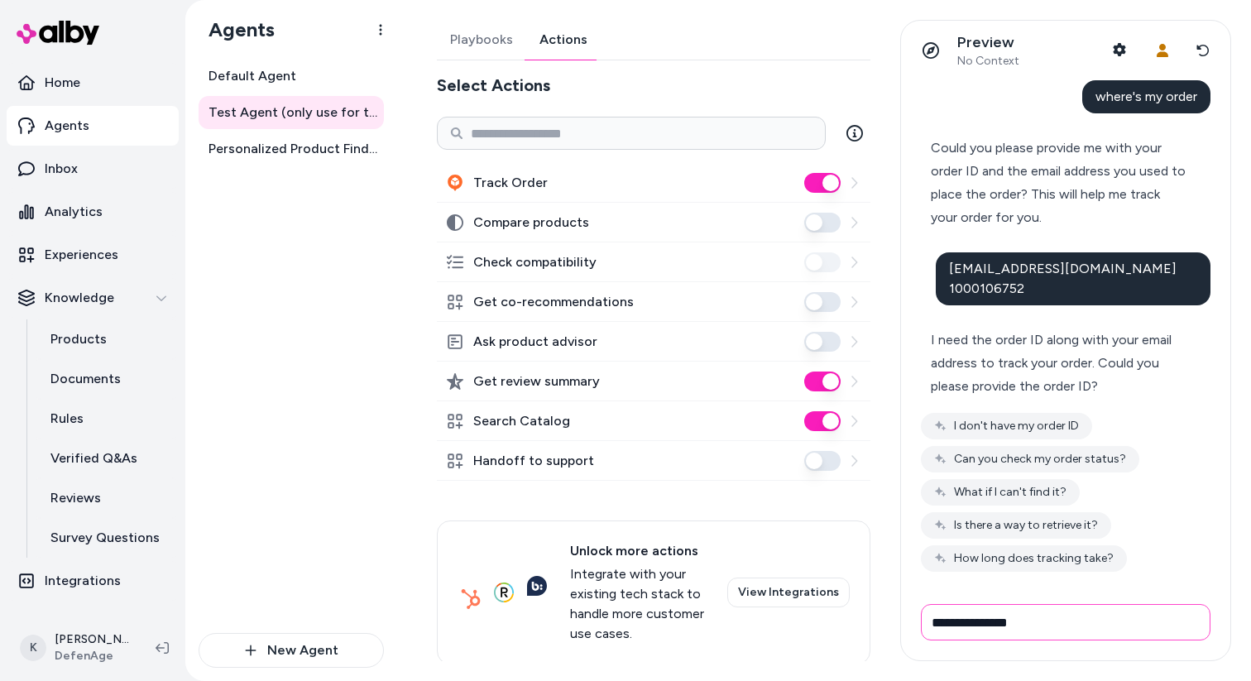
paste input "**********"
type input "**********"
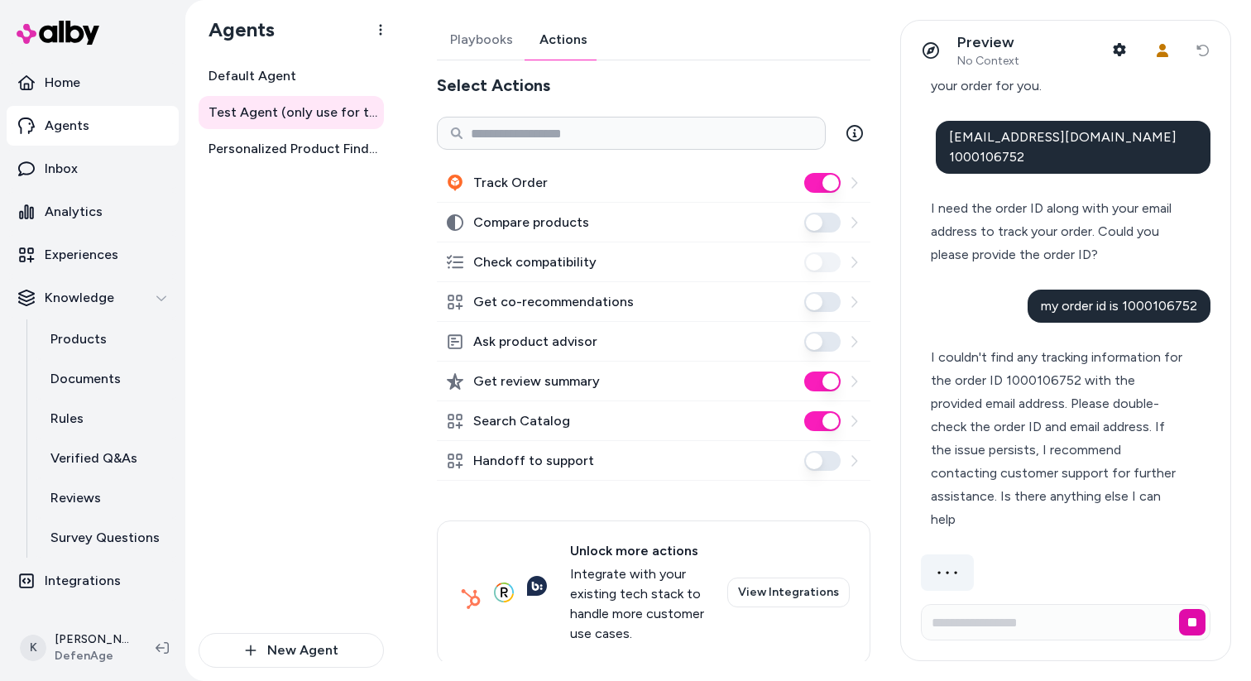
scroll to position [82, 0]
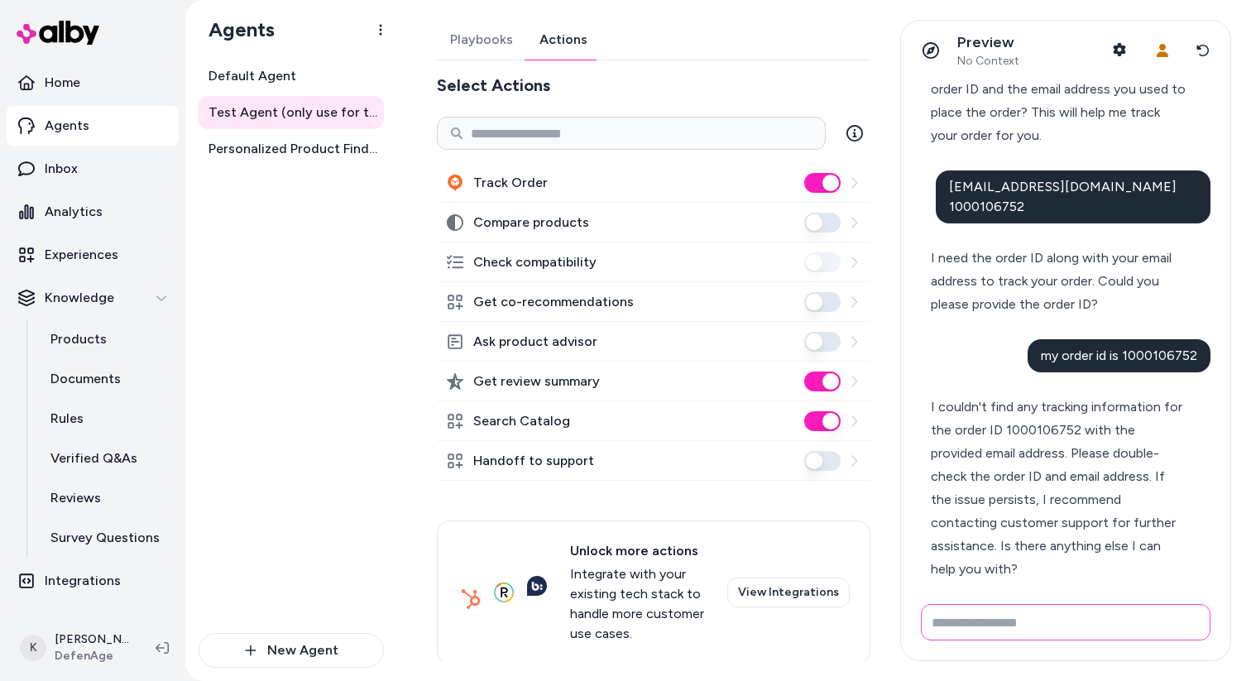
click at [1085, 615] on input "Write your prompt here" at bounding box center [1066, 622] width 290 height 36
paste input "**********"
type input "**********"
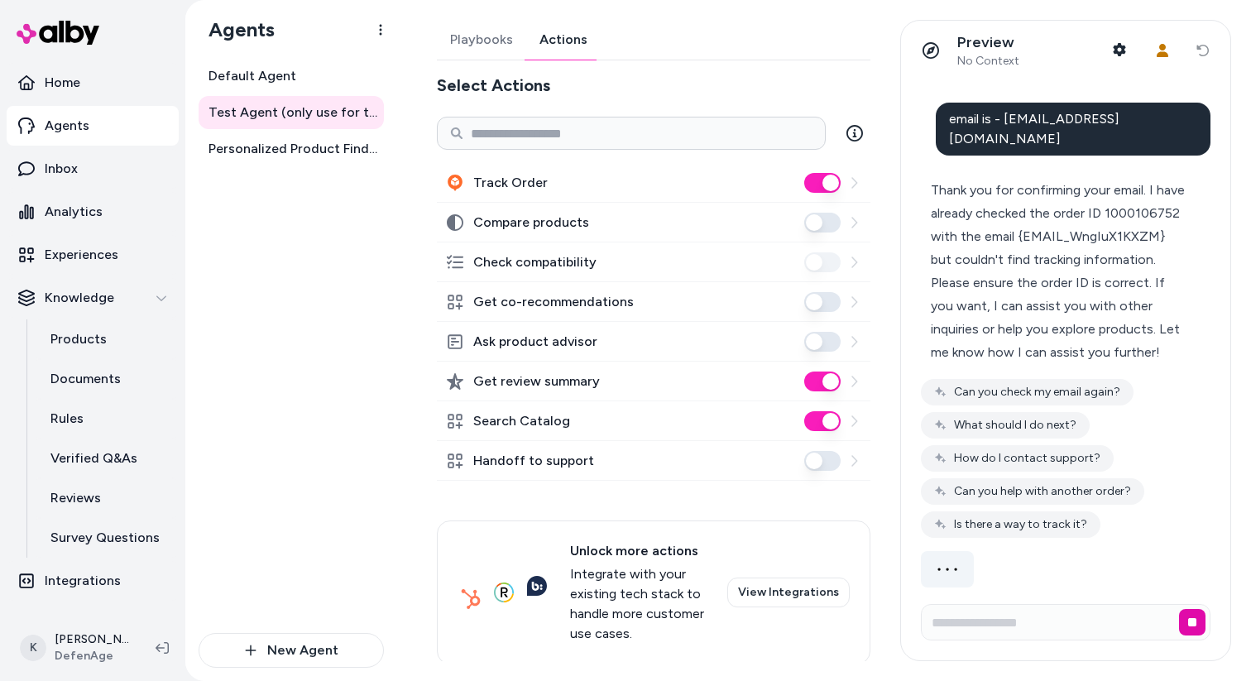
scroll to position [534, 0]
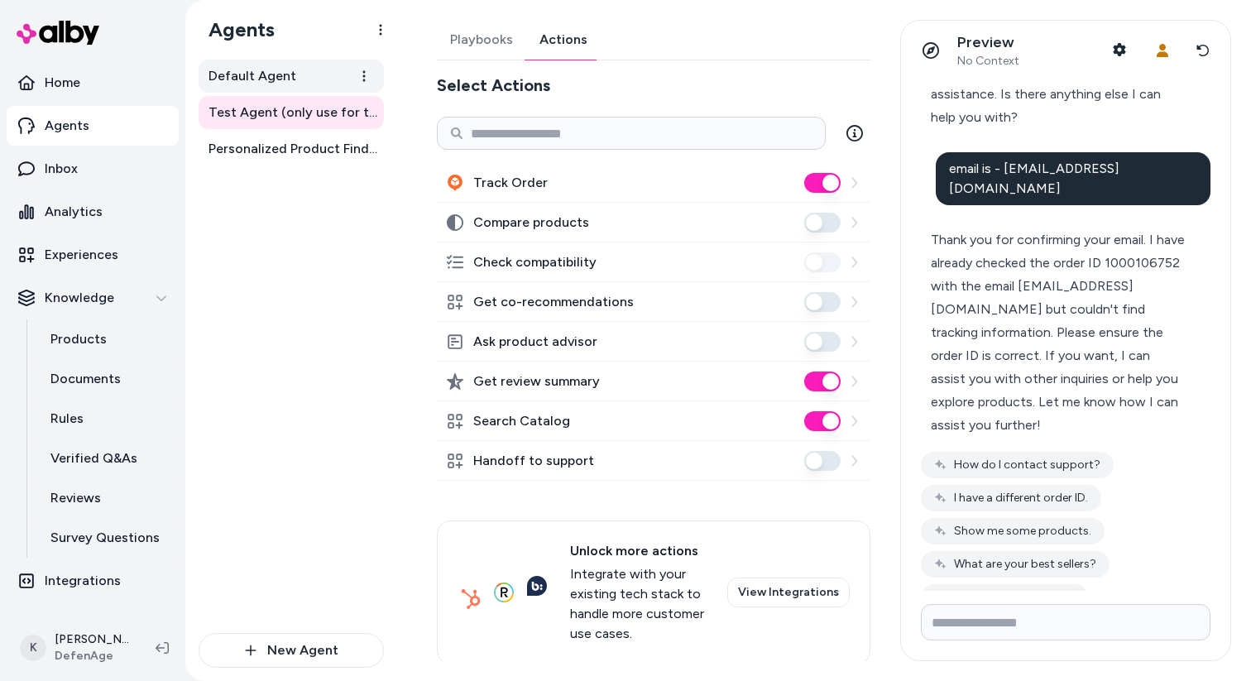
click at [257, 84] on span "Default Agent" at bounding box center [252, 76] width 88 height 20
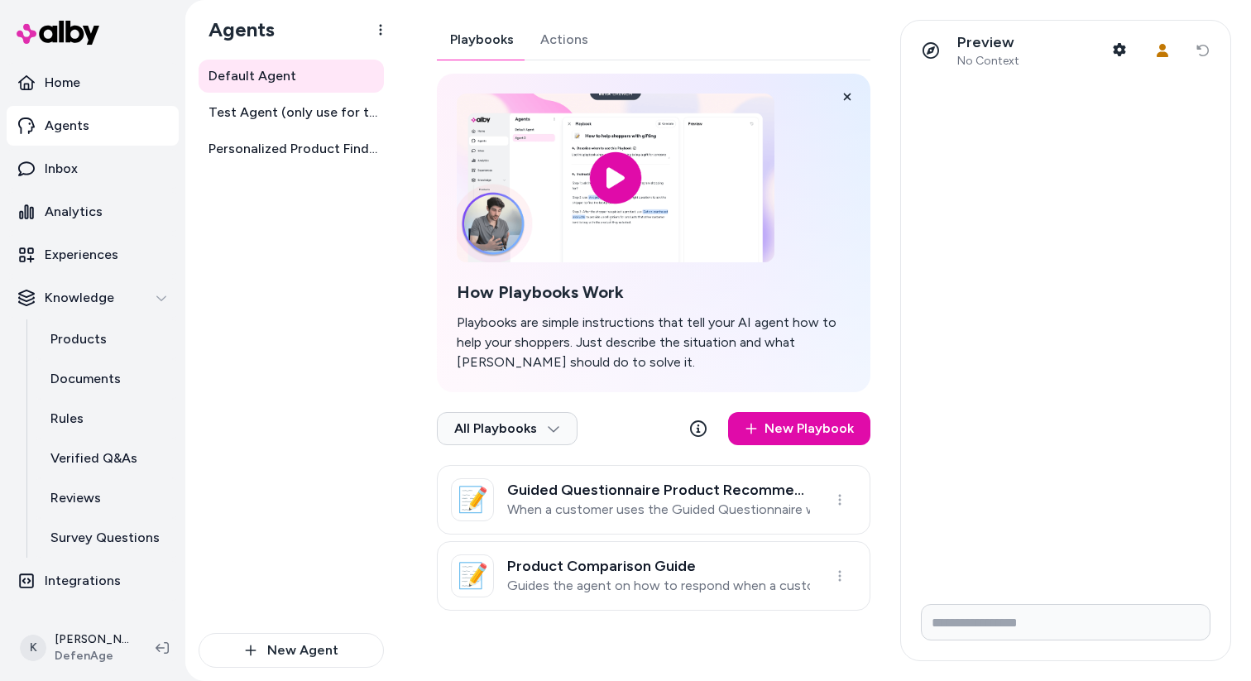
click at [571, 54] on button "Actions" at bounding box center [564, 40] width 74 height 40
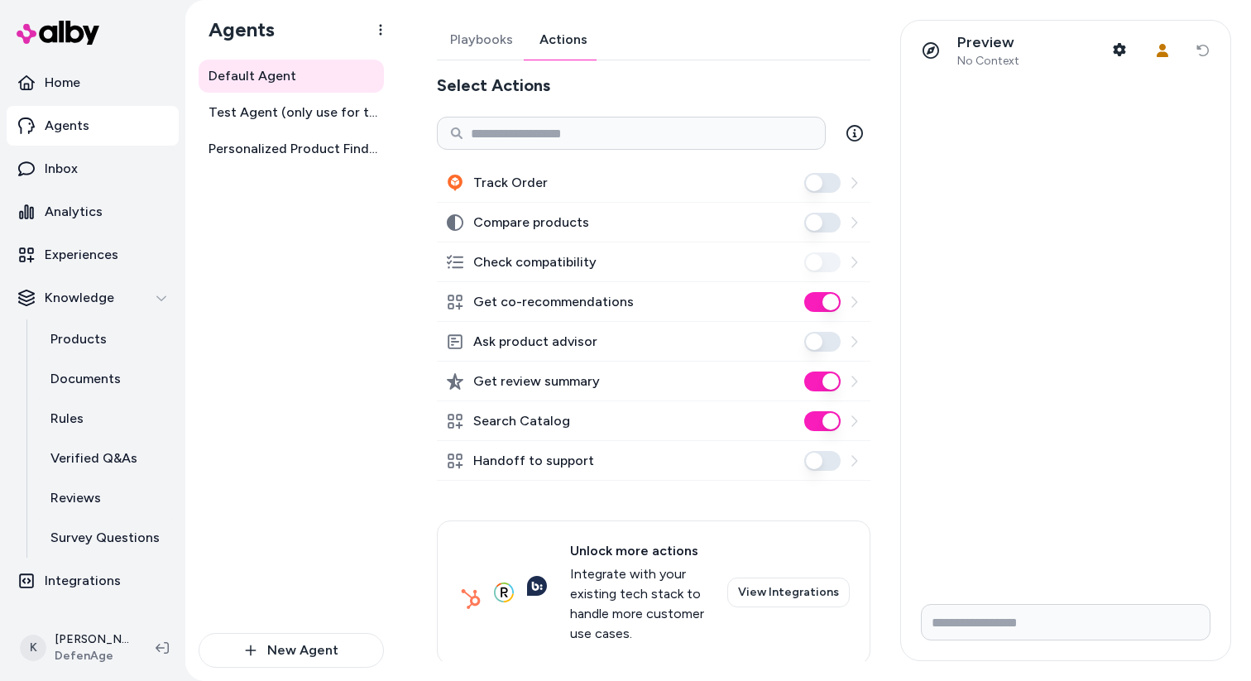
click at [819, 468] on button "Handoff to support" at bounding box center [822, 461] width 36 height 20
click at [116, 247] on p "Experiences" at bounding box center [82, 255] width 74 height 20
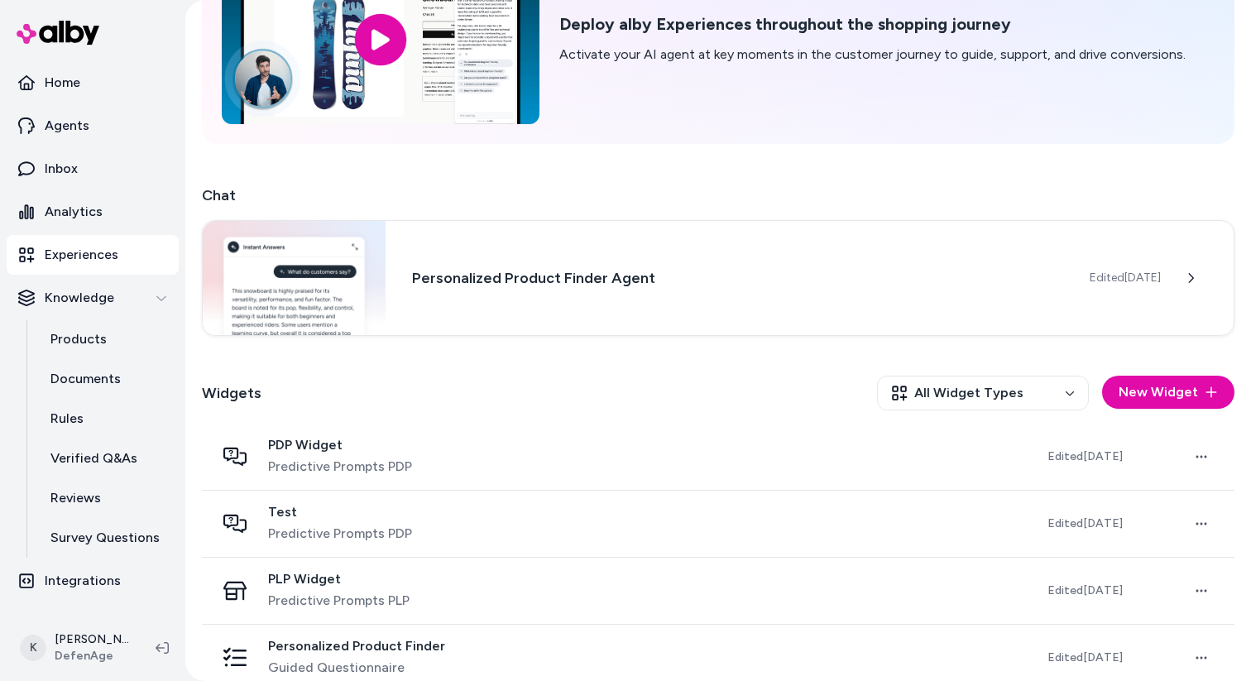
scroll to position [224, 0]
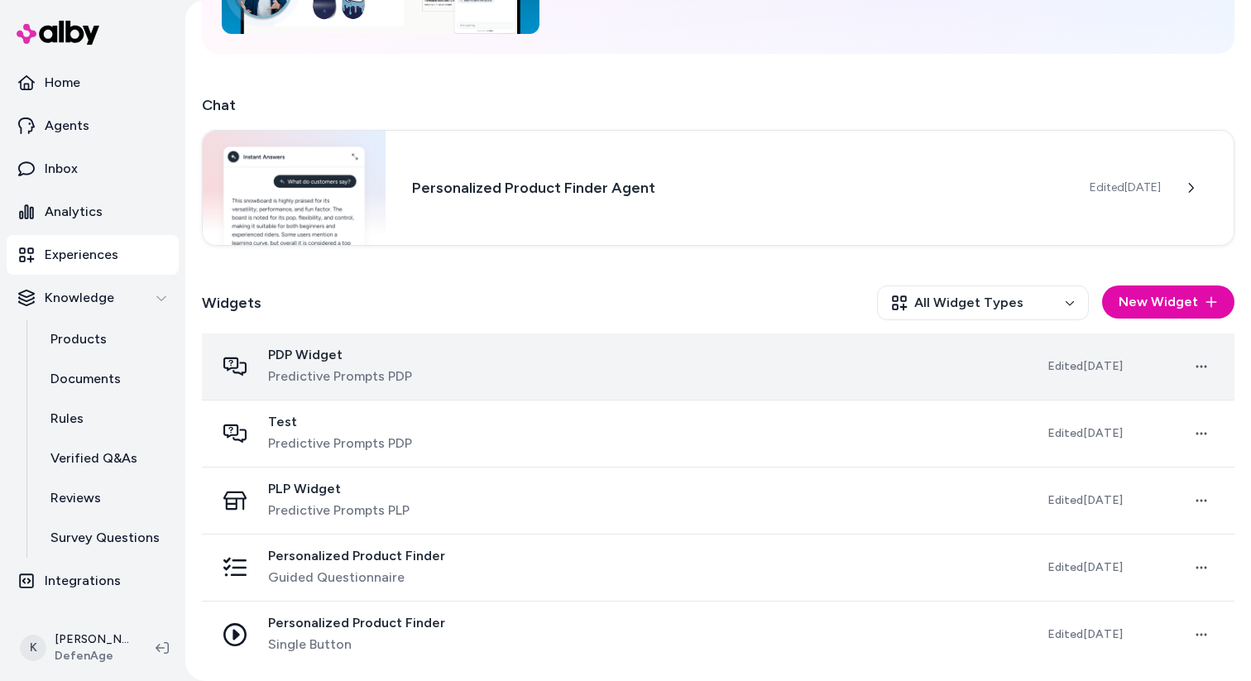
click at [562, 382] on div "PDP Widget Predictive Prompts PDP" at bounding box center [618, 367] width 806 height 40
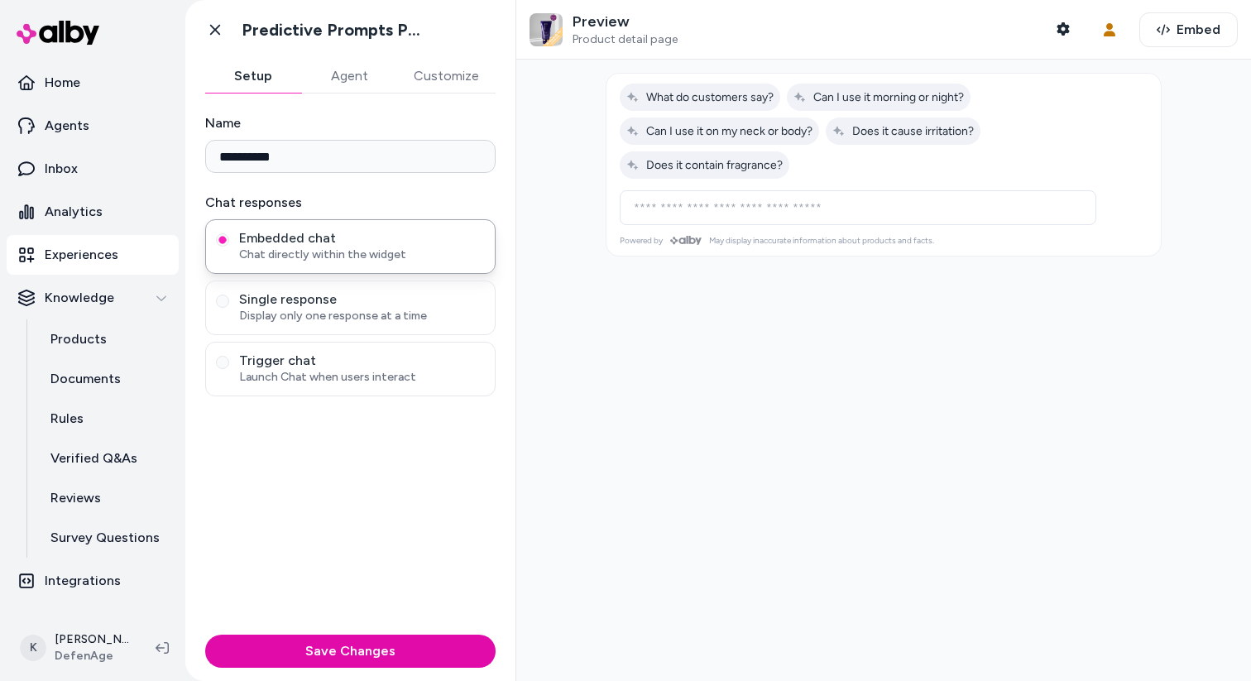
click at [355, 79] on button "Agent" at bounding box center [349, 76] width 96 height 33
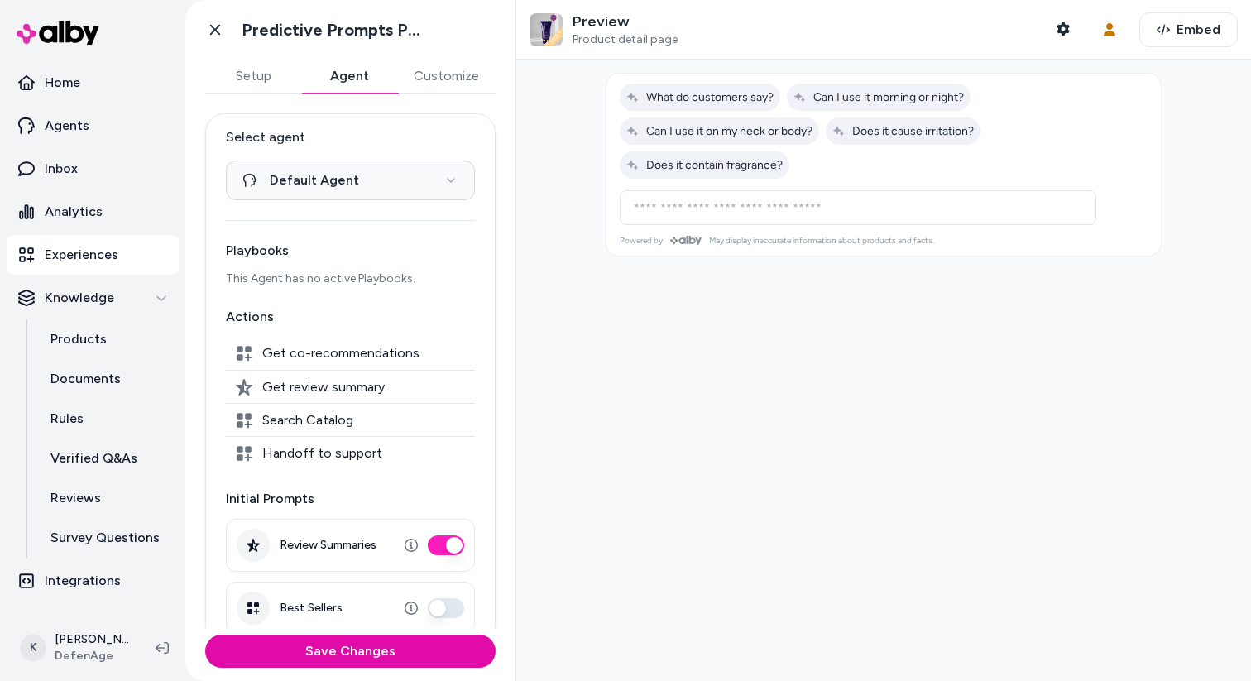
scroll to position [213, 0]
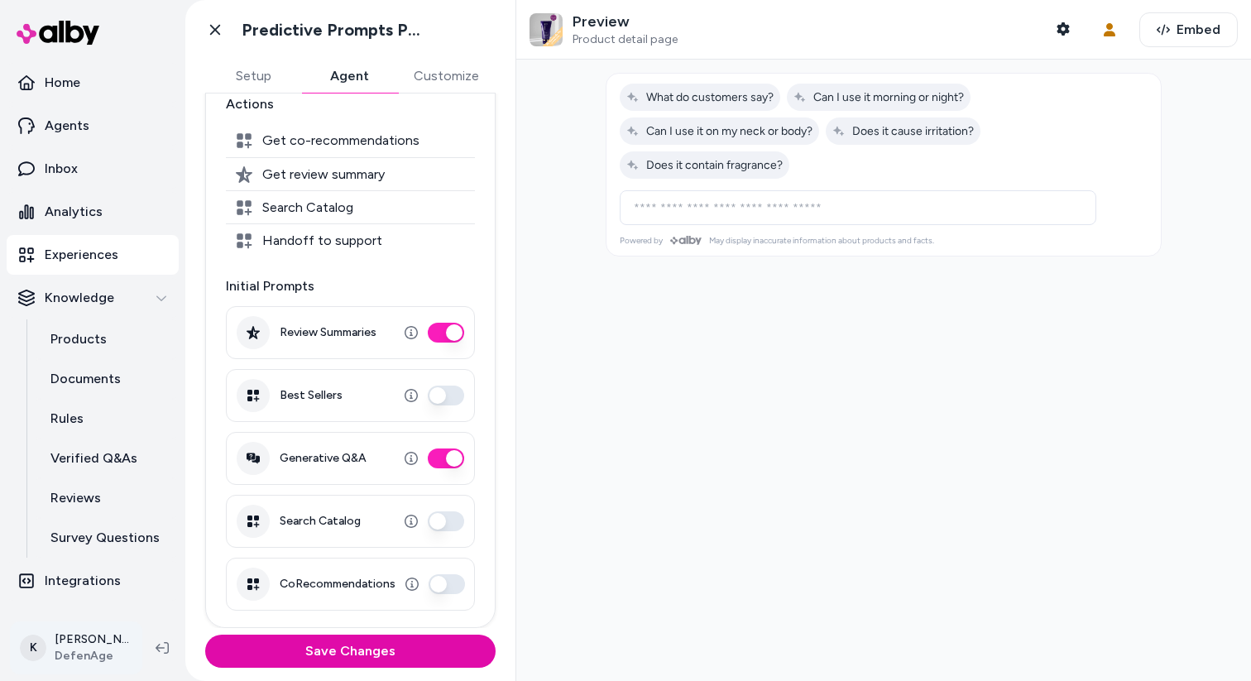
click at [98, 647] on html "**********" at bounding box center [625, 340] width 1251 height 681
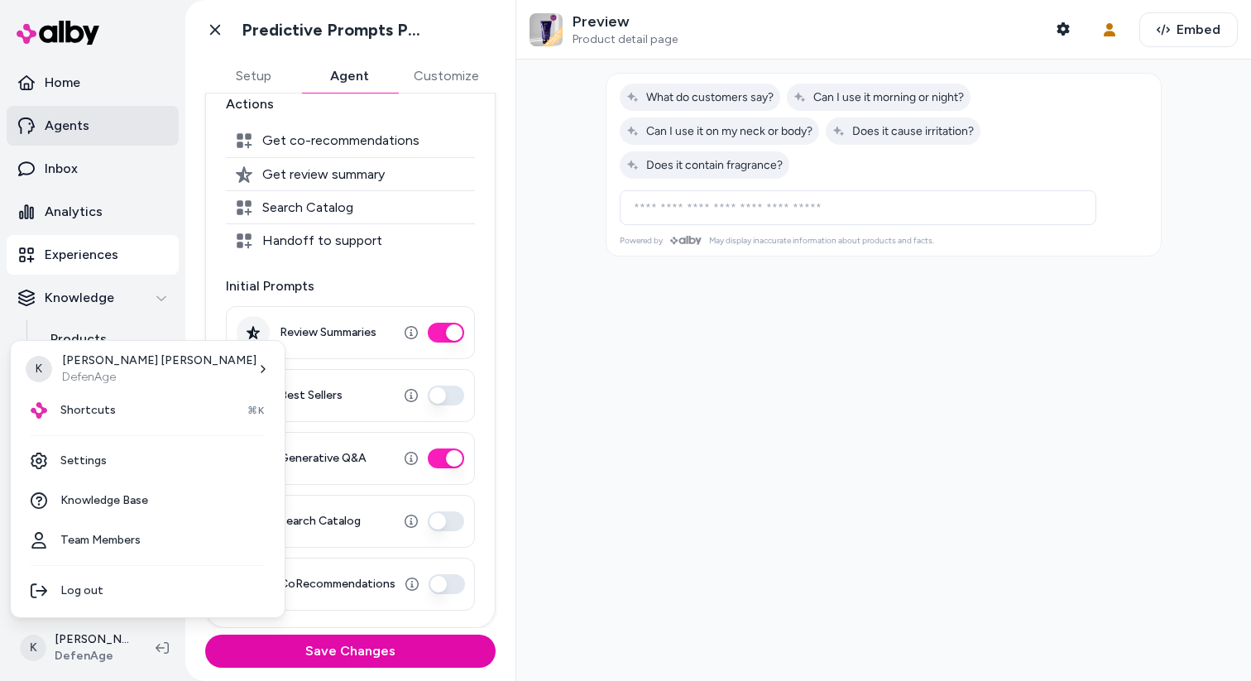
click at [114, 131] on html "**********" at bounding box center [625, 340] width 1251 height 681
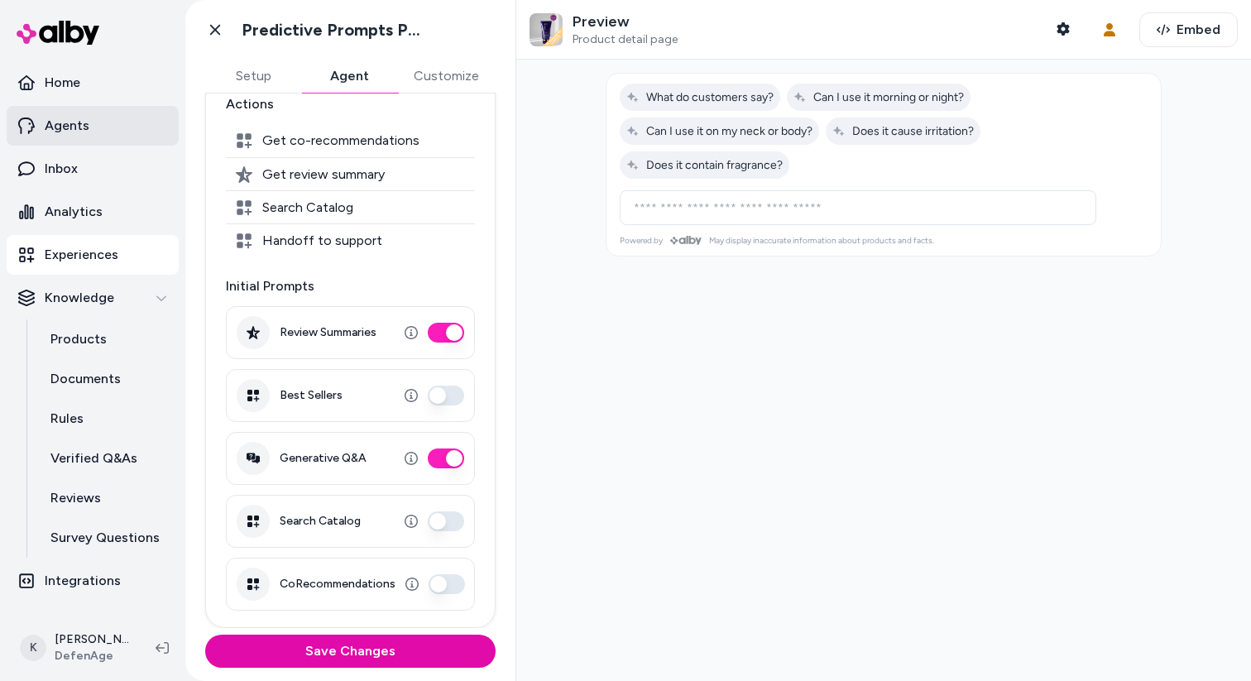
click at [100, 132] on link "Agents" at bounding box center [93, 126] width 172 height 40
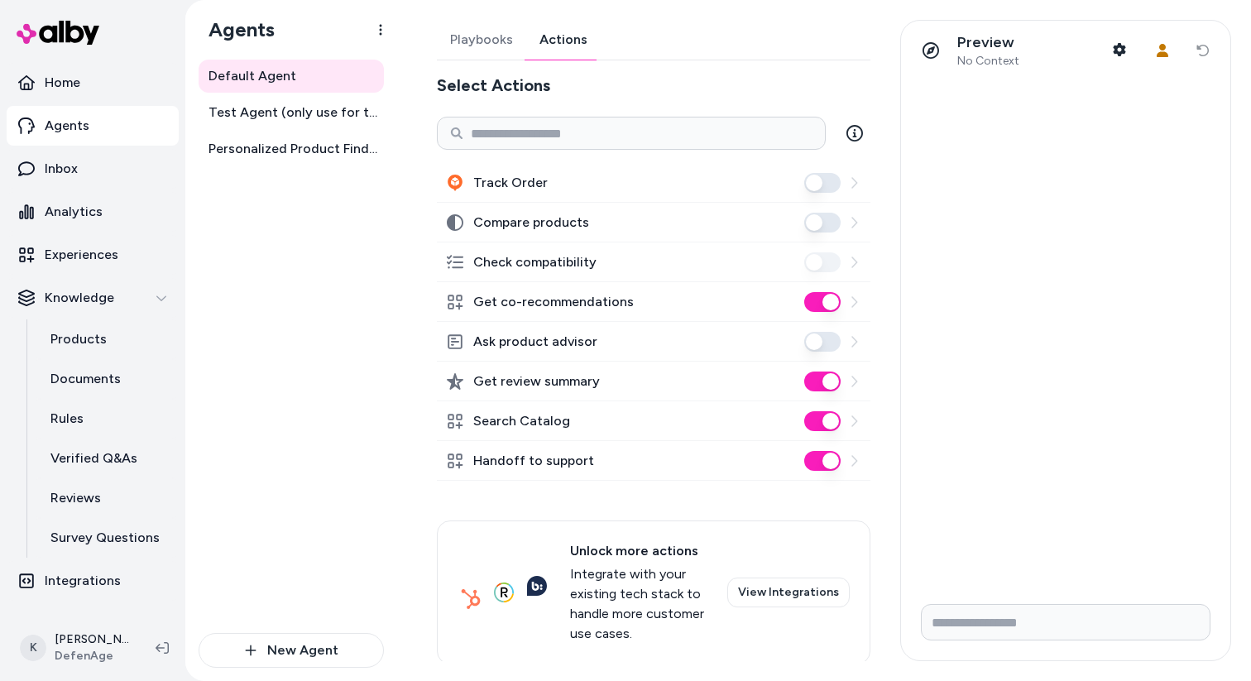
click at [557, 55] on button "Actions" at bounding box center [563, 40] width 74 height 40
click at [74, 175] on p "Inbox" at bounding box center [61, 169] width 33 height 20
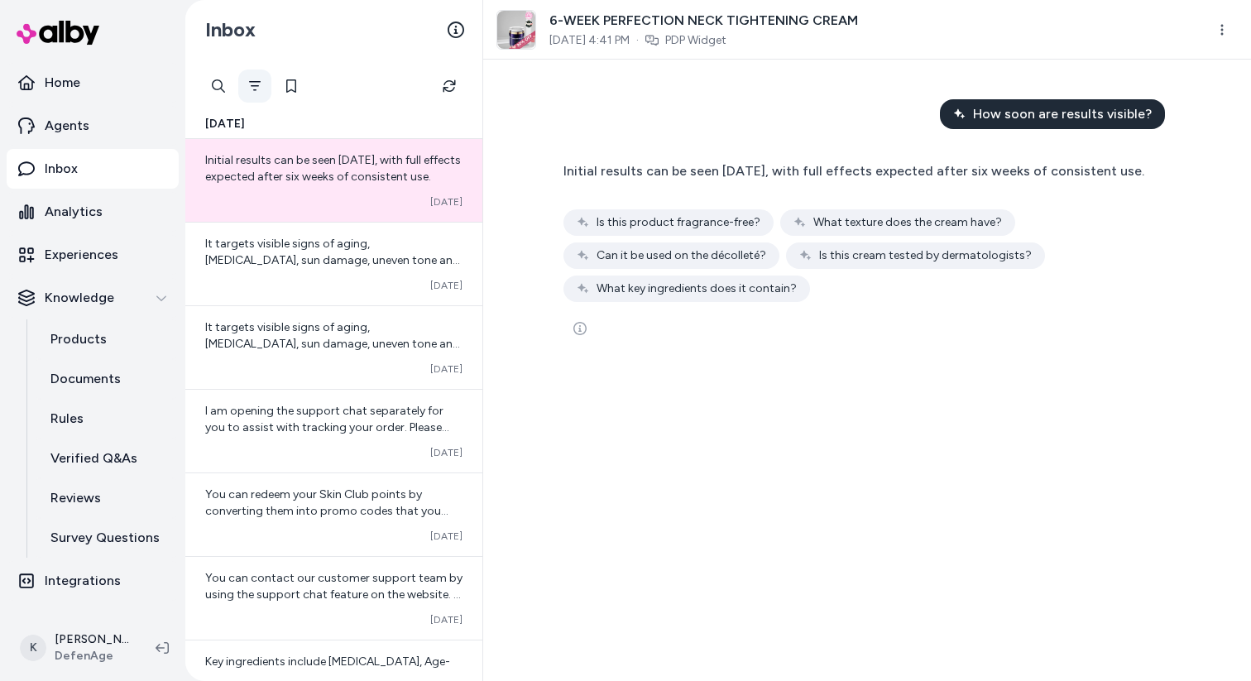
click at [256, 89] on icon "Filter" at bounding box center [254, 85] width 13 height 13
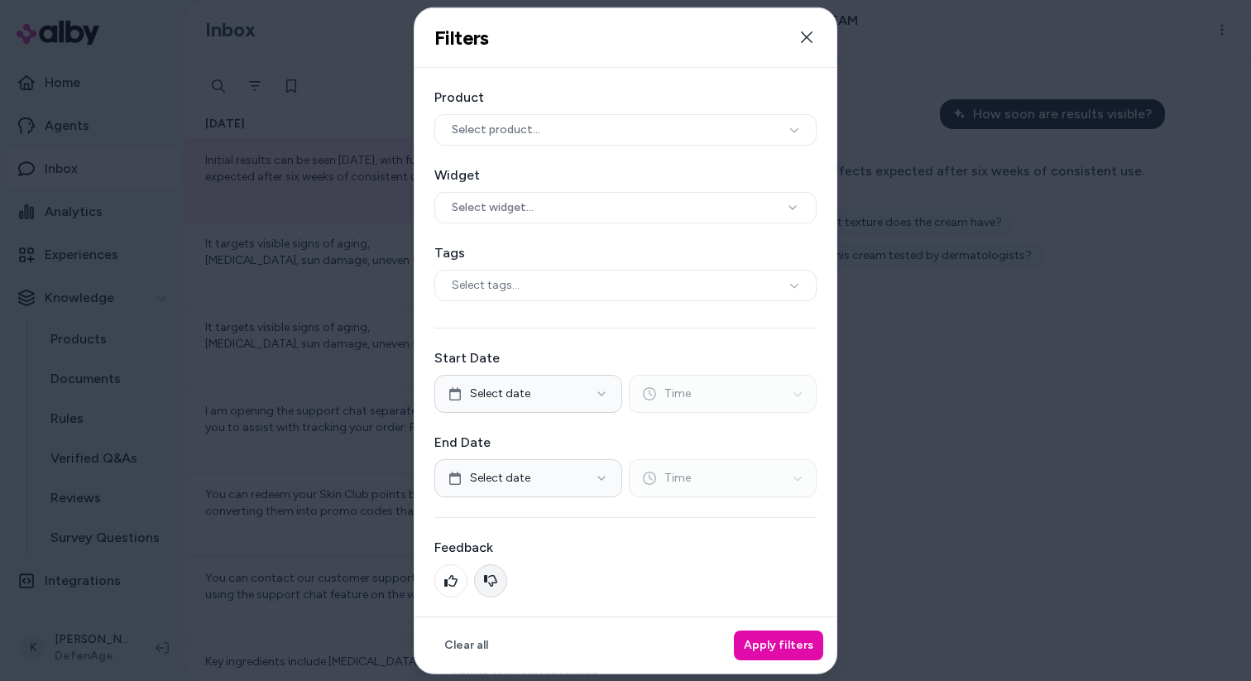
scroll to position [80, 0]
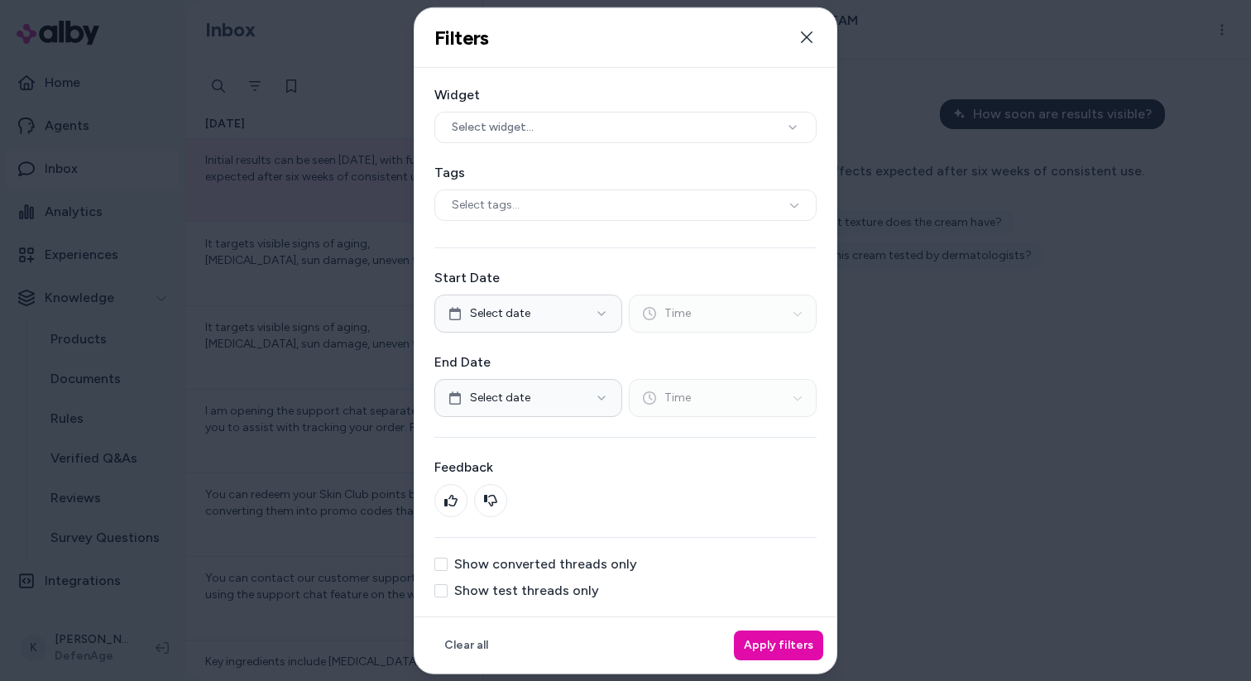
click at [524, 587] on label "Show test threads only" at bounding box center [526, 589] width 145 height 13
click at [448, 587] on button "Show test threads only" at bounding box center [440, 589] width 13 height 13
click at [778, 643] on button "Apply filters" at bounding box center [778, 645] width 89 height 30
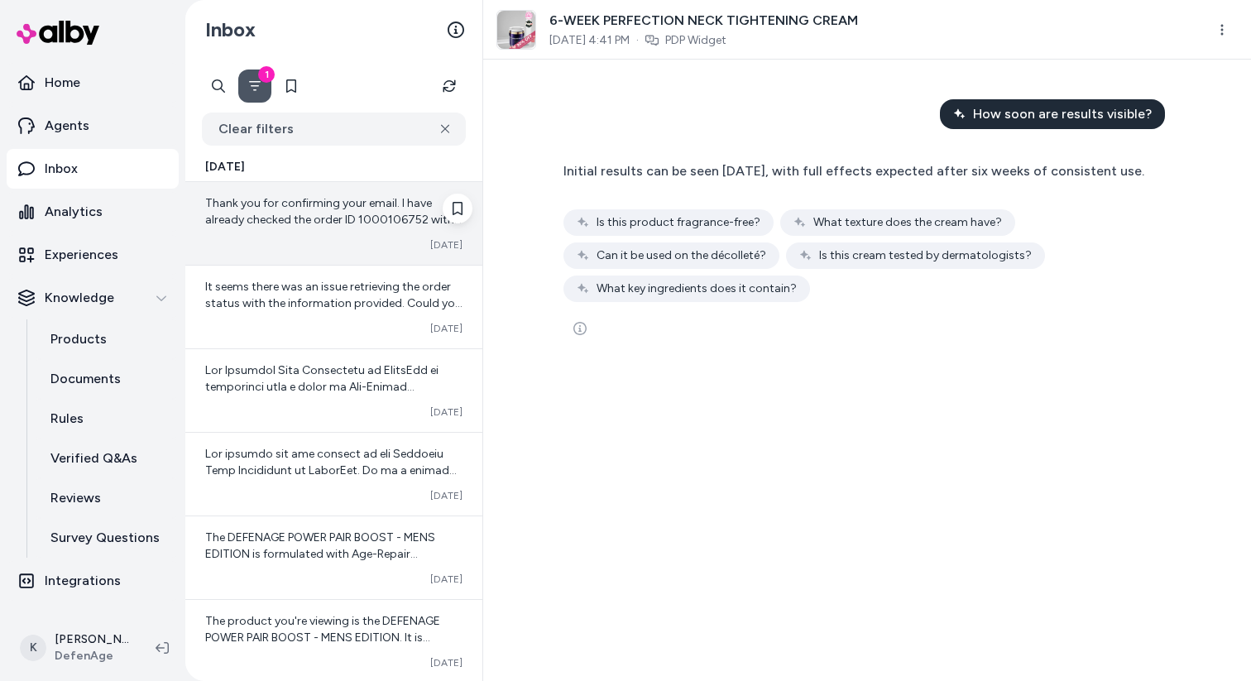
click at [339, 210] on div "Thank you for confirming your email. I have already checked the order ID 100010…" at bounding box center [333, 211] width 257 height 33
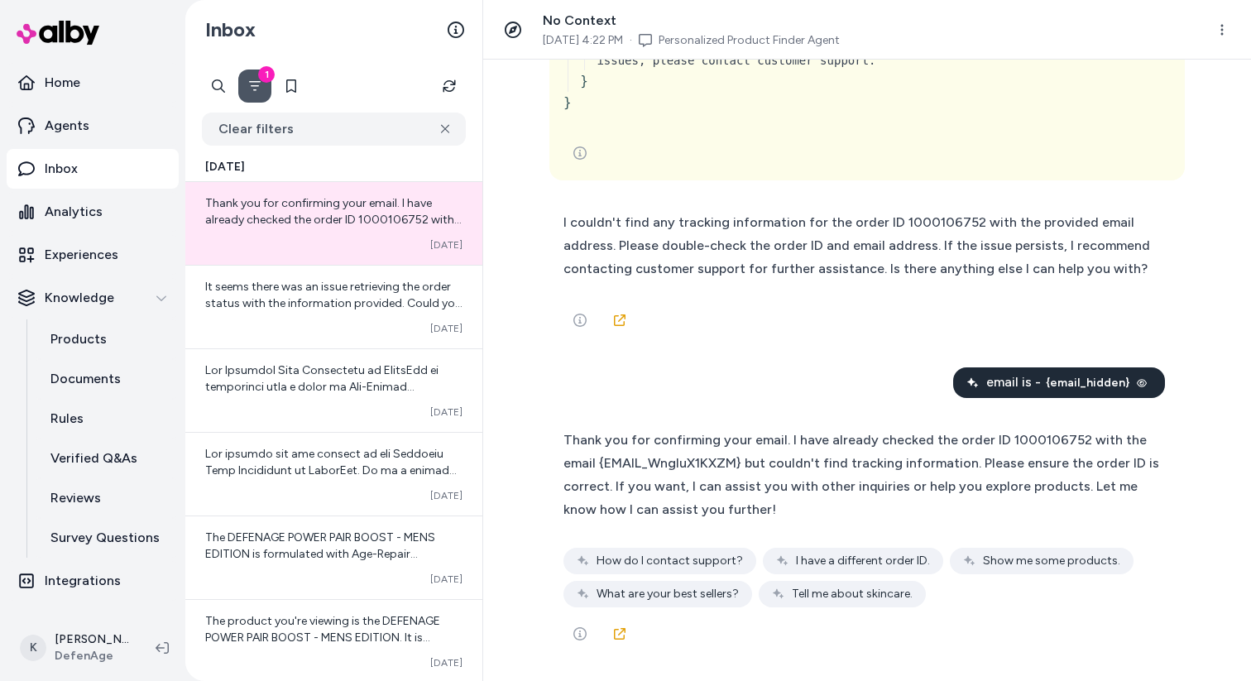
scroll to position [1123, 0]
click at [1110, 382] on span "{email_hidden}" at bounding box center [1088, 383] width 84 height 17
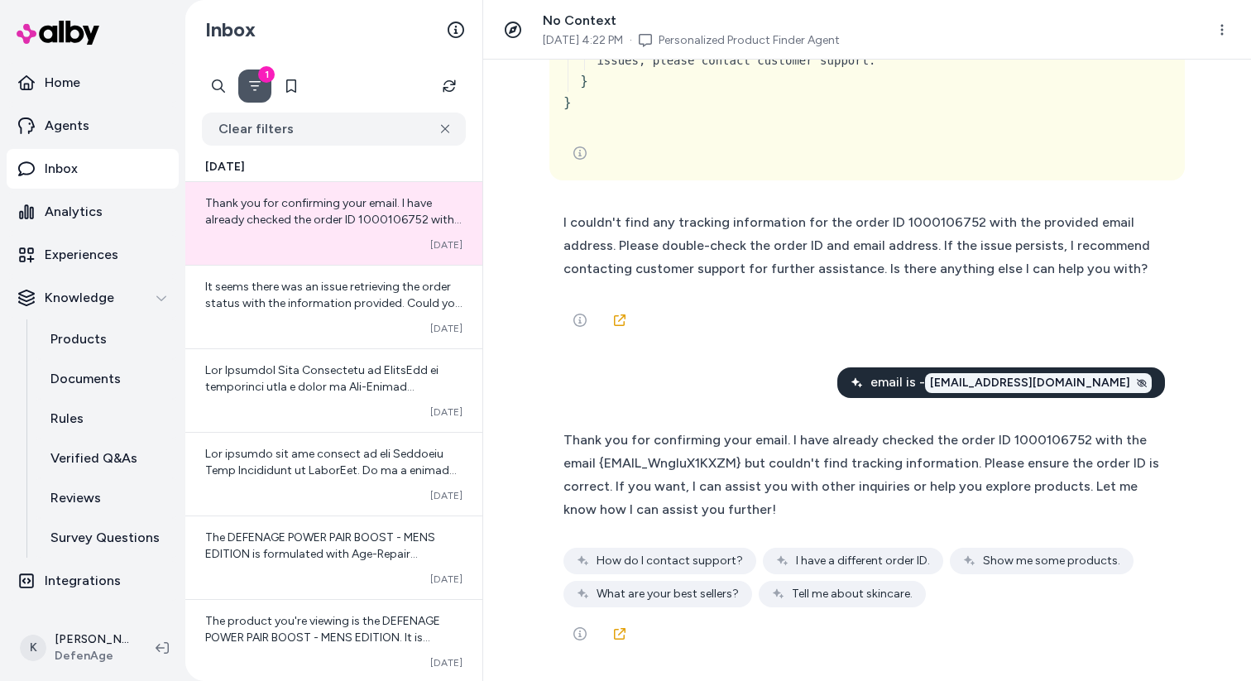
click at [1110, 388] on span "leichtman3@gmail.com" at bounding box center [1030, 383] width 200 height 17
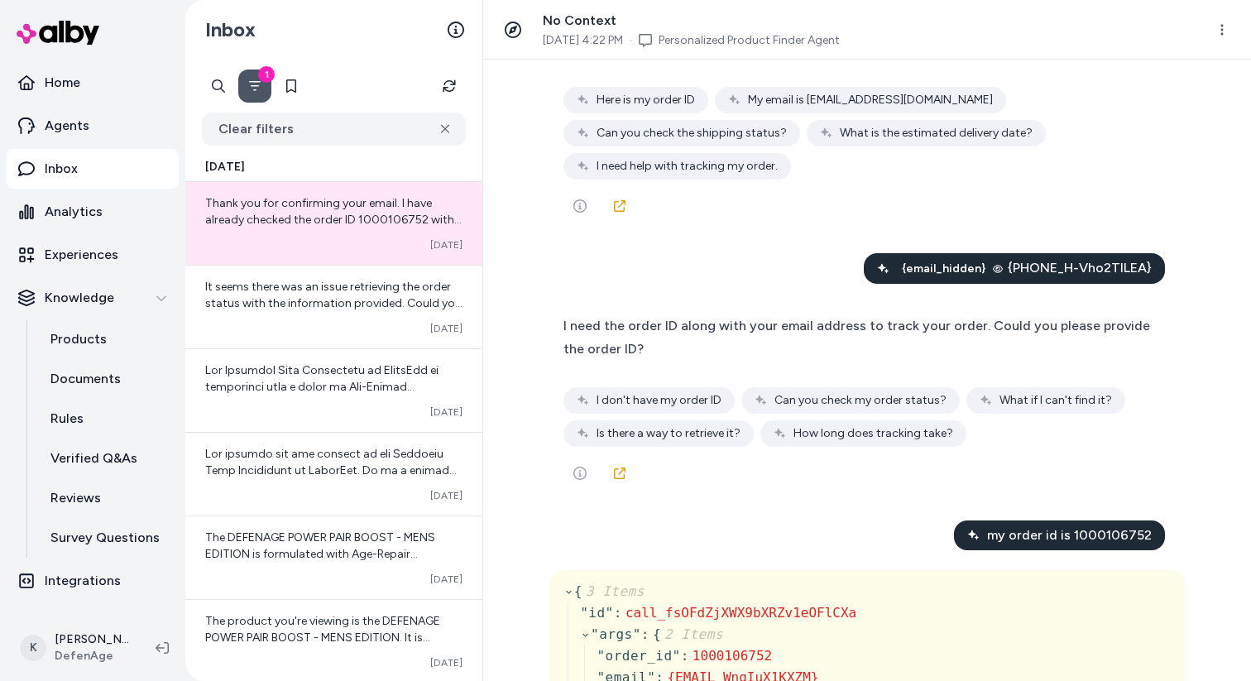
scroll to position [0, 0]
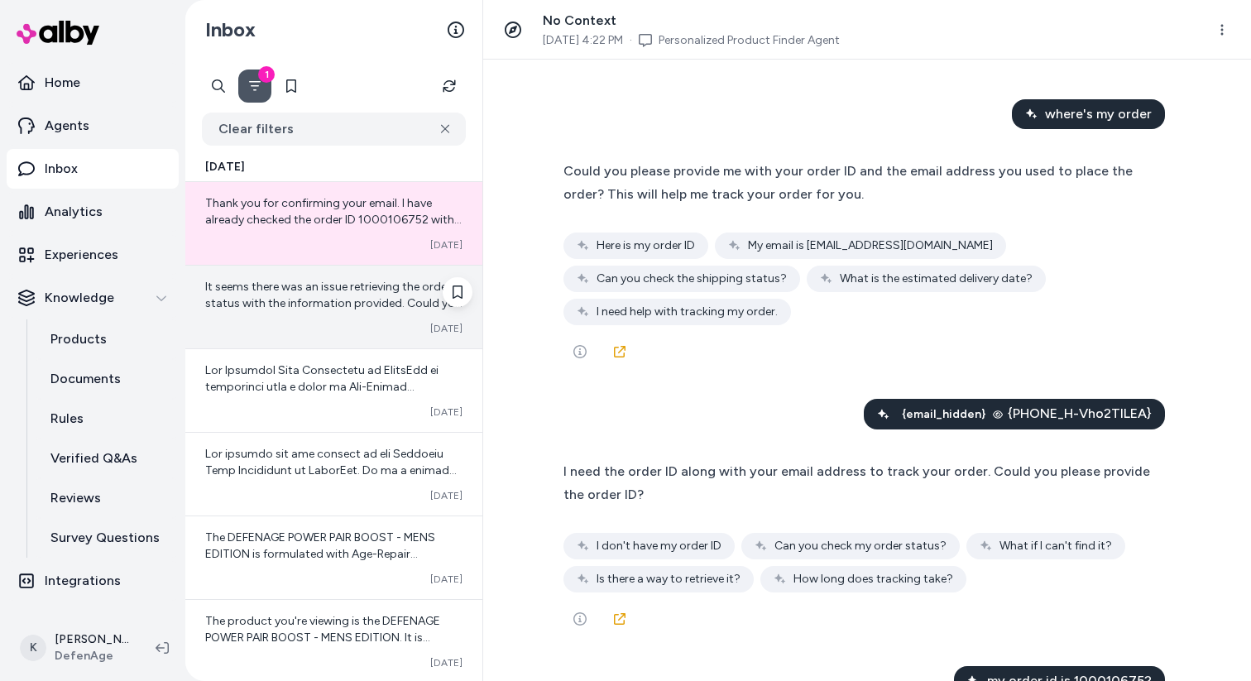
click at [339, 295] on div "It seems there was an issue retrieving the order status with the information pr…" at bounding box center [333, 295] width 257 height 33
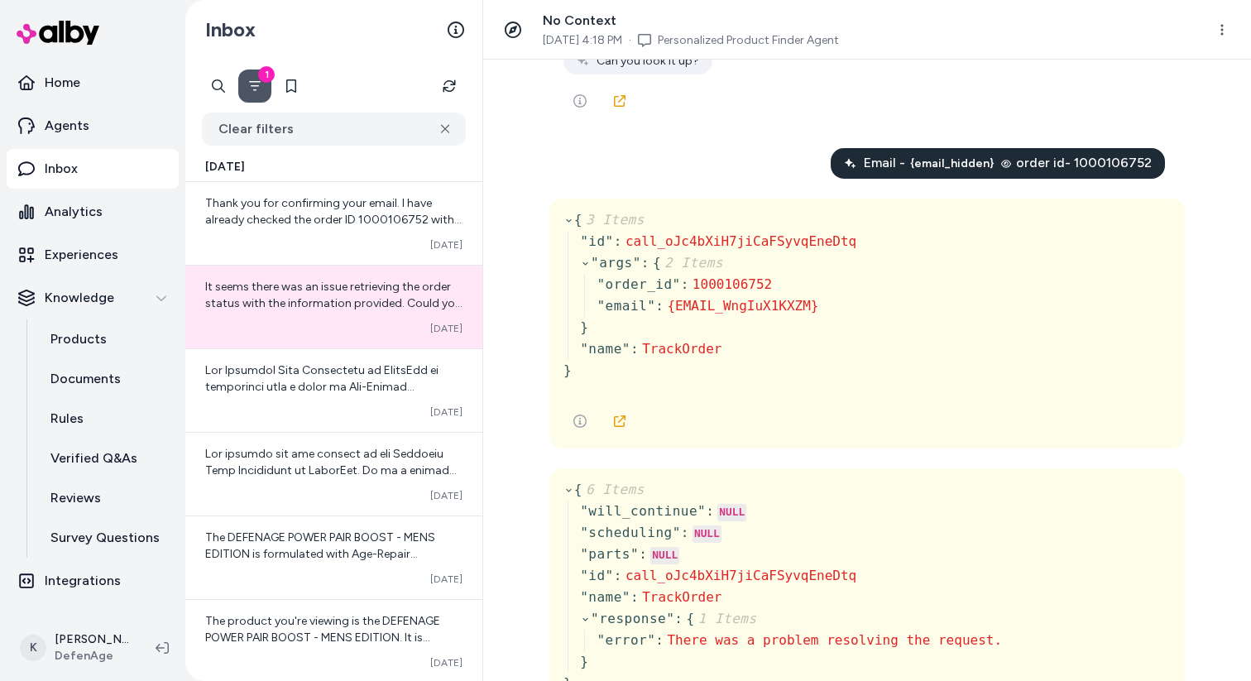
scroll to position [557, 0]
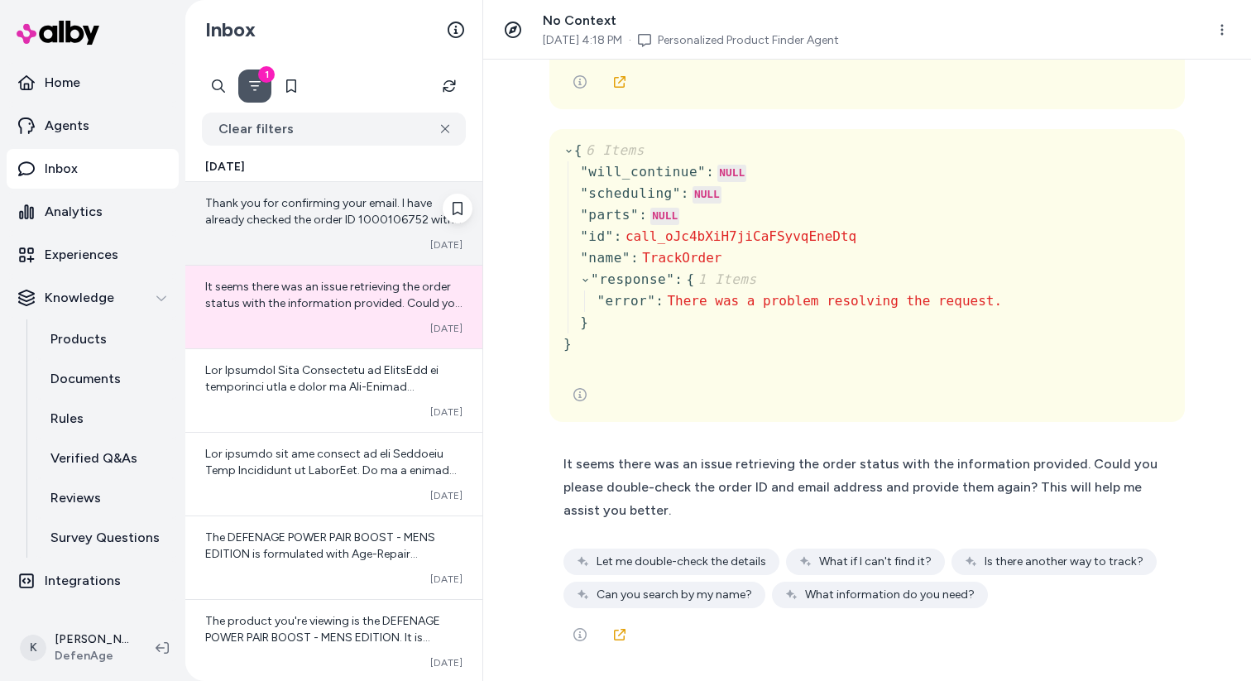
click at [304, 228] on div "Thank you for confirming your email. I have already checked the order ID 100010…" at bounding box center [333, 223] width 297 height 83
click at [317, 199] on span "Thank you for confirming your email. I have already checked the order ID 100010…" at bounding box center [333, 254] width 257 height 117
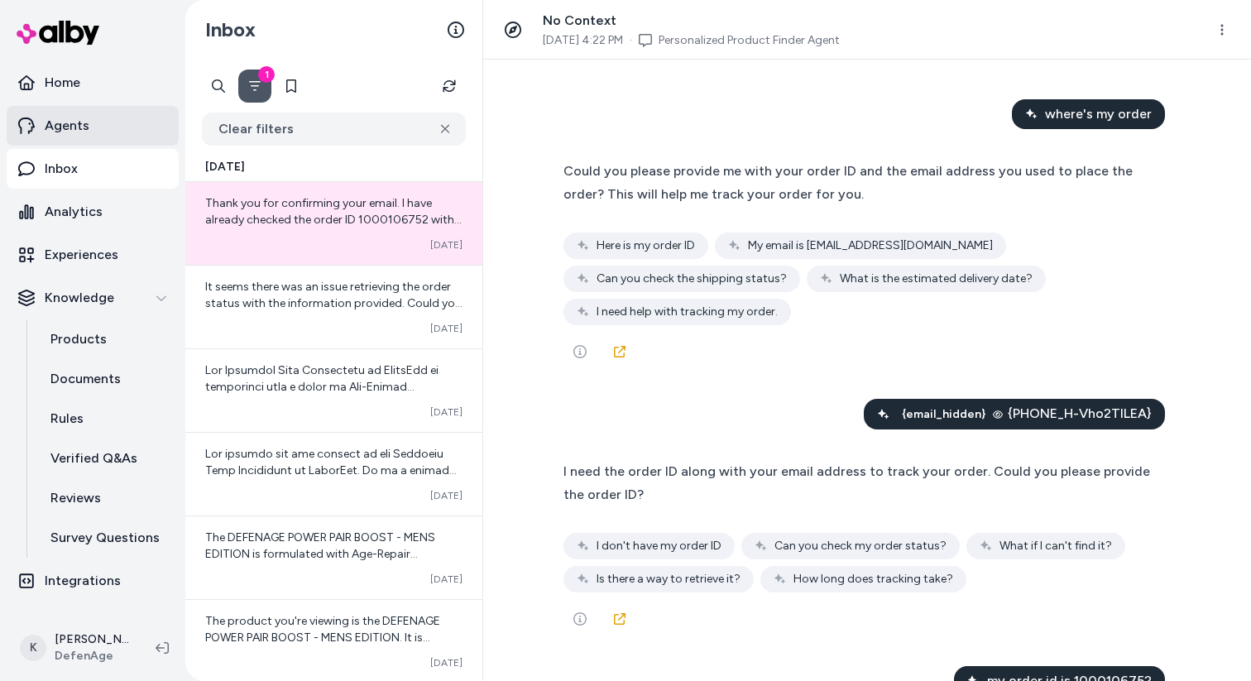
click at [99, 125] on link "Agents" at bounding box center [93, 126] width 172 height 40
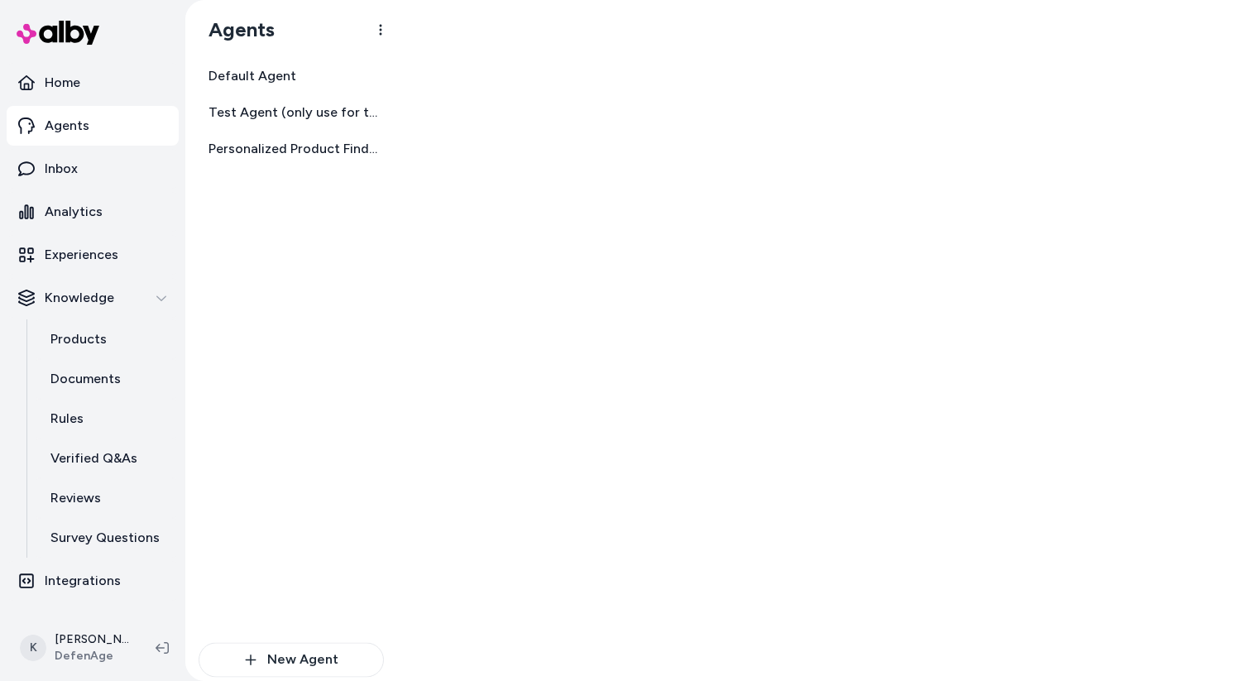
click at [99, 125] on link "Agents" at bounding box center [93, 126] width 172 height 40
click at [302, 121] on span "Test Agent (only use for testing)" at bounding box center [292, 113] width 169 height 20
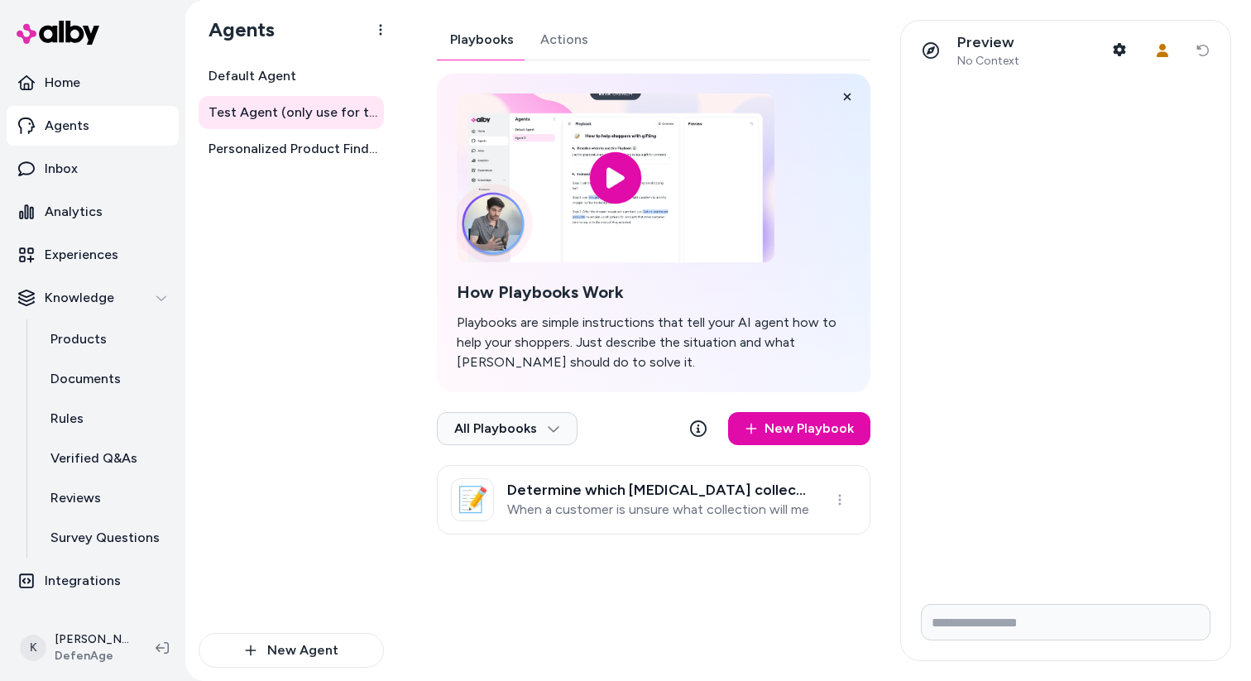
click at [558, 33] on button "Actions" at bounding box center [564, 40] width 74 height 40
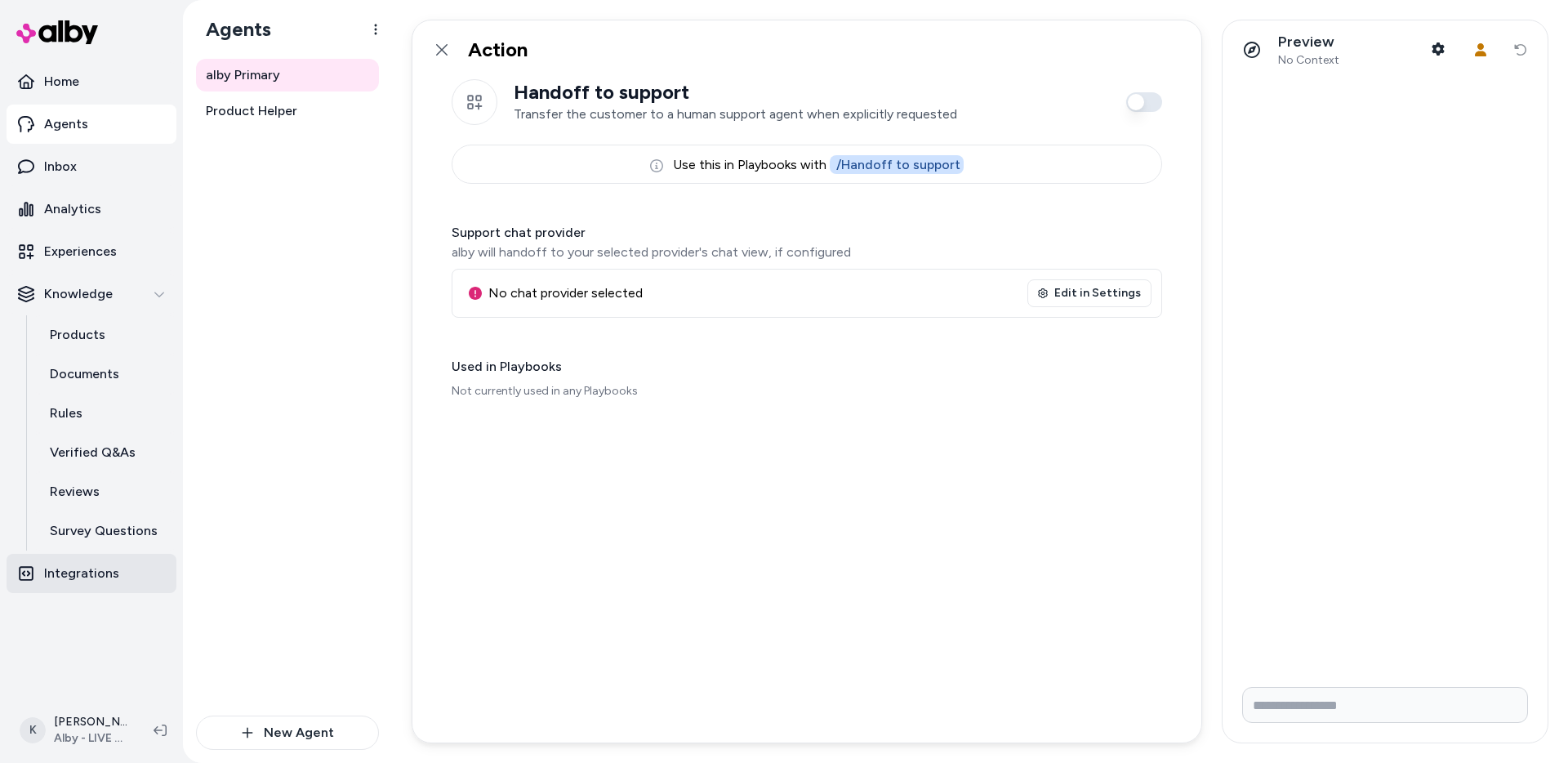
click at [94, 574] on p "Integrations" at bounding box center [82, 573] width 75 height 20
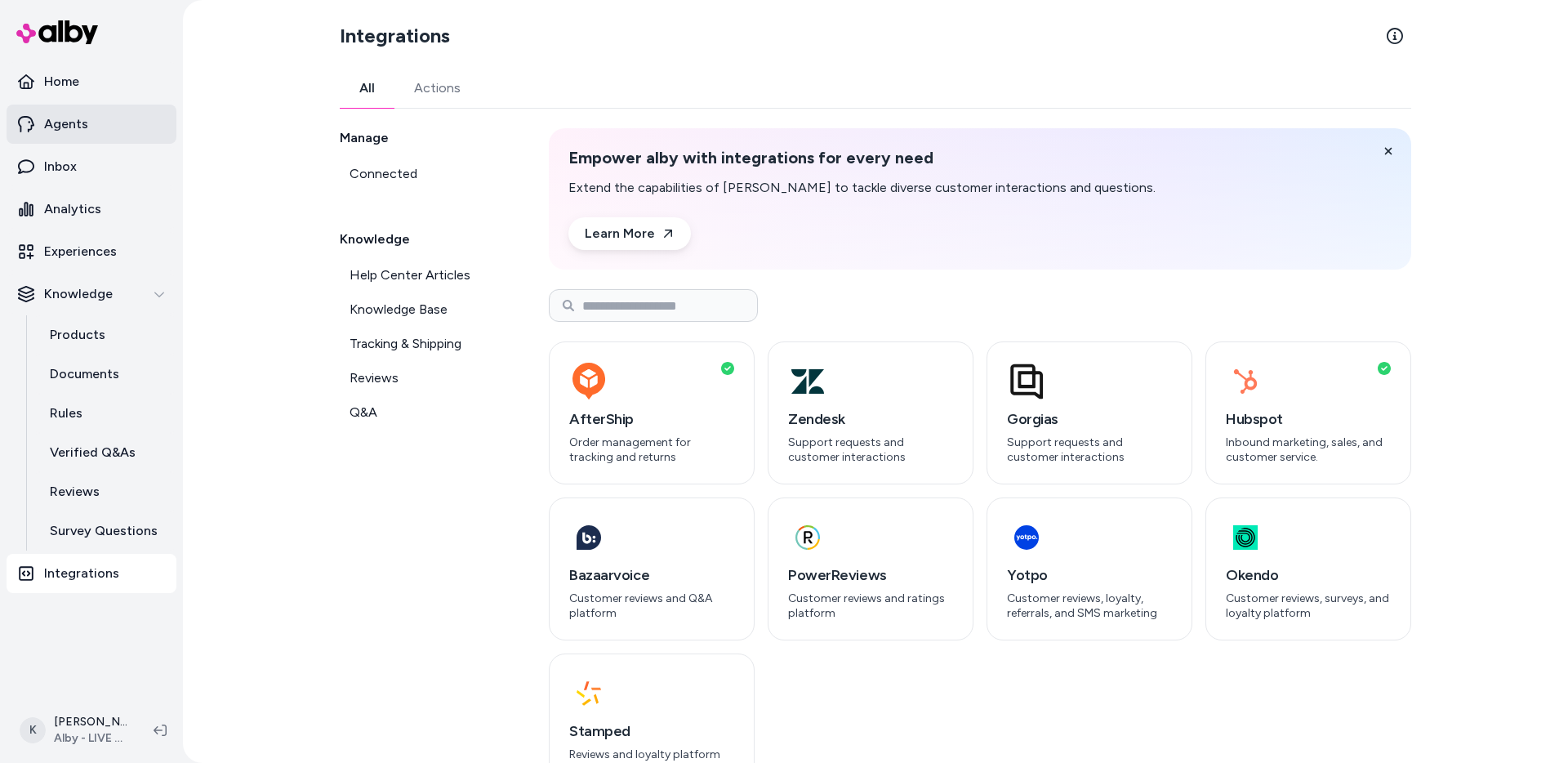
click at [116, 137] on link "Agents" at bounding box center [92, 124] width 170 height 39
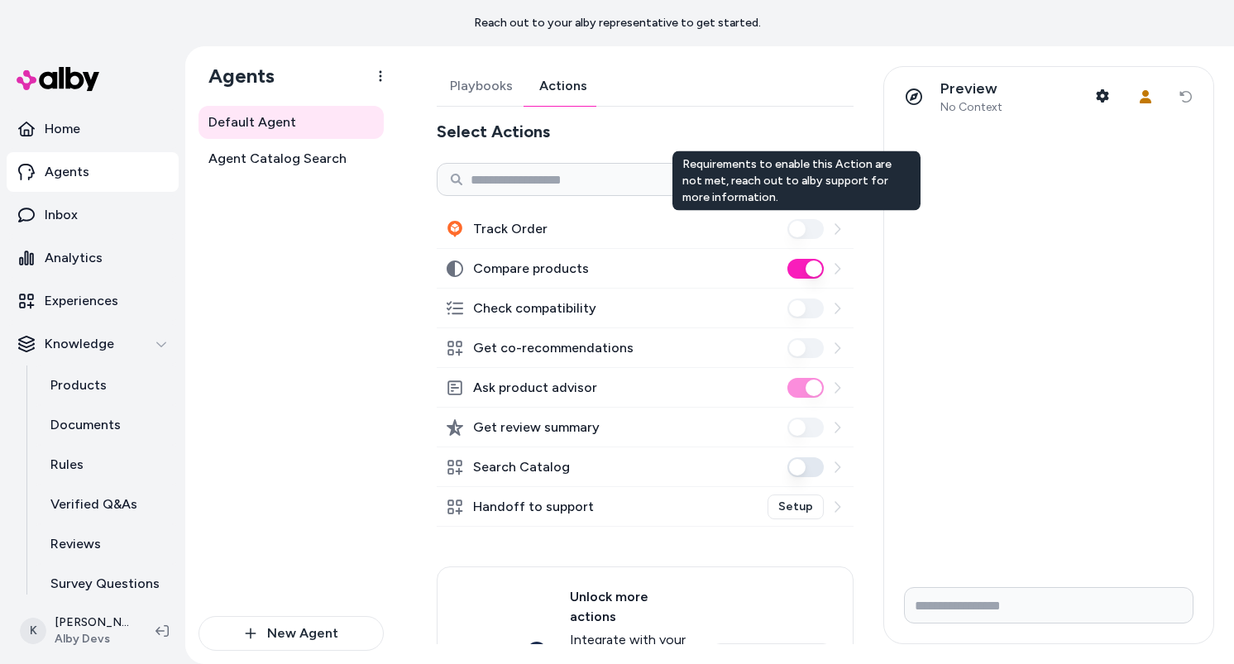
scroll to position [43, 0]
